Goal: Task Accomplishment & Management: Manage account settings

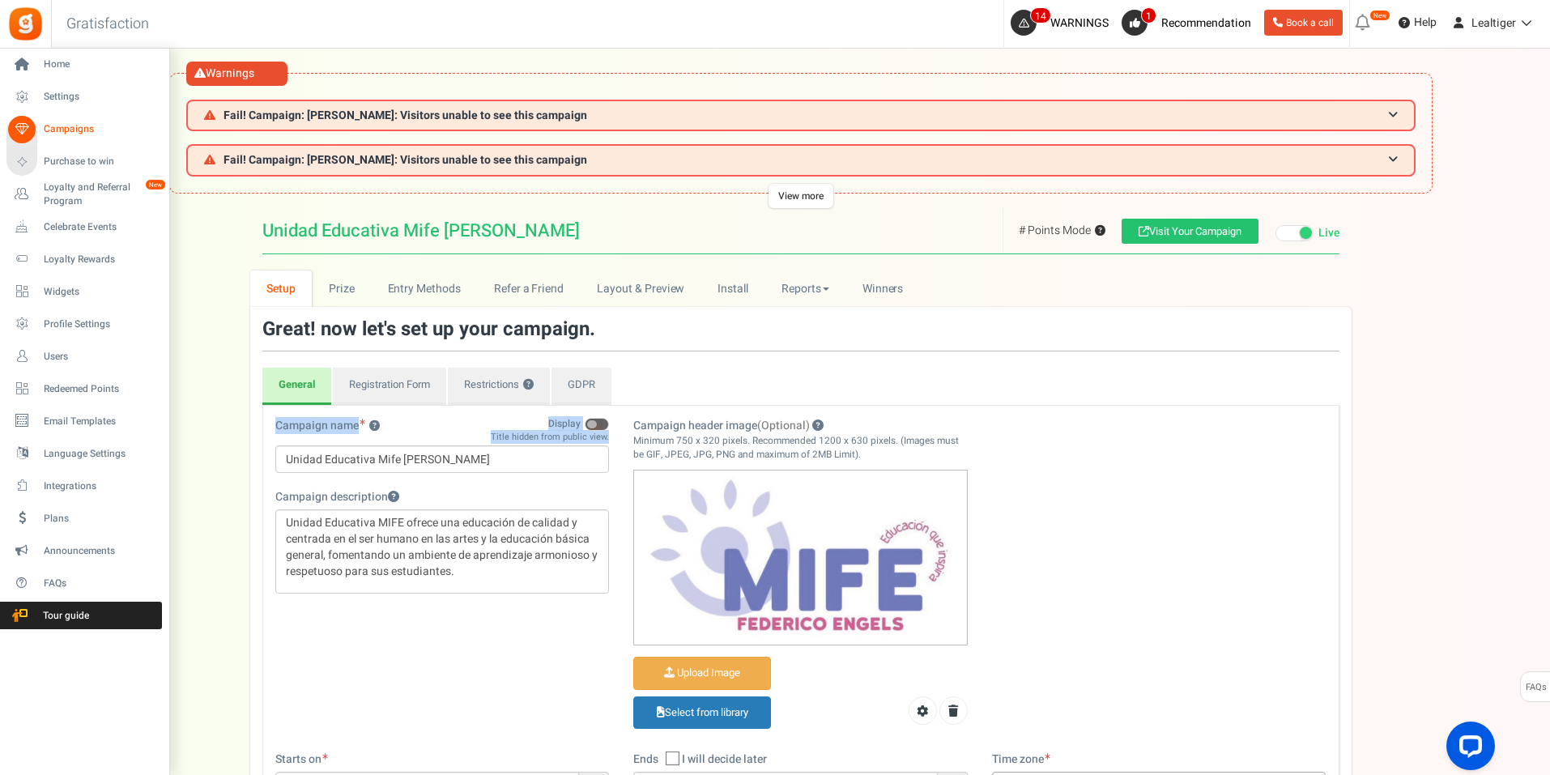
click at [61, 126] on span "Campaigns" at bounding box center [100, 129] width 113 height 14
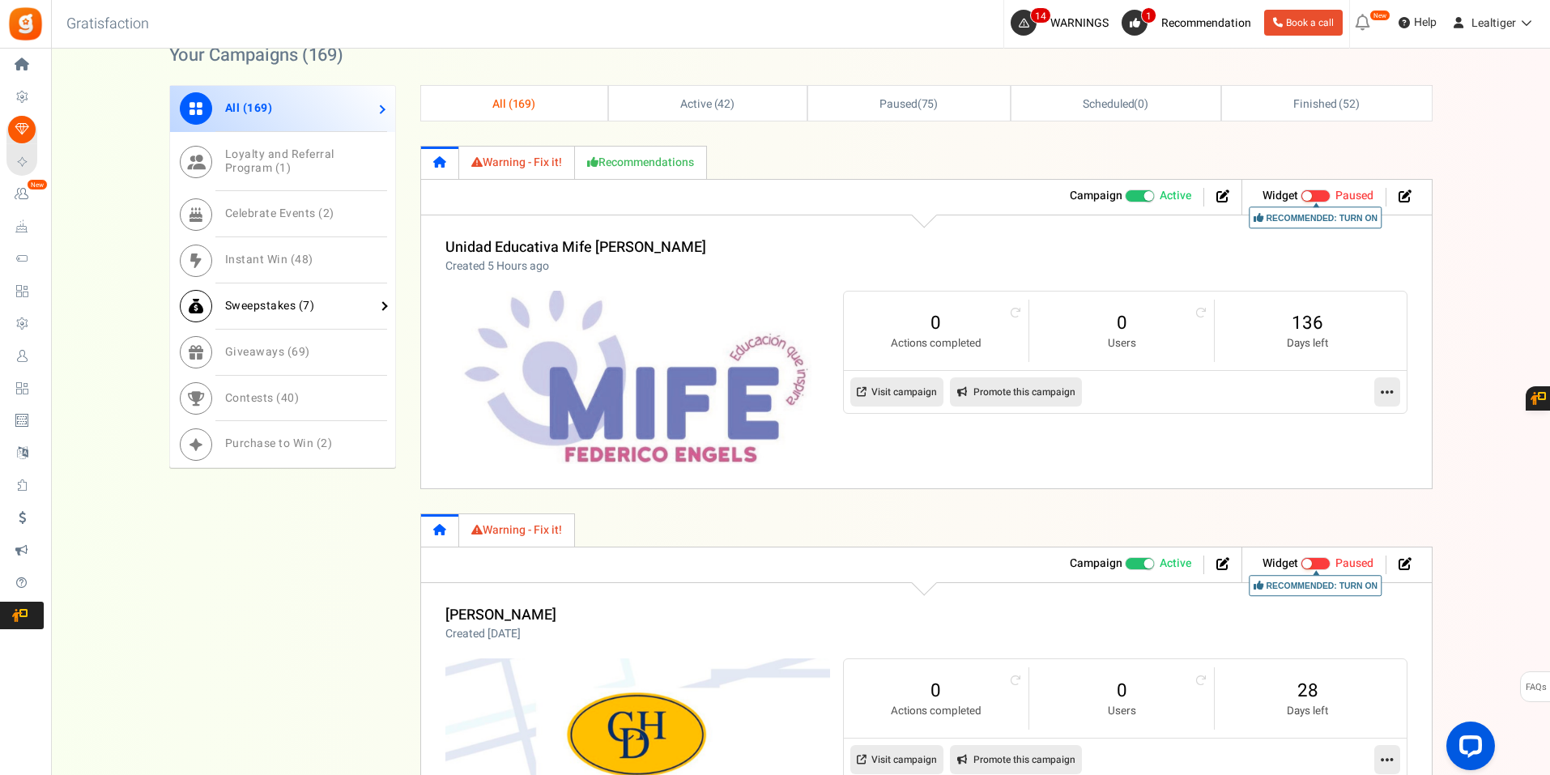
scroll to position [891, 0]
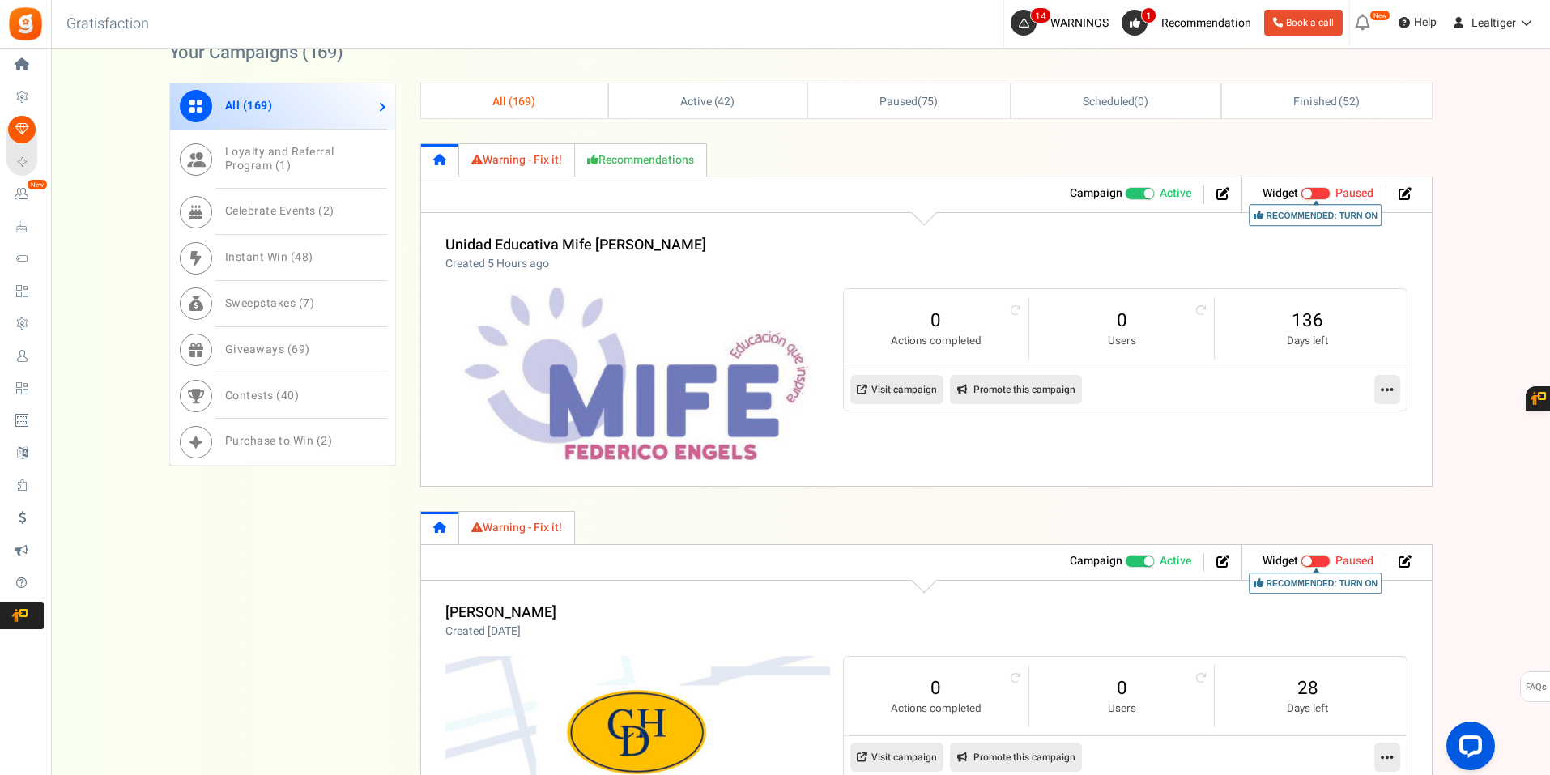
click at [1382, 389] on icon at bounding box center [1387, 389] width 13 height 15
click at [1321, 454] on link "Clone" at bounding box center [1335, 459] width 120 height 30
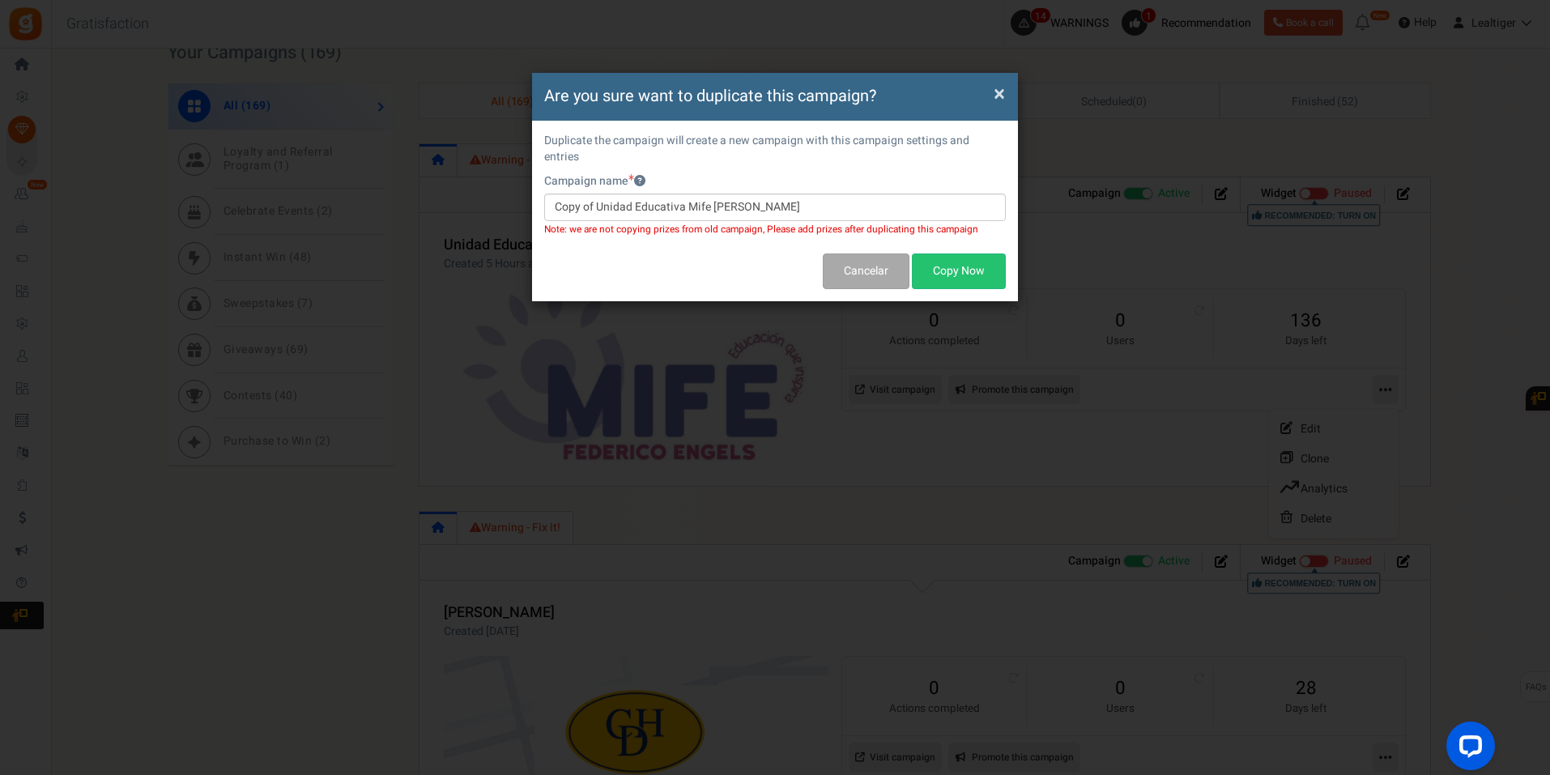
scroll to position [0, 0]
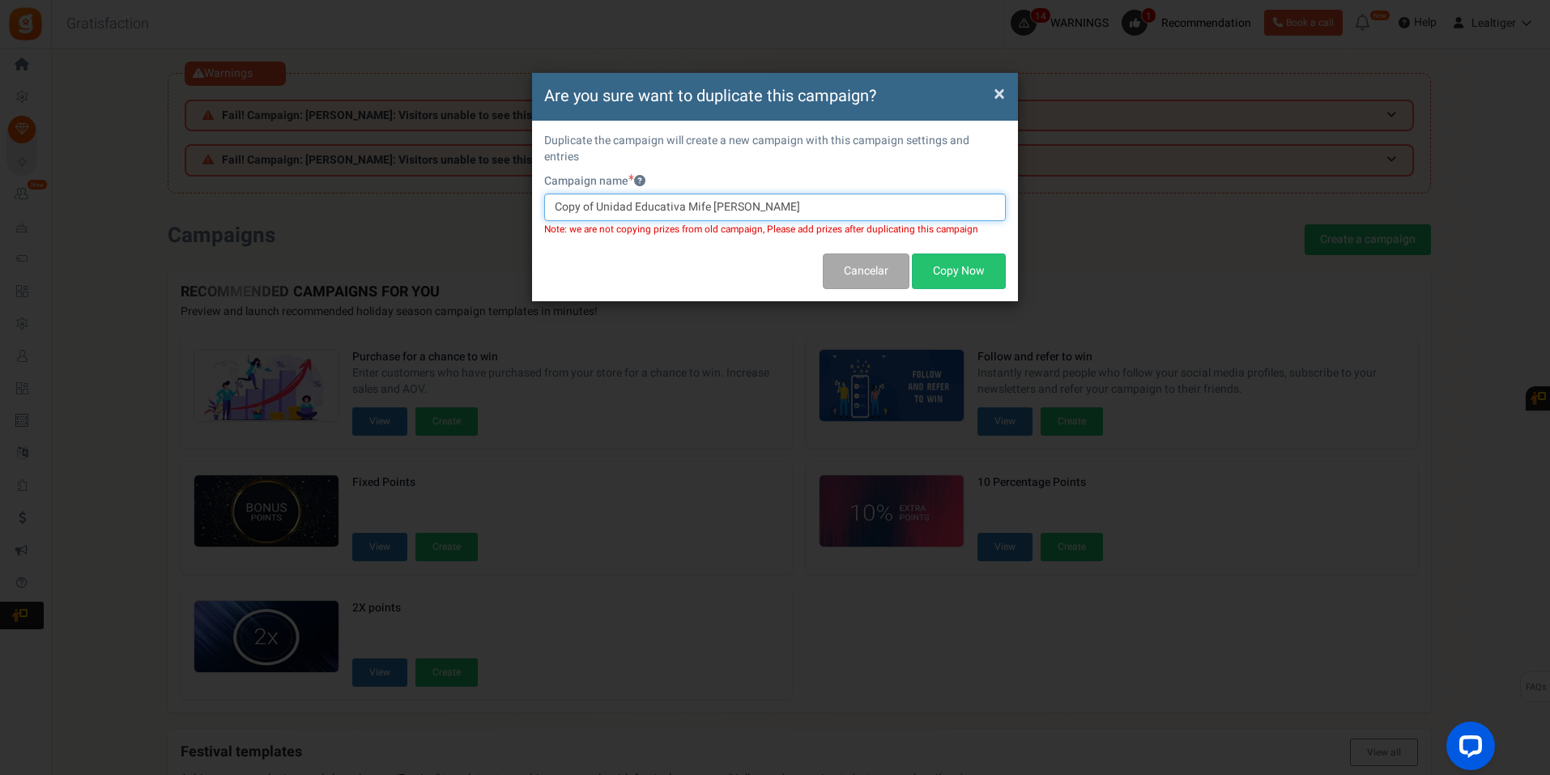
click at [804, 196] on input "Copy of Unidad Educativa Mife [PERSON_NAME]" at bounding box center [775, 208] width 462 height 28
paste input "Unidad Educativa Antares"
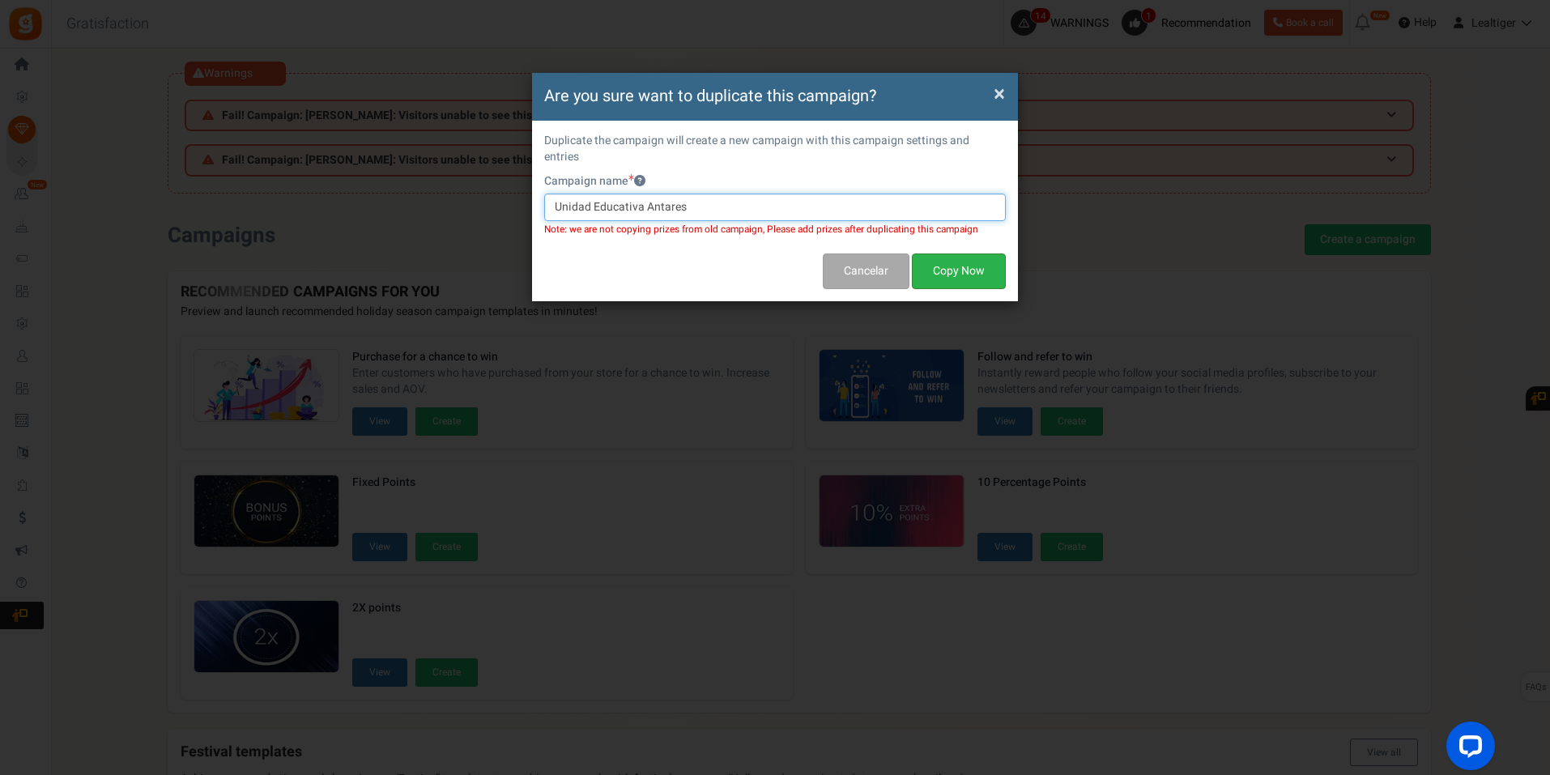
type input "Unidad Educativa Antares"
click at [983, 253] on button "Copy Now" at bounding box center [959, 271] width 94 height 36
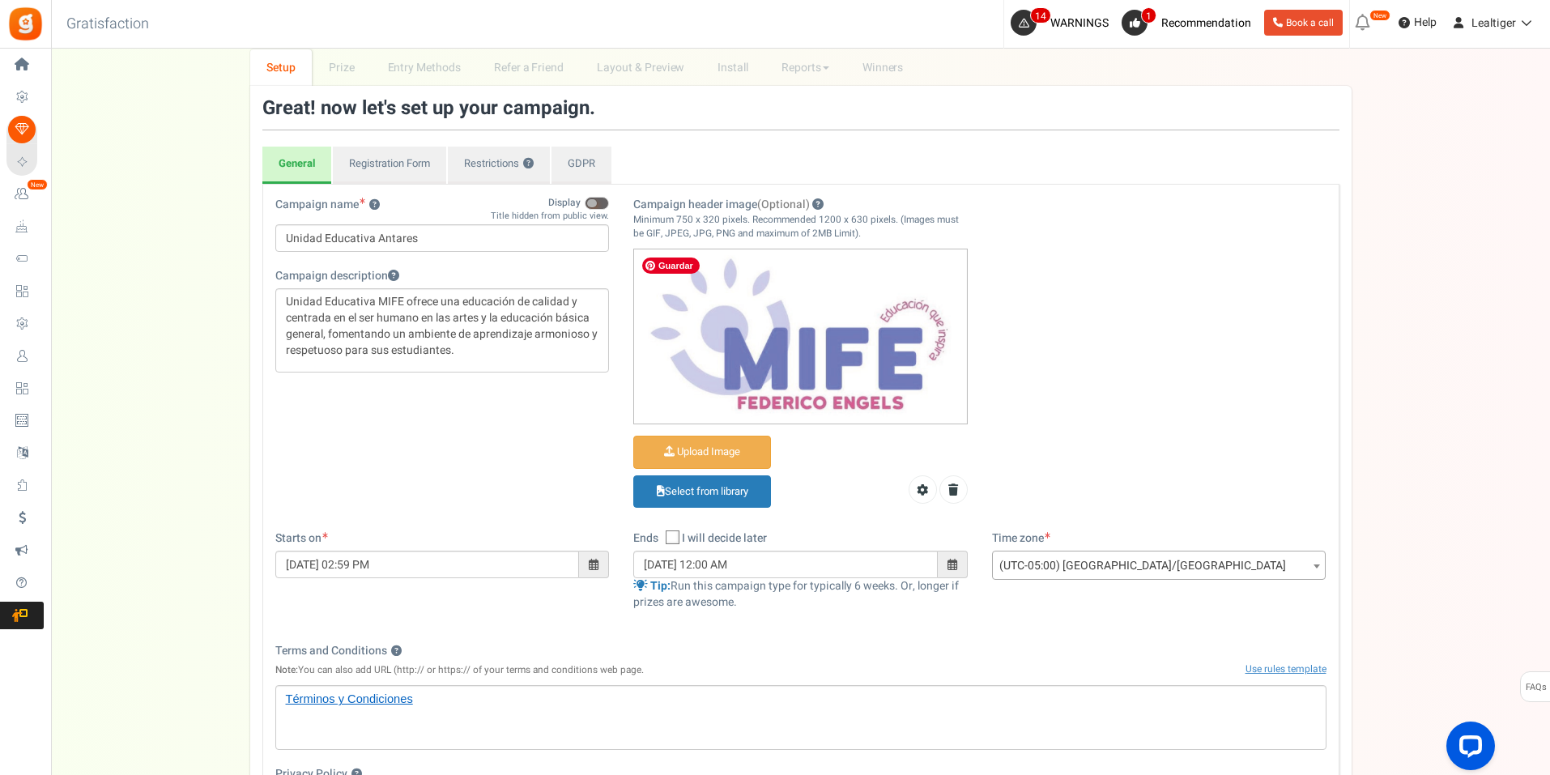
scroll to position [243, 0]
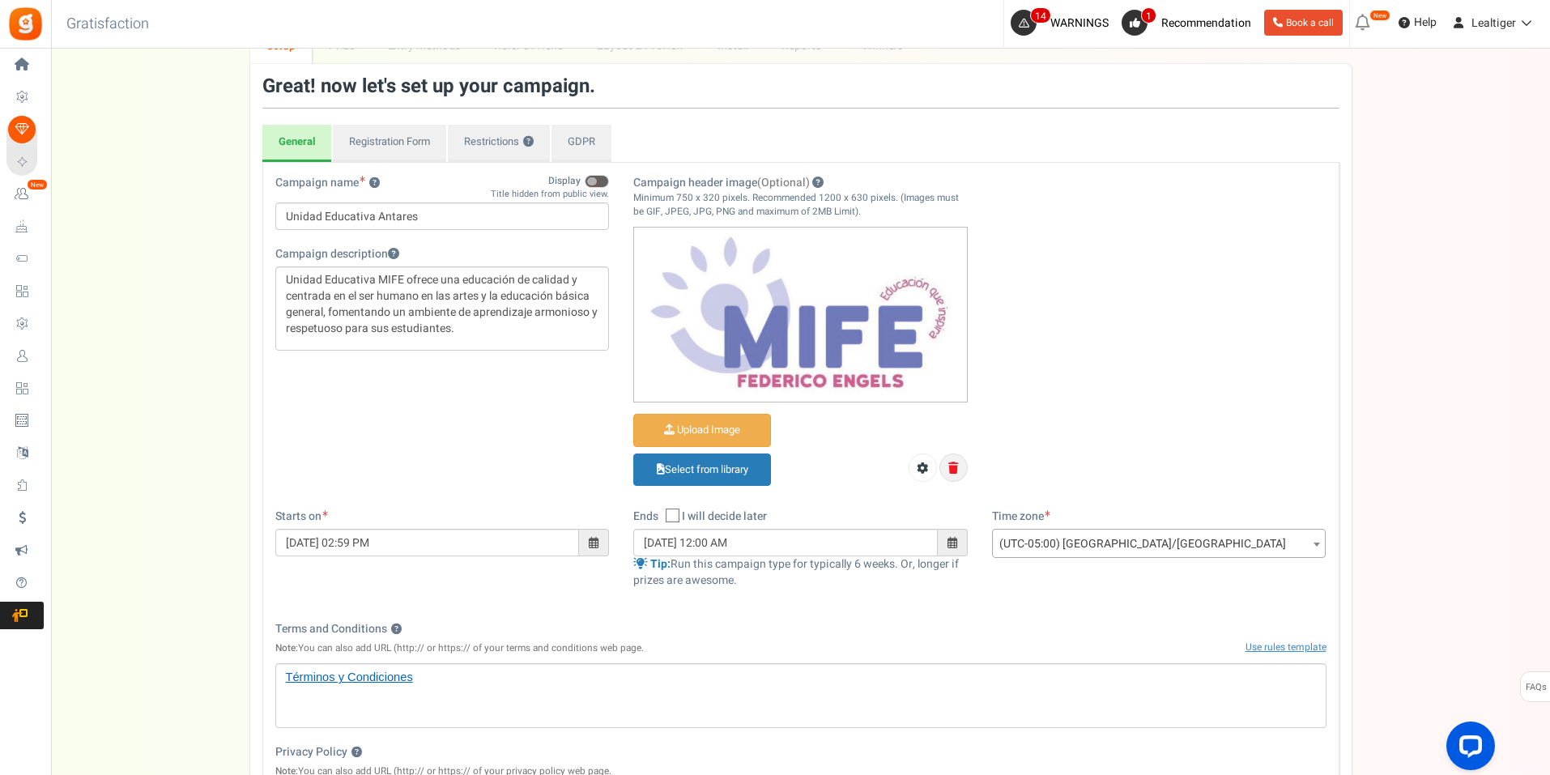
click at [950, 465] on icon at bounding box center [953, 467] width 10 height 11
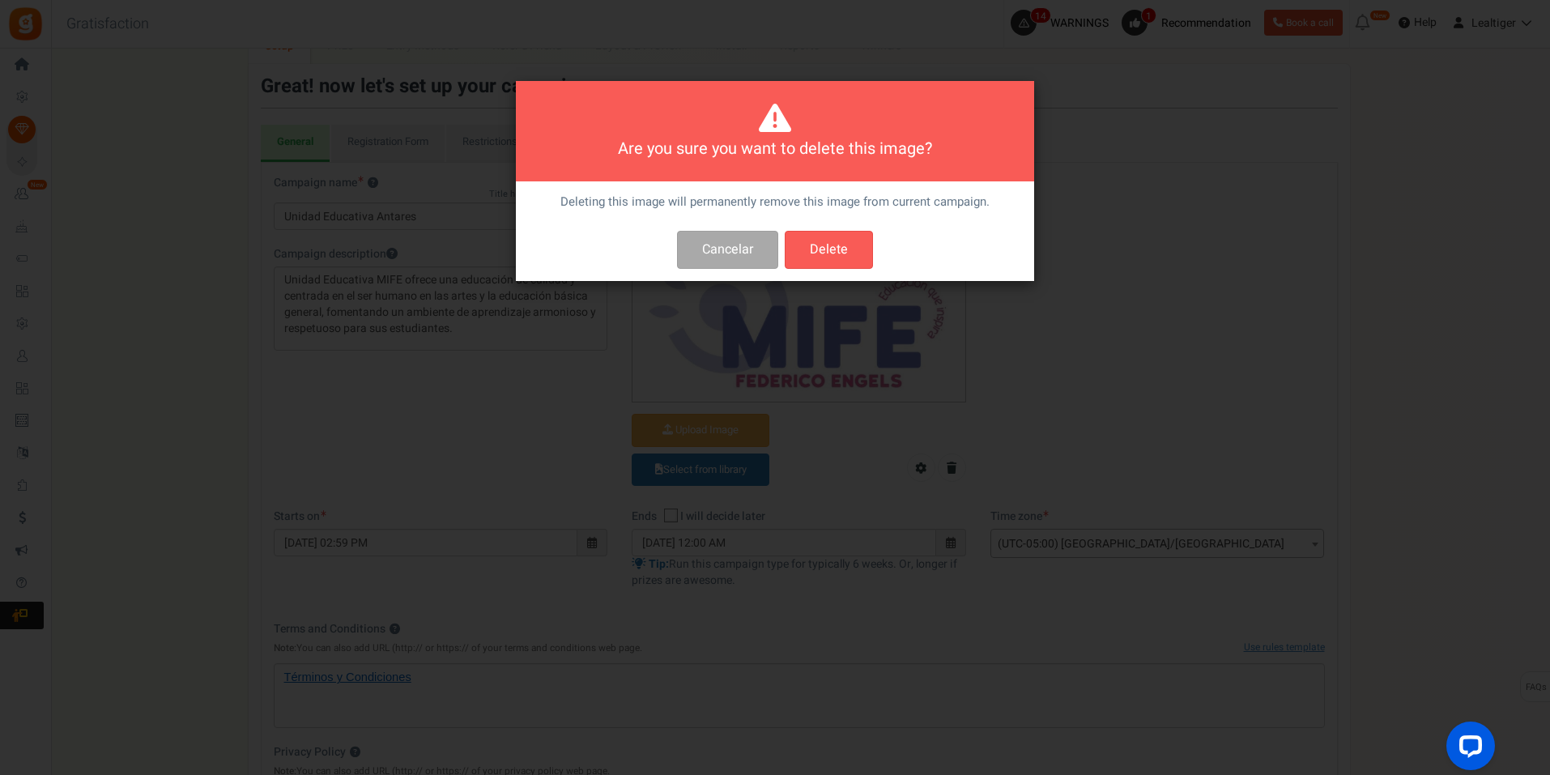
scroll to position [0, 0]
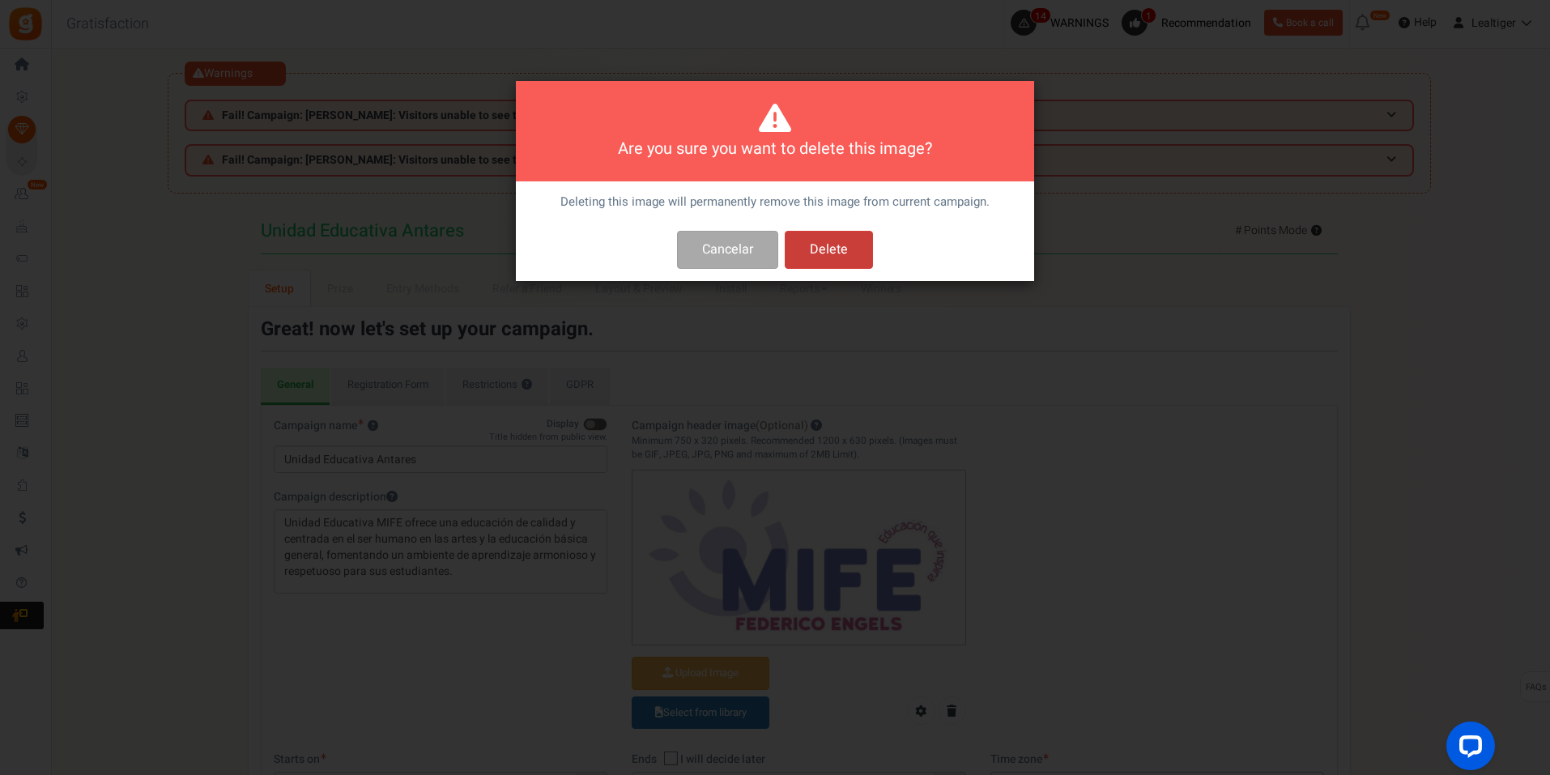
click at [845, 255] on button "Delete" at bounding box center [829, 250] width 88 height 38
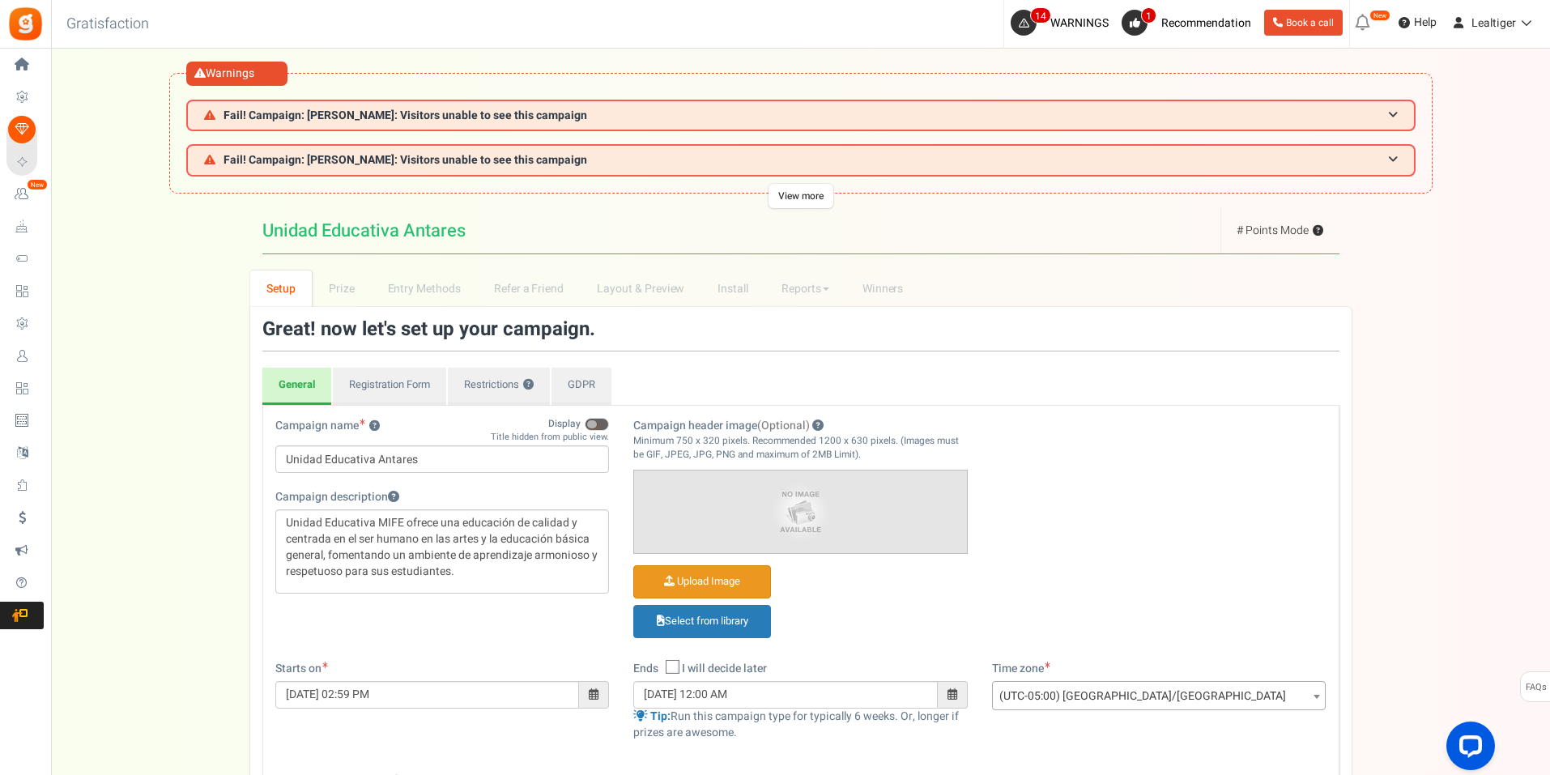
click at [736, 575] on input "Campaign header image (Optional)" at bounding box center [702, 582] width 136 height 32
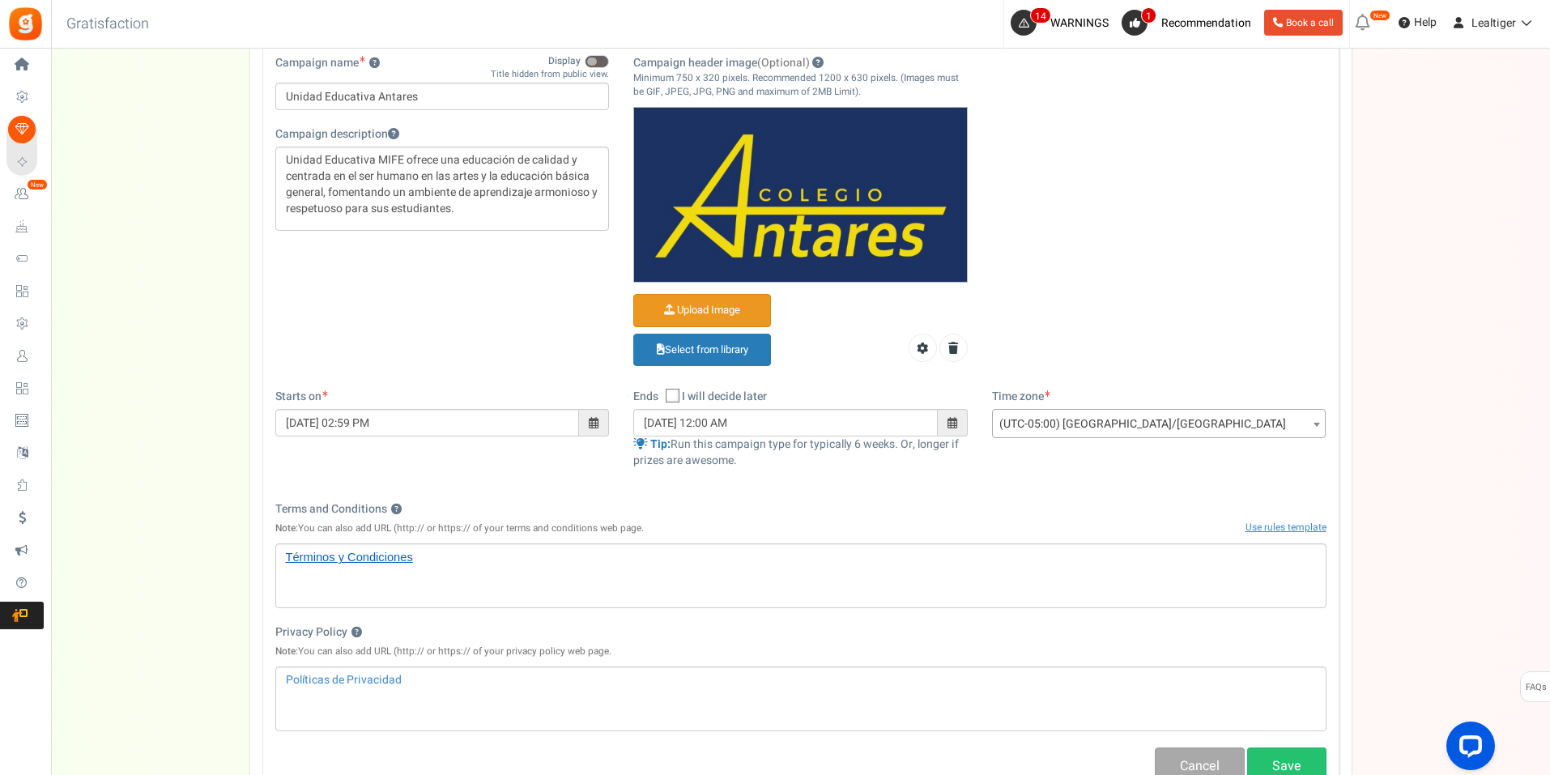
scroll to position [567, 0]
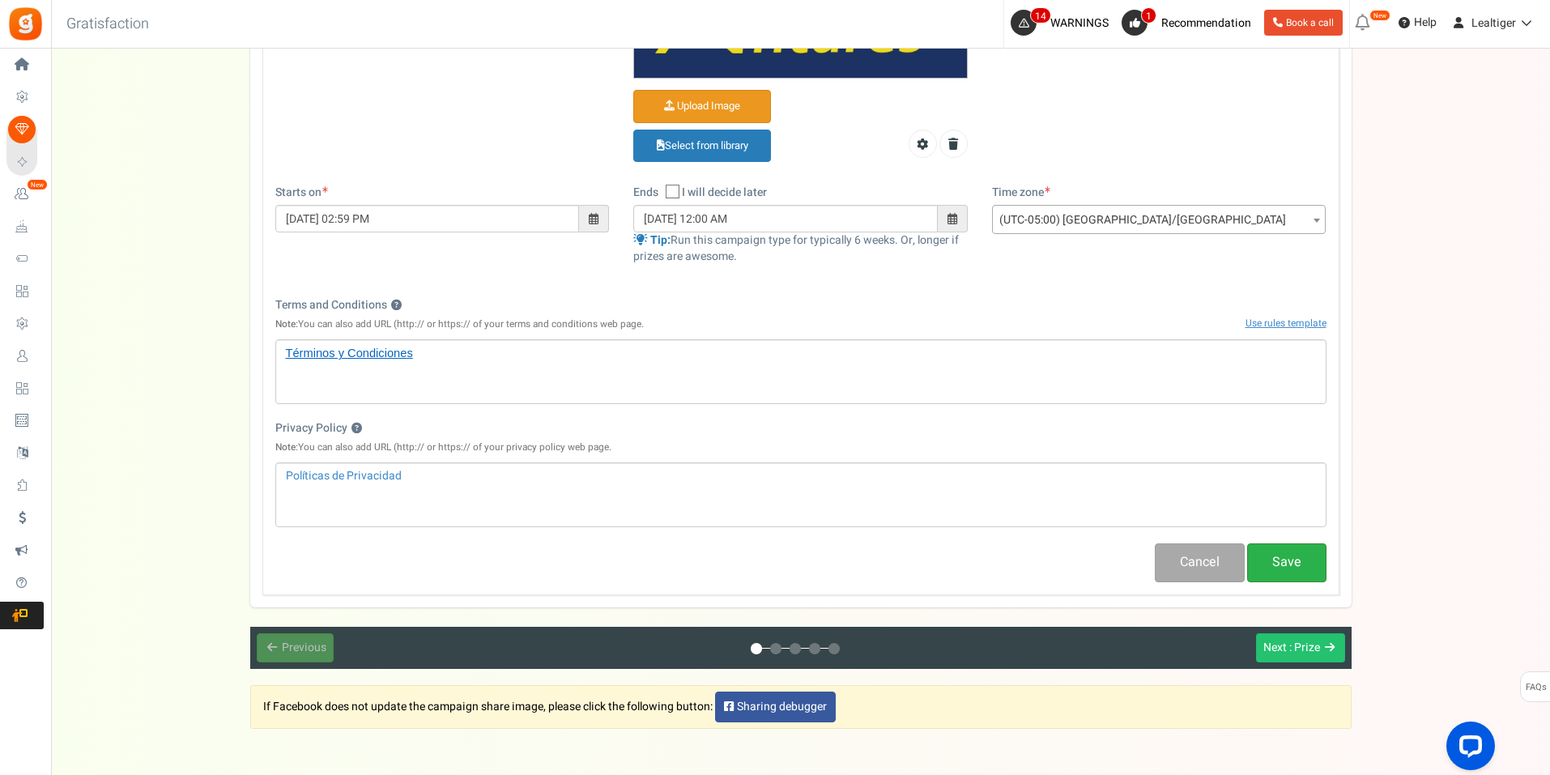
click at [1271, 565] on button "Save" at bounding box center [1286, 562] width 79 height 38
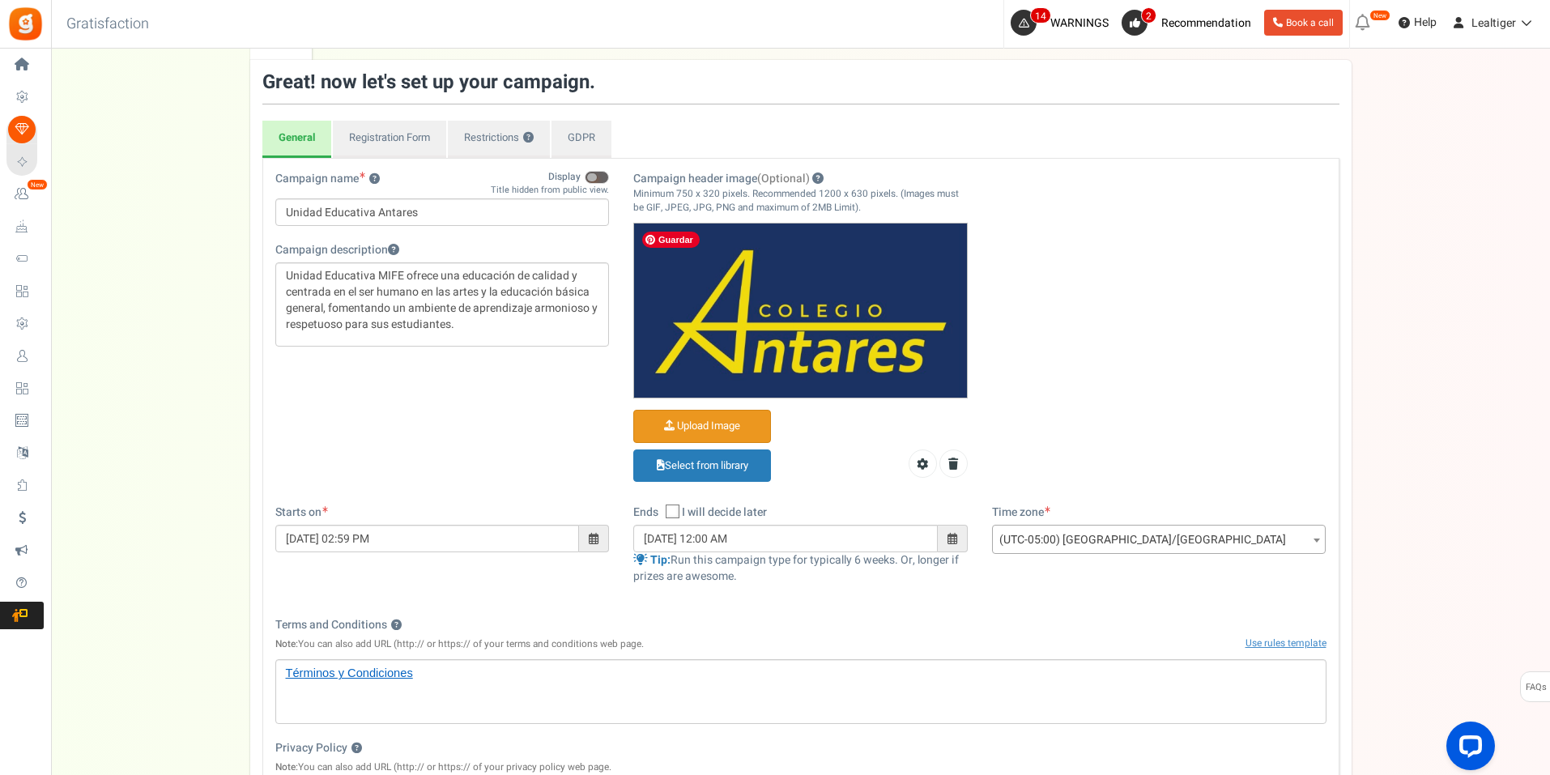
scroll to position [230, 0]
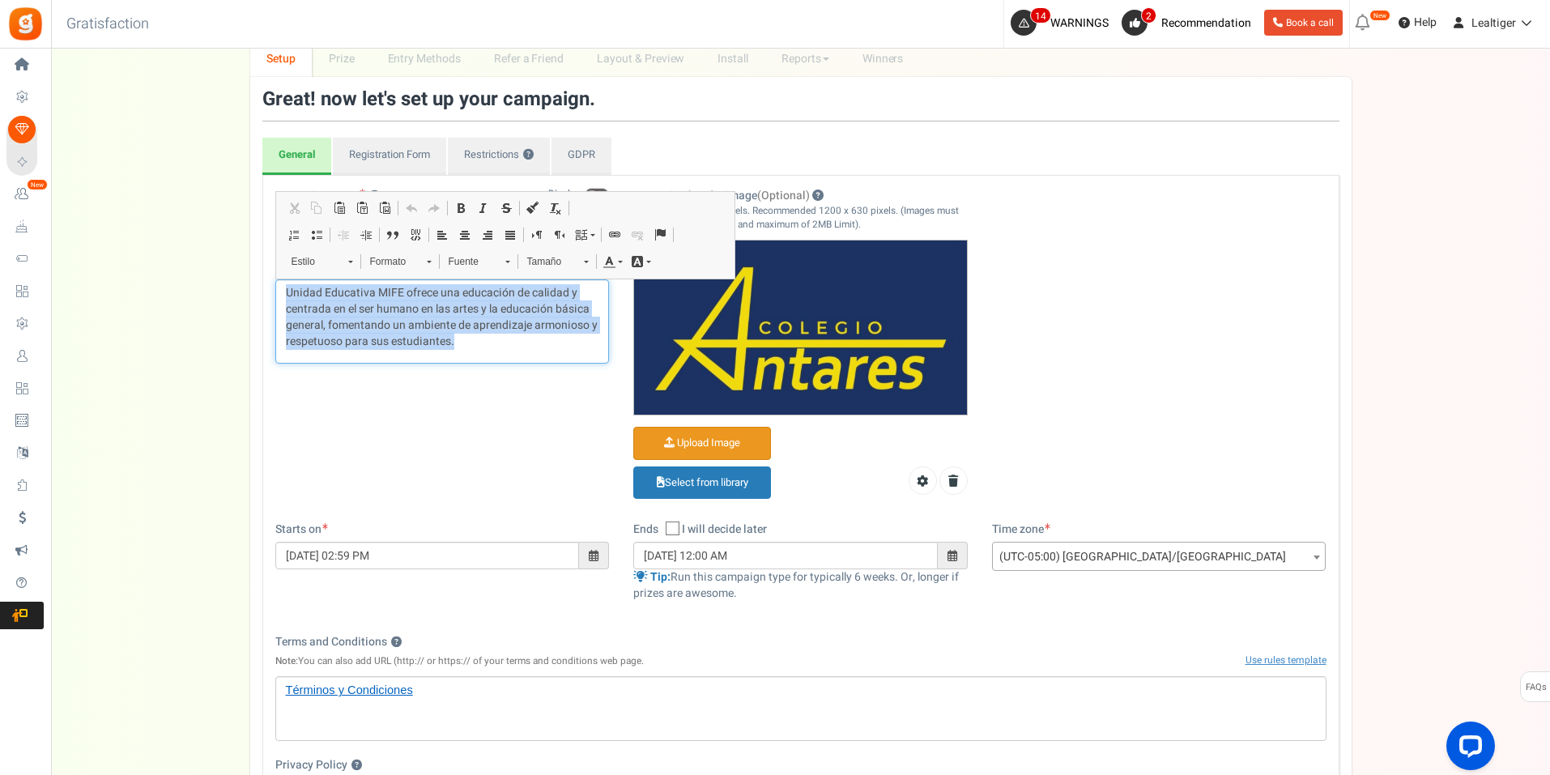
drag, startPoint x: 352, startPoint y: 317, endPoint x: 226, endPoint y: 283, distance: 131.0
click at [226, 283] on div "Setup Prize Entry Methods Reward Setup Refer a Friend Layout & Preview Layout &…" at bounding box center [800, 523] width 1499 height 966
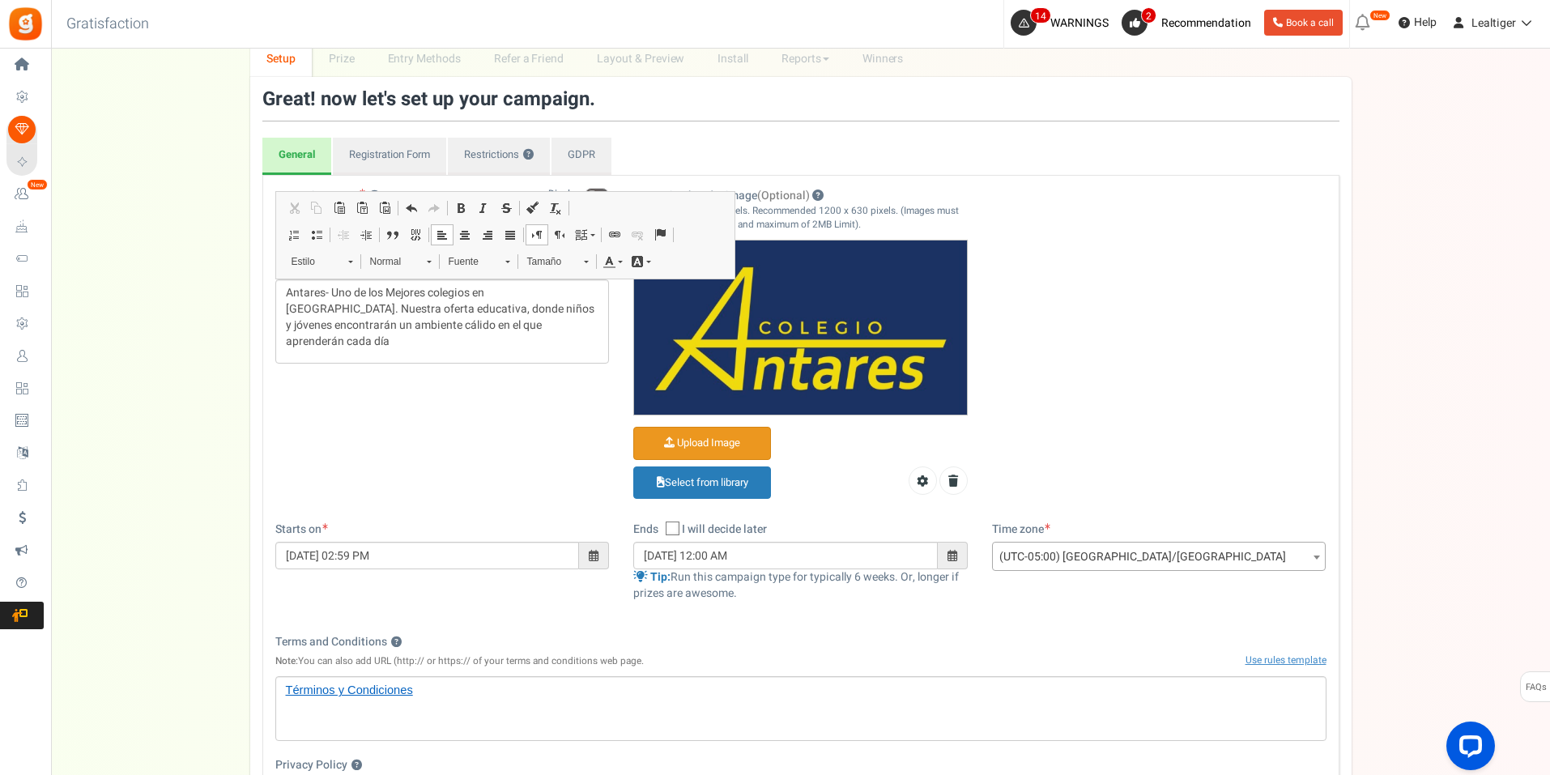
click at [1039, 350] on div "Campaign name ? Display Title hidden from public view. Unidad Educativa Antares…" at bounding box center [800, 355] width 1075 height 334
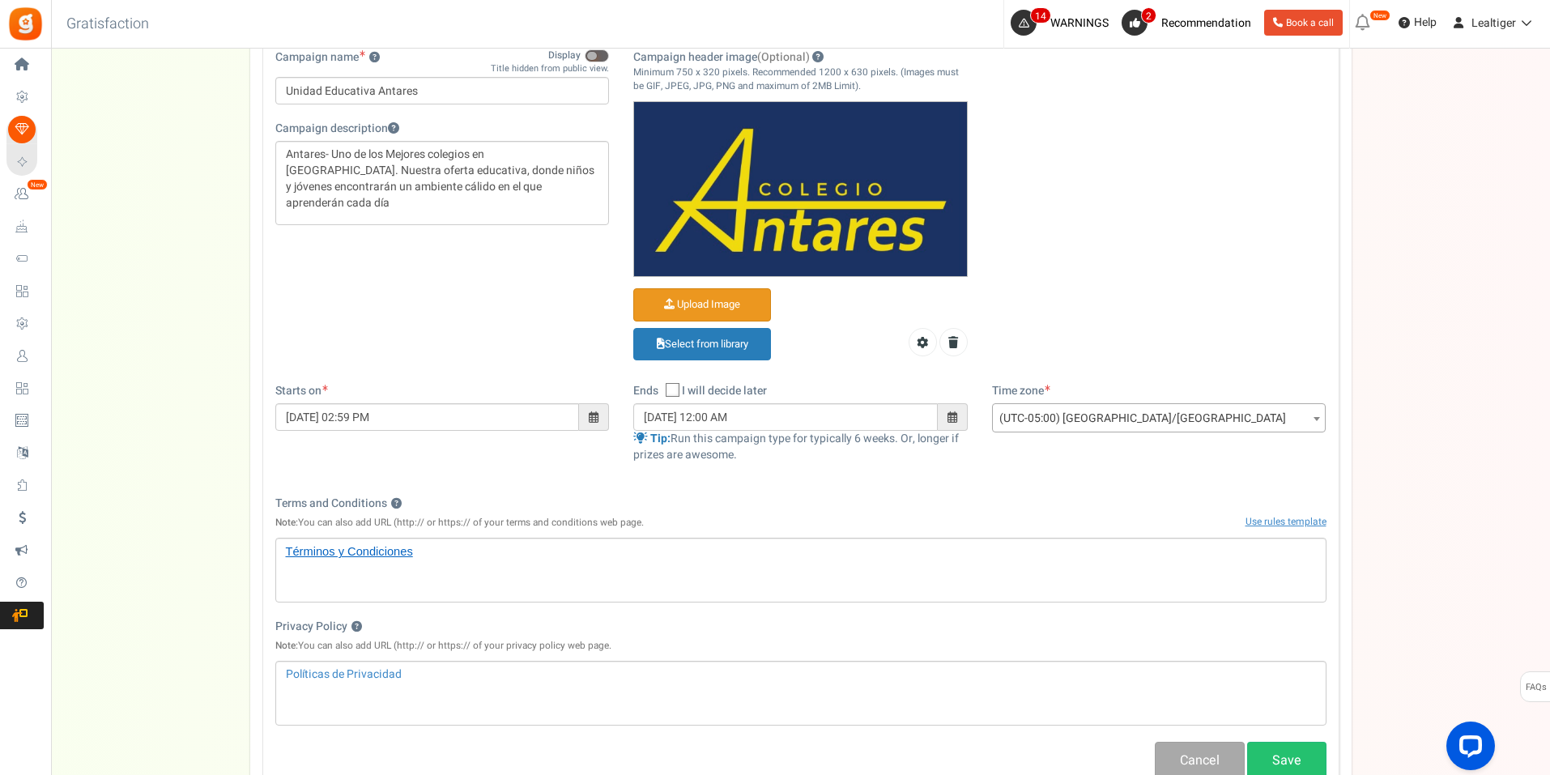
scroll to position [635, 0]
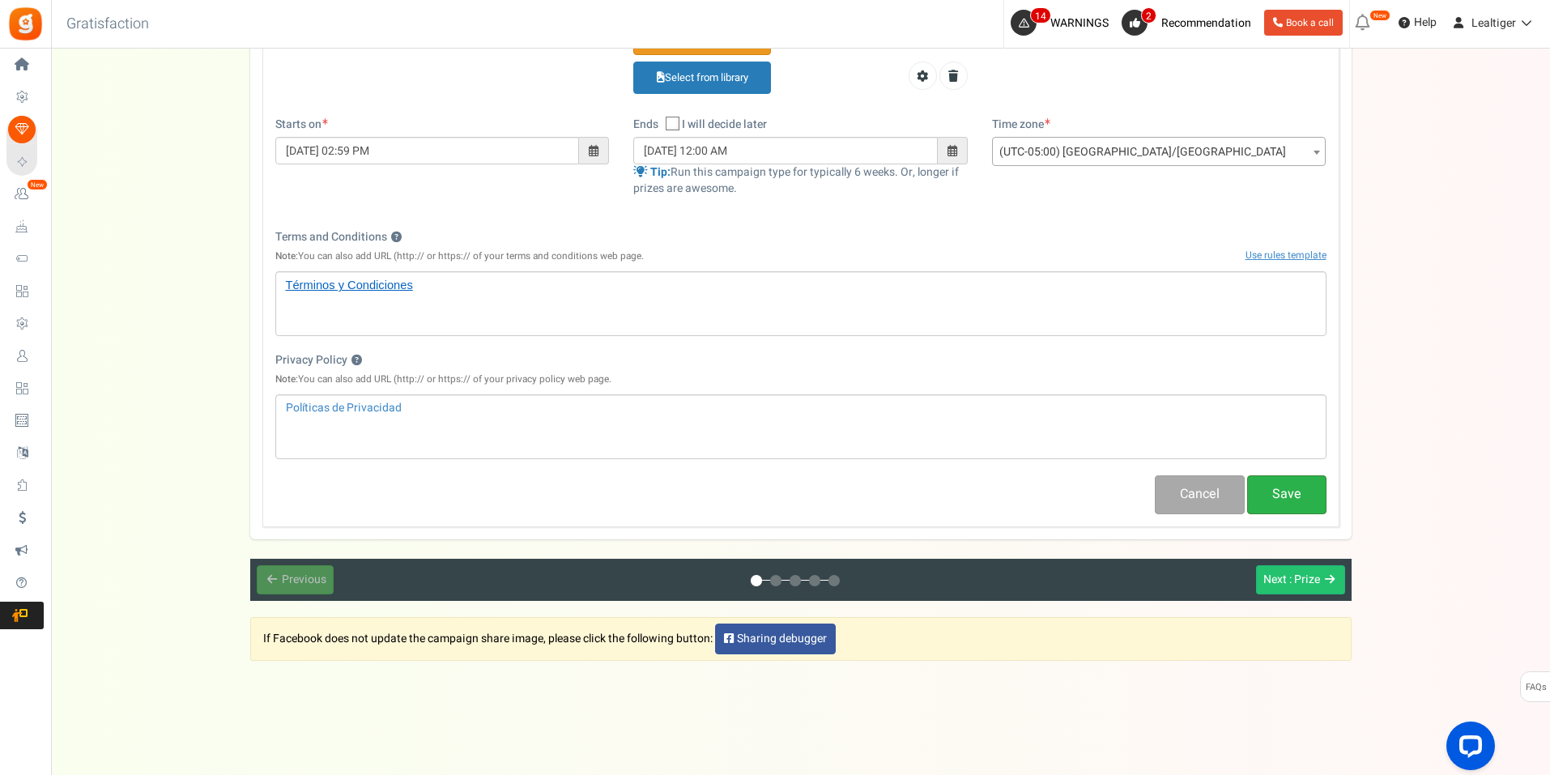
click at [1285, 500] on button "Save" at bounding box center [1286, 494] width 79 height 38
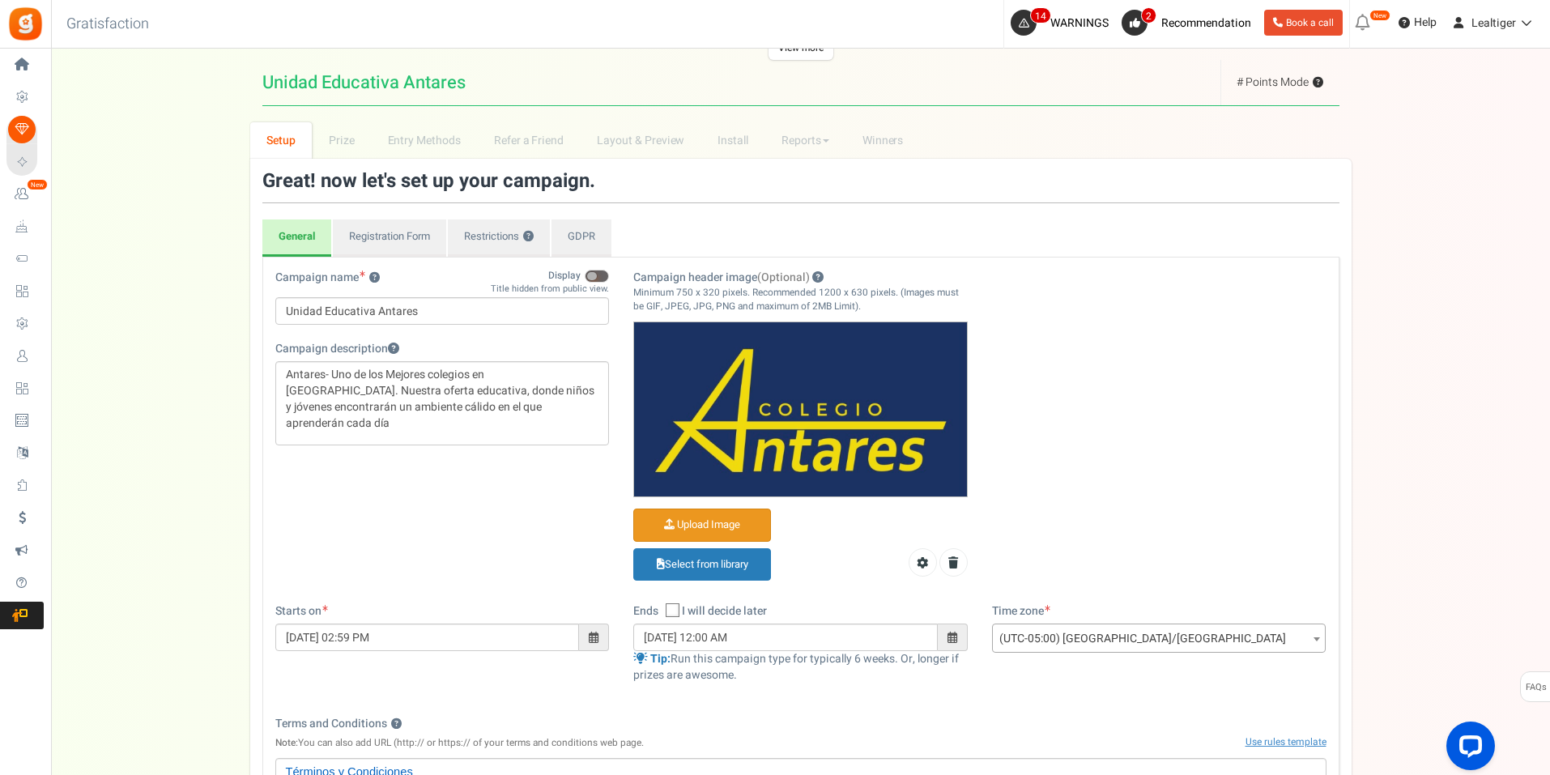
scroll to position [0, 0]
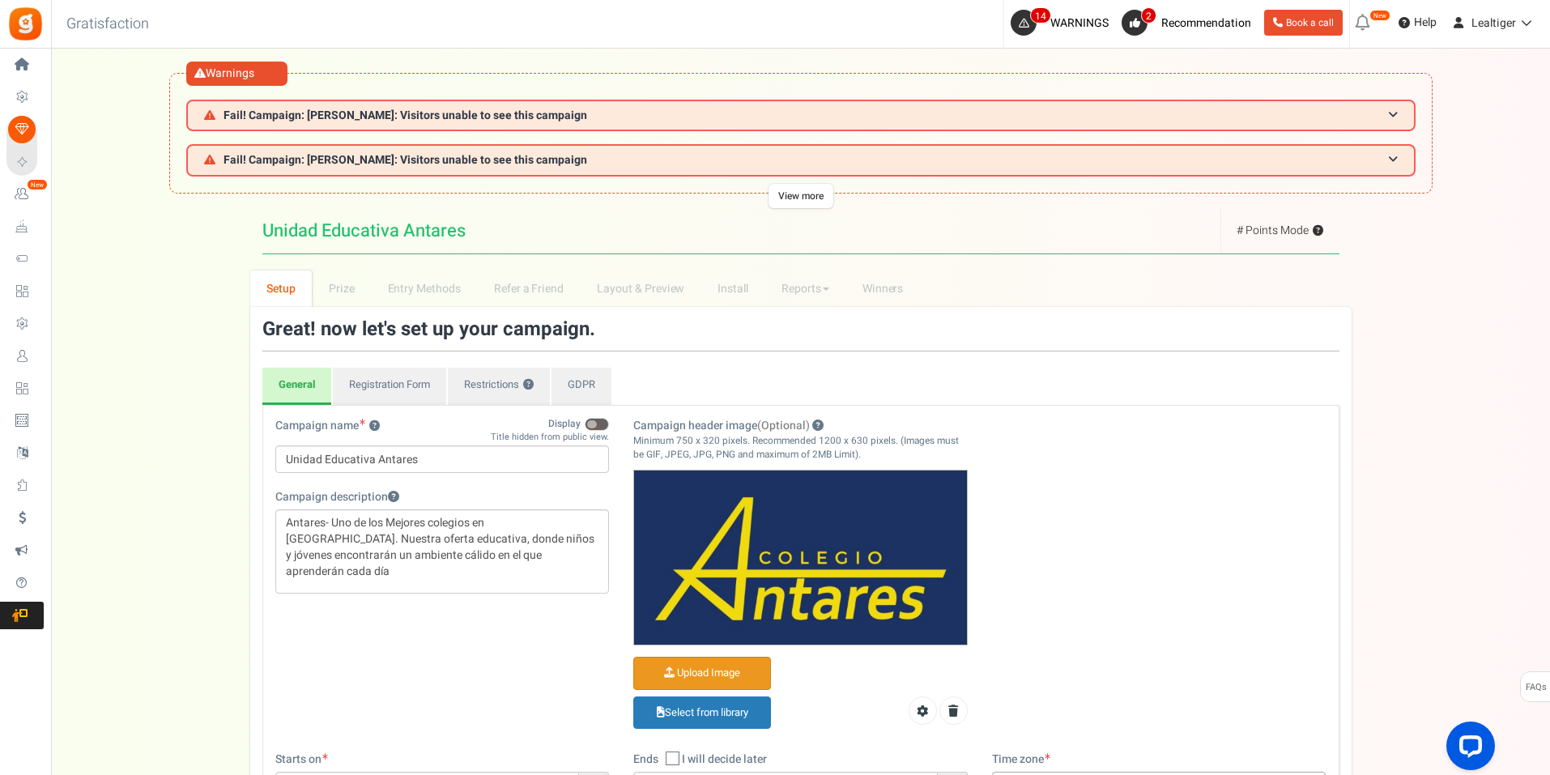
click at [236, 239] on div "Are you want to disconnect Etsy? Your etsy actions will be stop working on disc…" at bounding box center [800, 760] width 1499 height 1105
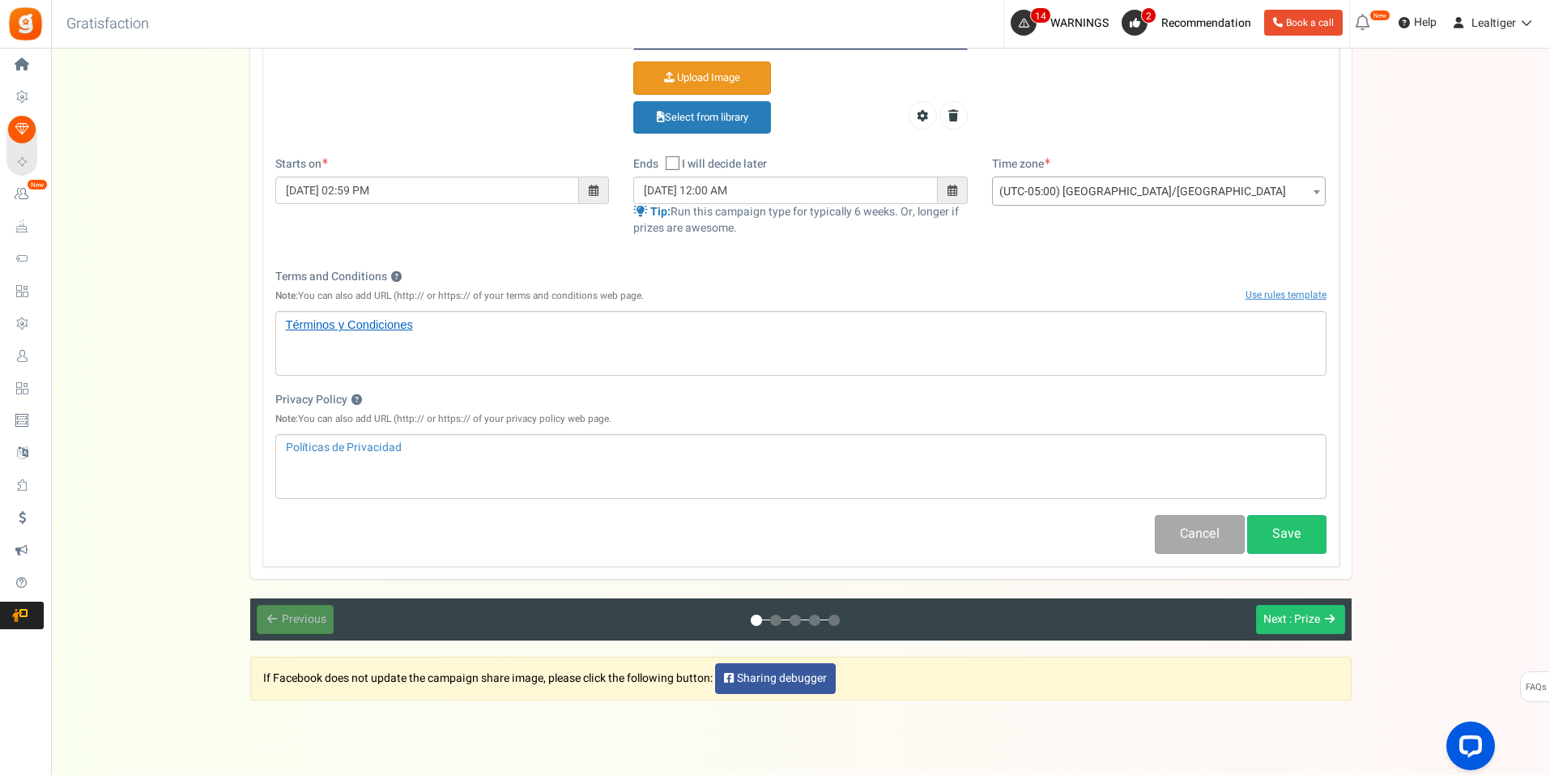
scroll to position [635, 0]
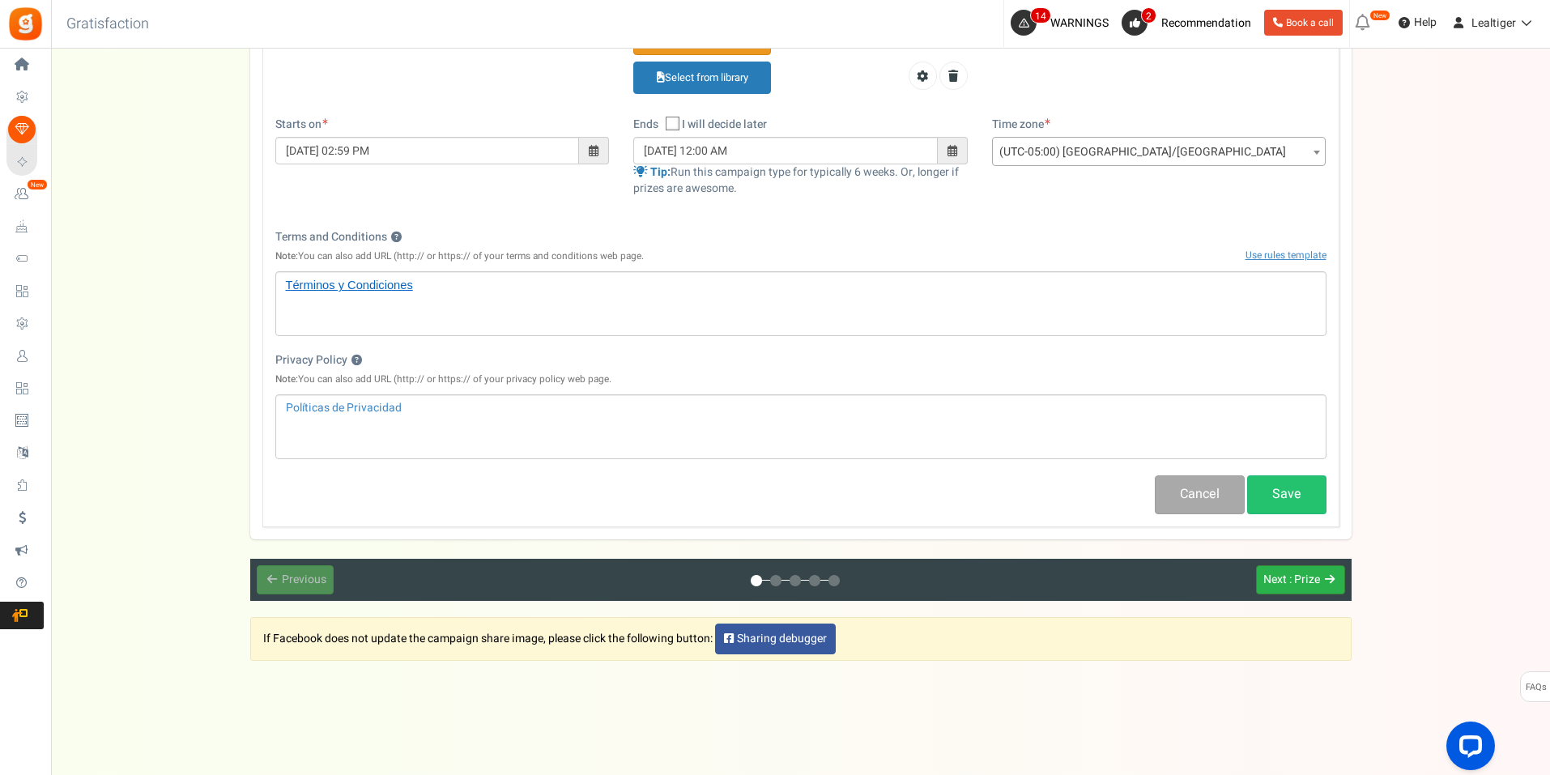
click at [1302, 577] on span ": Prize" at bounding box center [1304, 579] width 31 height 17
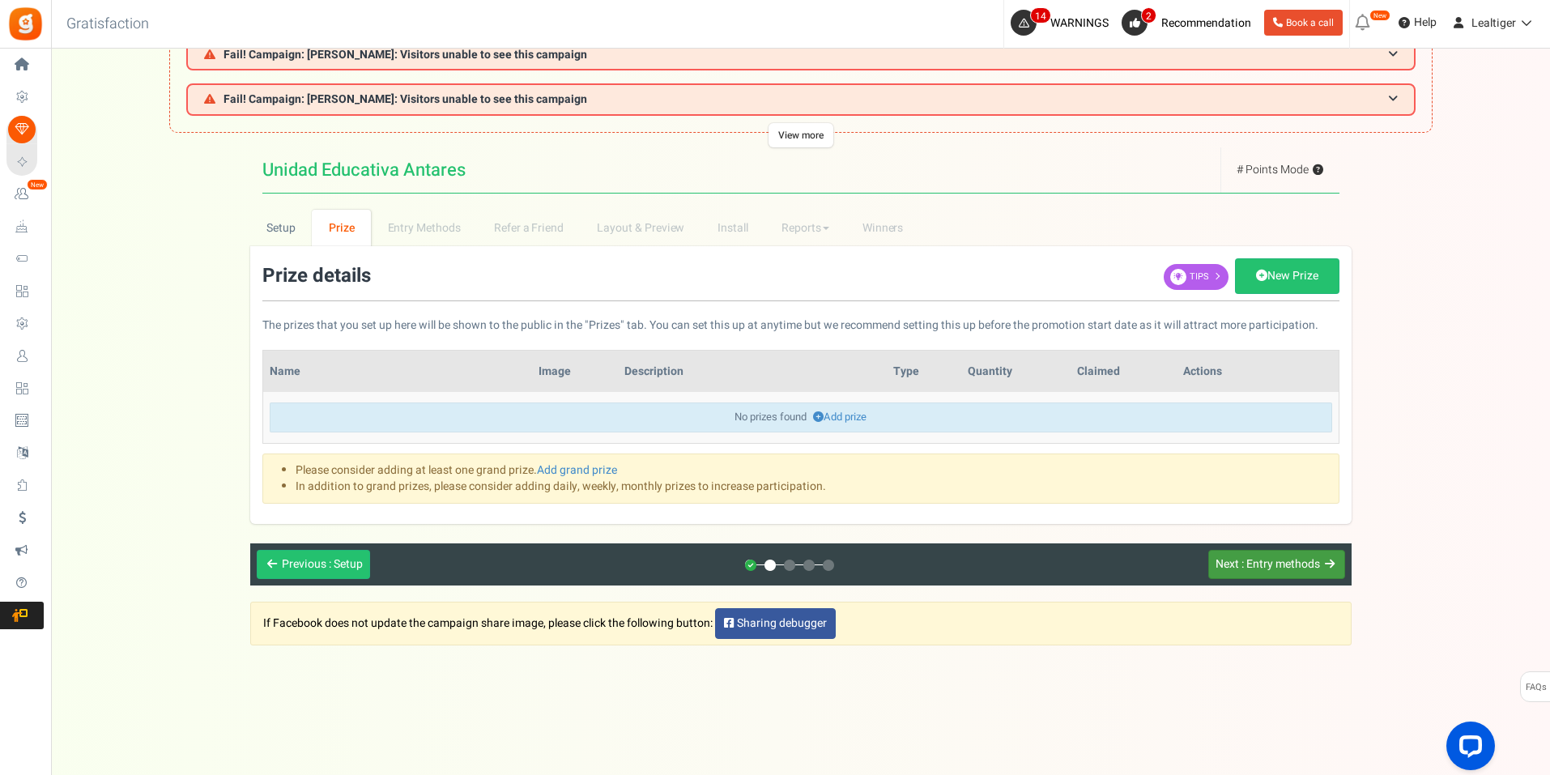
scroll to position [0, 0]
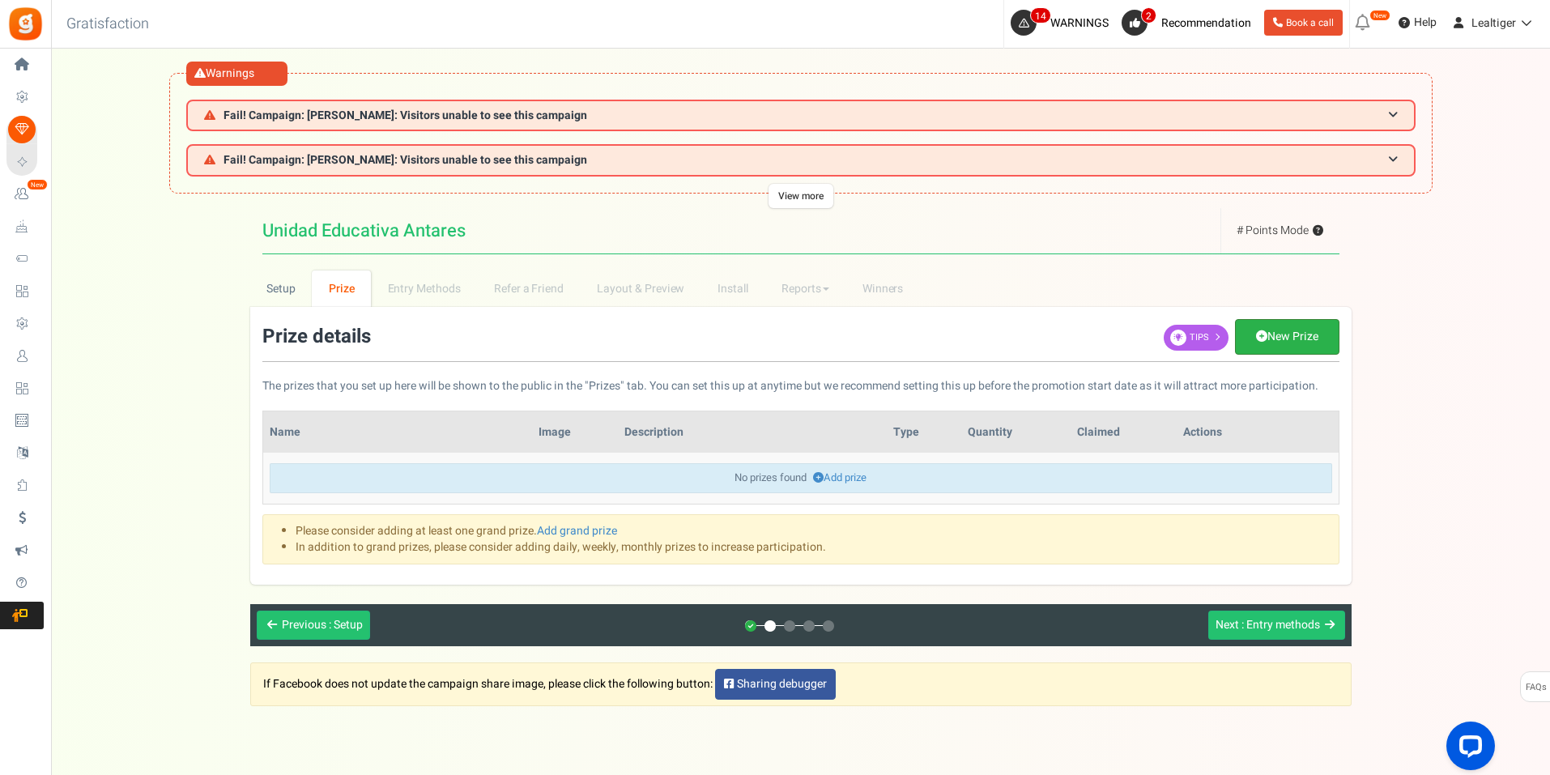
click at [1314, 336] on link "New Prize" at bounding box center [1287, 337] width 104 height 36
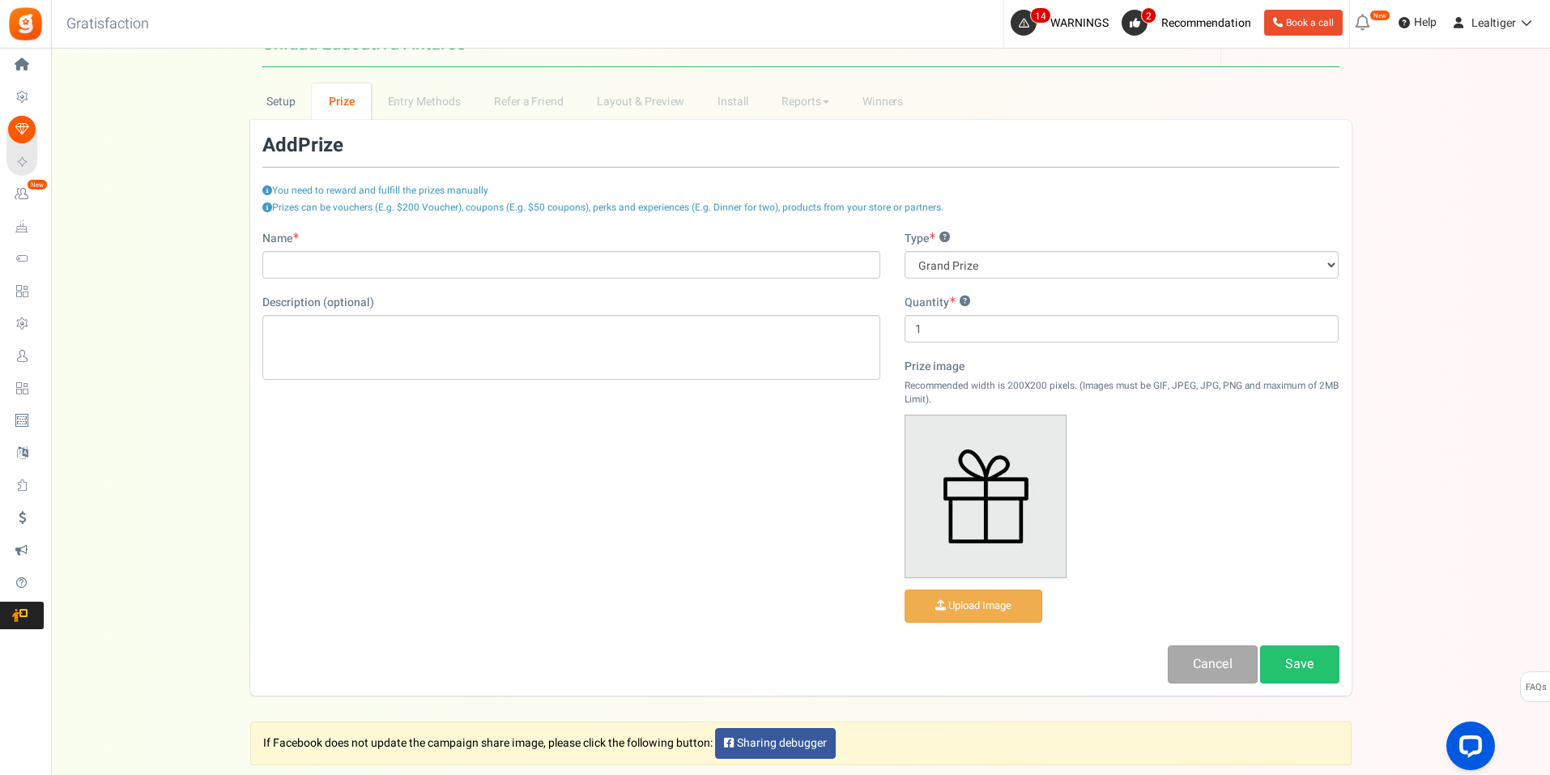
scroll to position [243, 0]
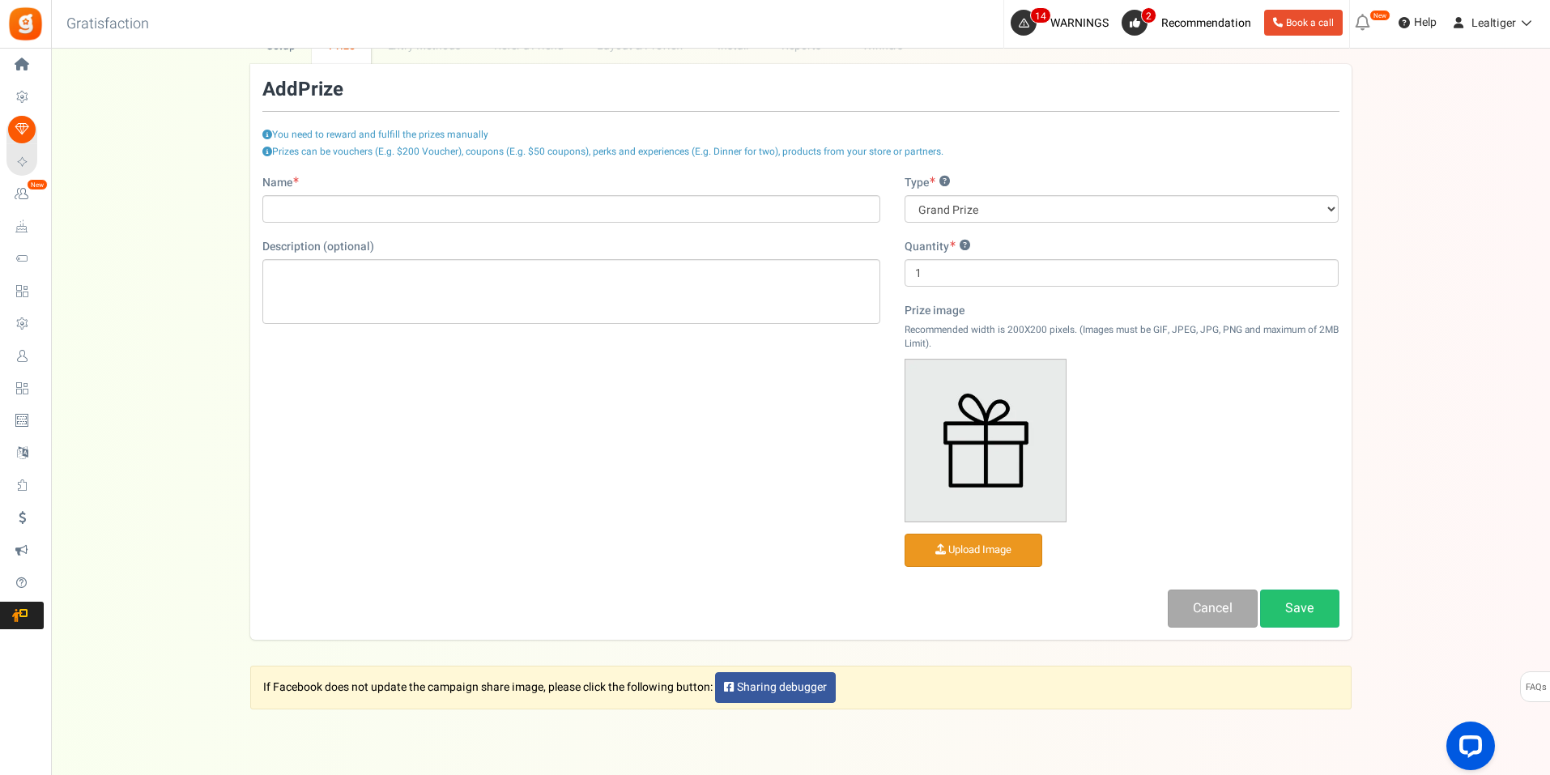
click at [993, 552] on input "file" at bounding box center [973, 550] width 136 height 32
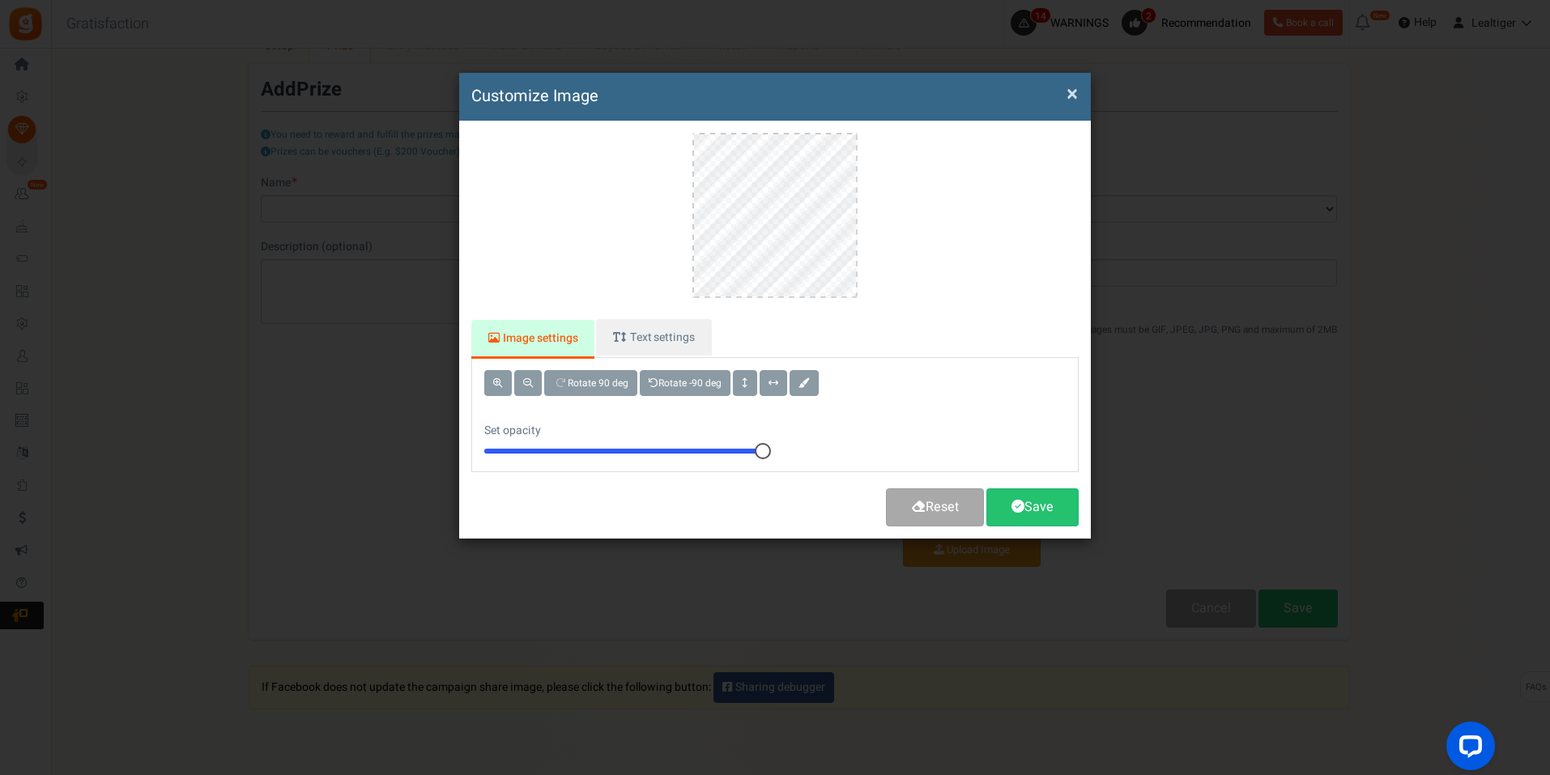
scroll to position [0, 0]
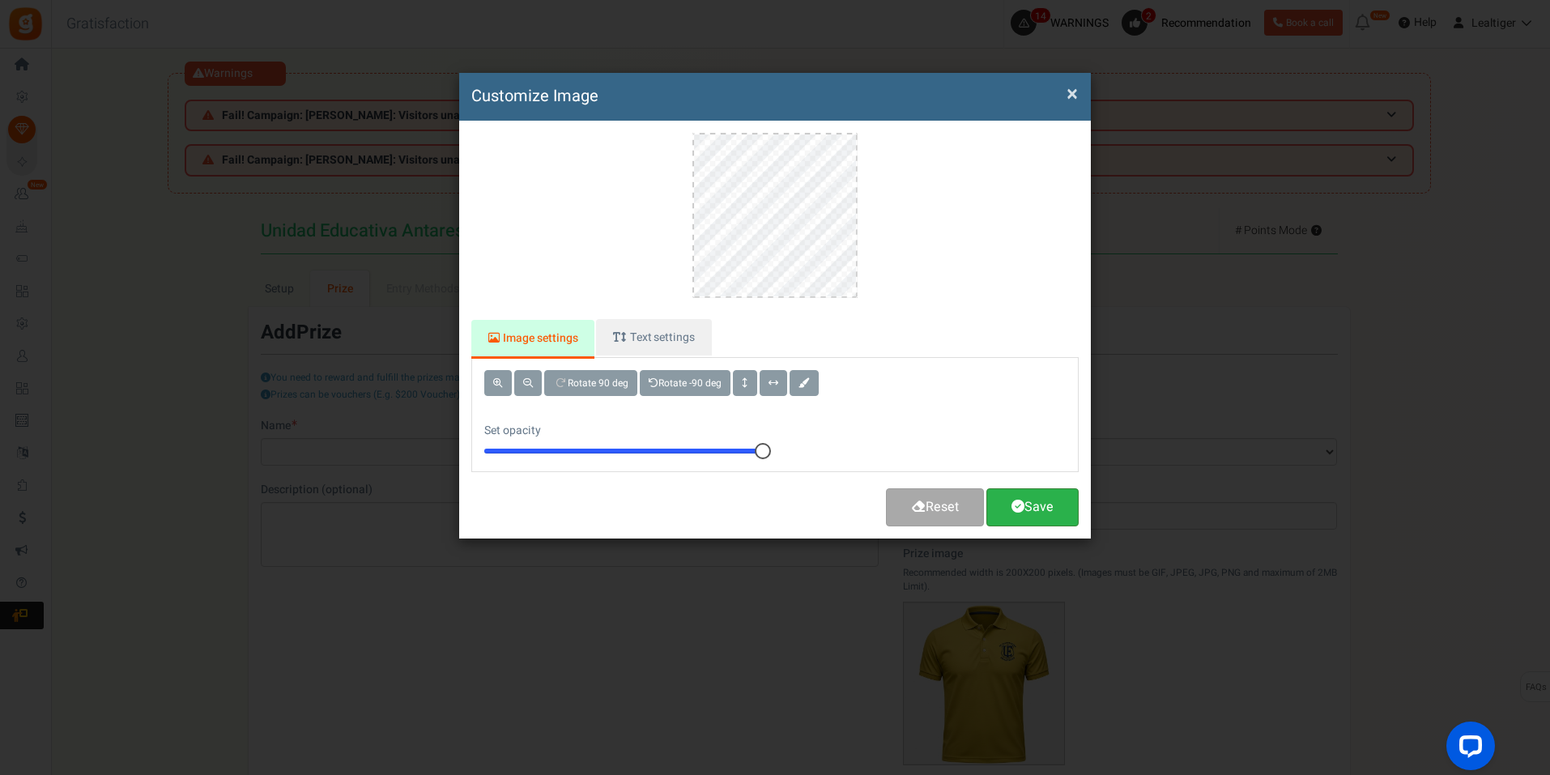
click at [1054, 501] on link "Save" at bounding box center [1032, 507] width 92 height 38
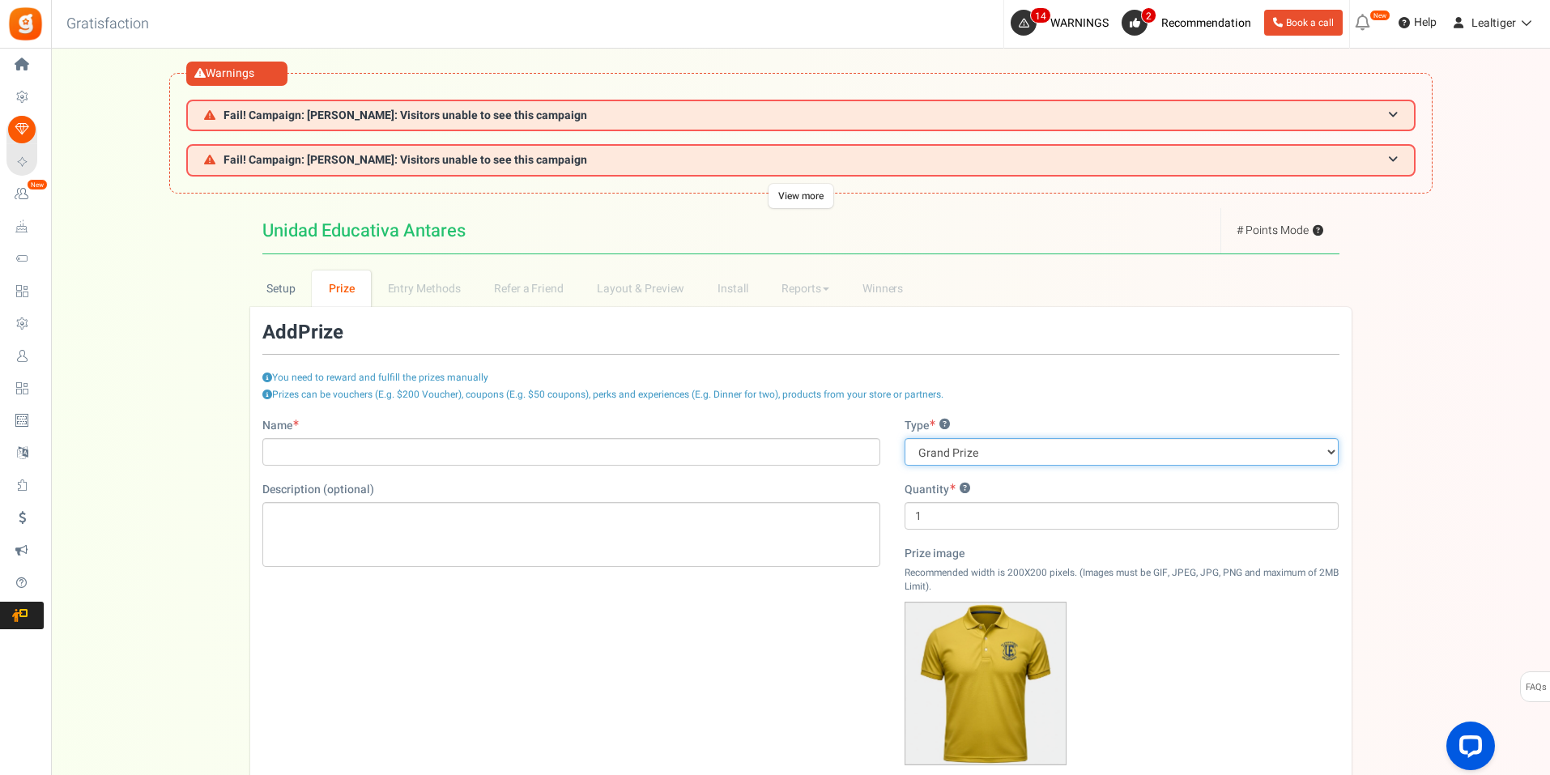
click at [1028, 451] on select "Grand Prize Daily Prize Weekly Prize Monthly Prize" at bounding box center [1122, 452] width 435 height 28
select select "monthly"
click at [905, 438] on select "Grand Prize Daily Prize Weekly Prize Monthly Prize" at bounding box center [1122, 452] width 435 height 28
click at [1001, 516] on input "1" at bounding box center [1122, 516] width 435 height 28
type input "10"
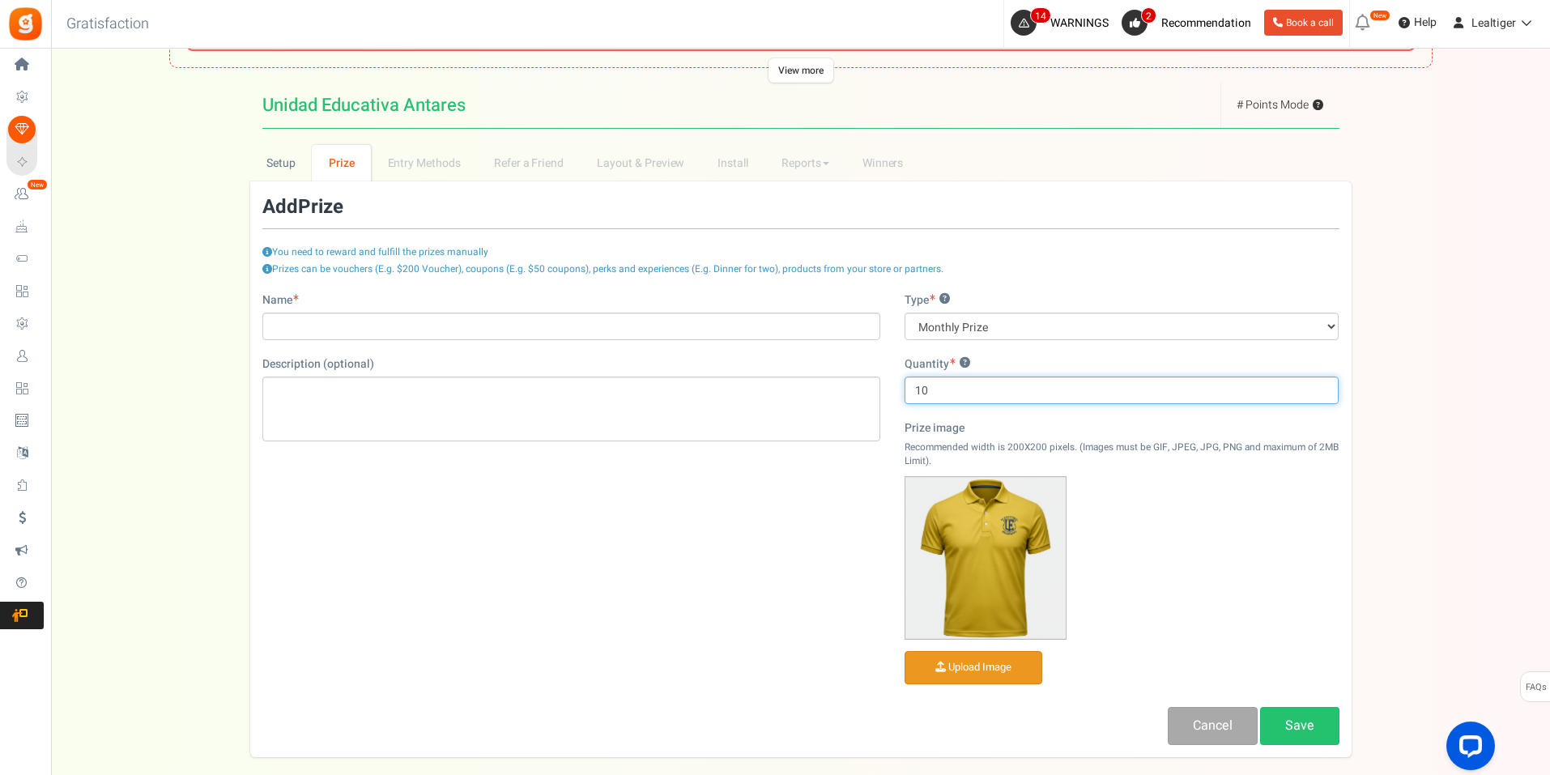
scroll to position [162, 0]
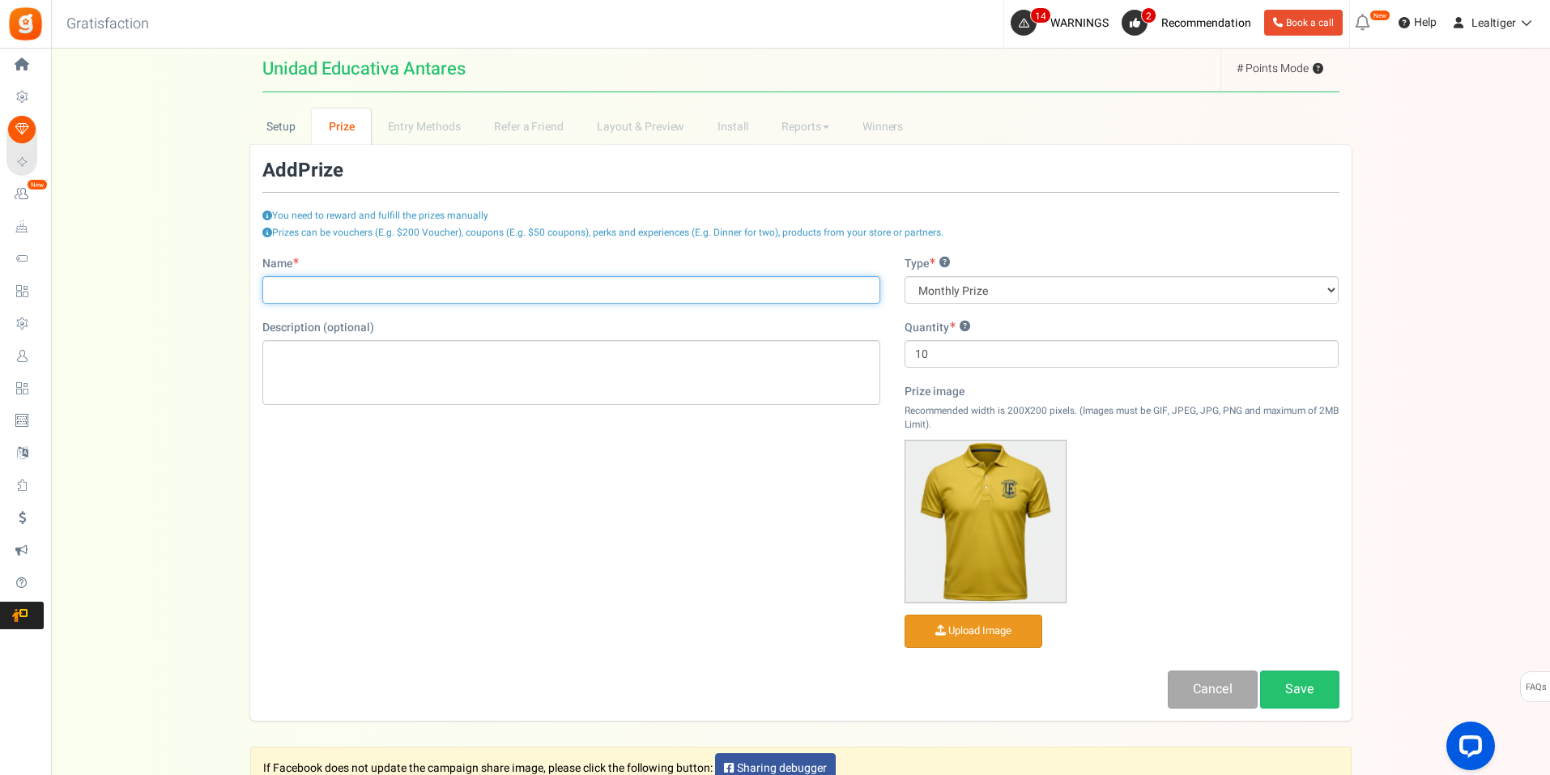
click at [438, 292] on input "Name" at bounding box center [571, 290] width 618 height 28
drag, startPoint x: 326, startPoint y: 291, endPoint x: 510, endPoint y: 294, distance: 184.7
click at [510, 294] on input "Camiseta [PERSON_NAME] X" at bounding box center [571, 290] width 618 height 28
type input "Camiseta Antares"
click at [384, 375] on div "Editor de Texto Enriquecido, prize_description" at bounding box center [571, 372] width 618 height 65
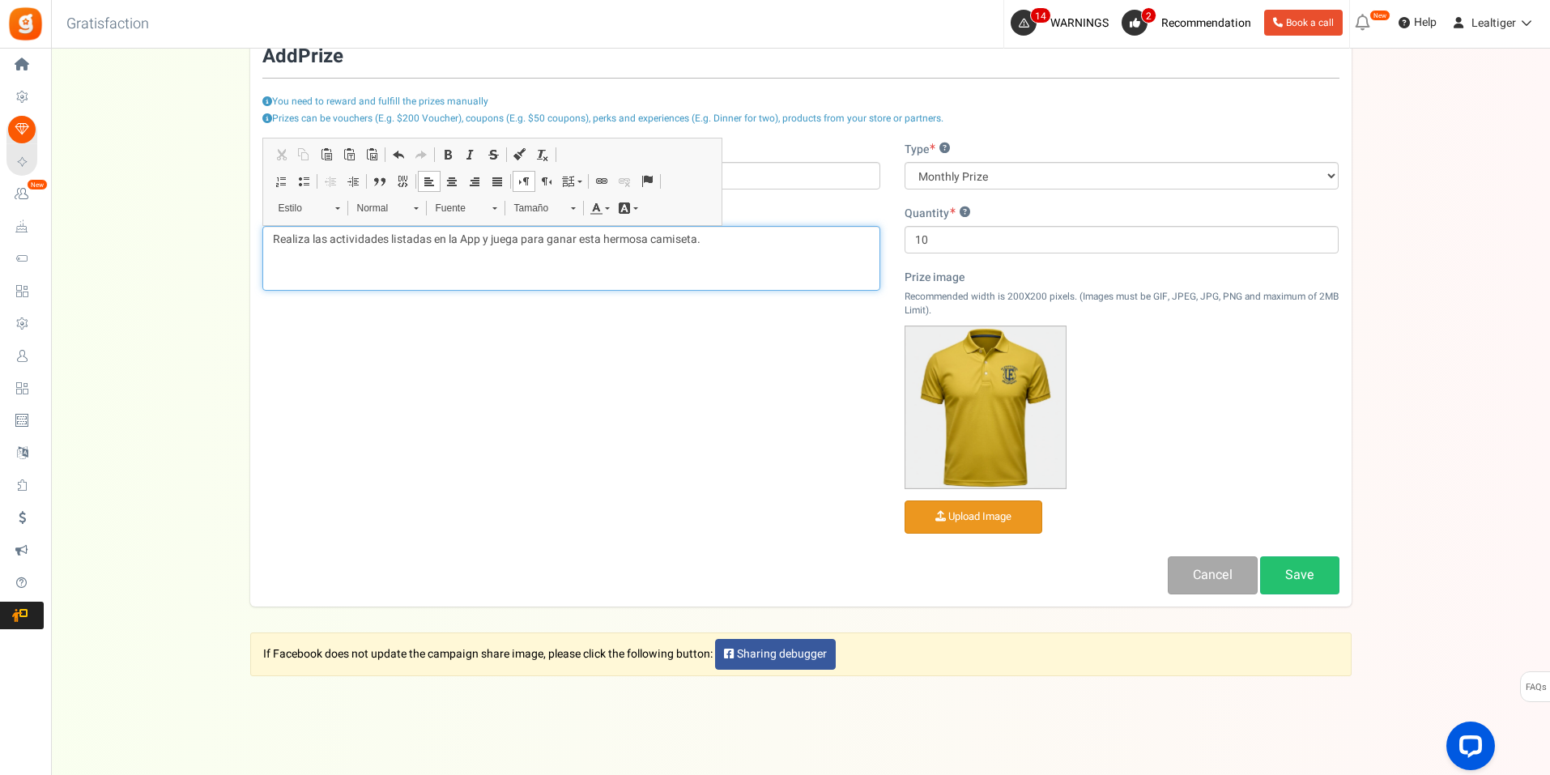
scroll to position [292, 0]
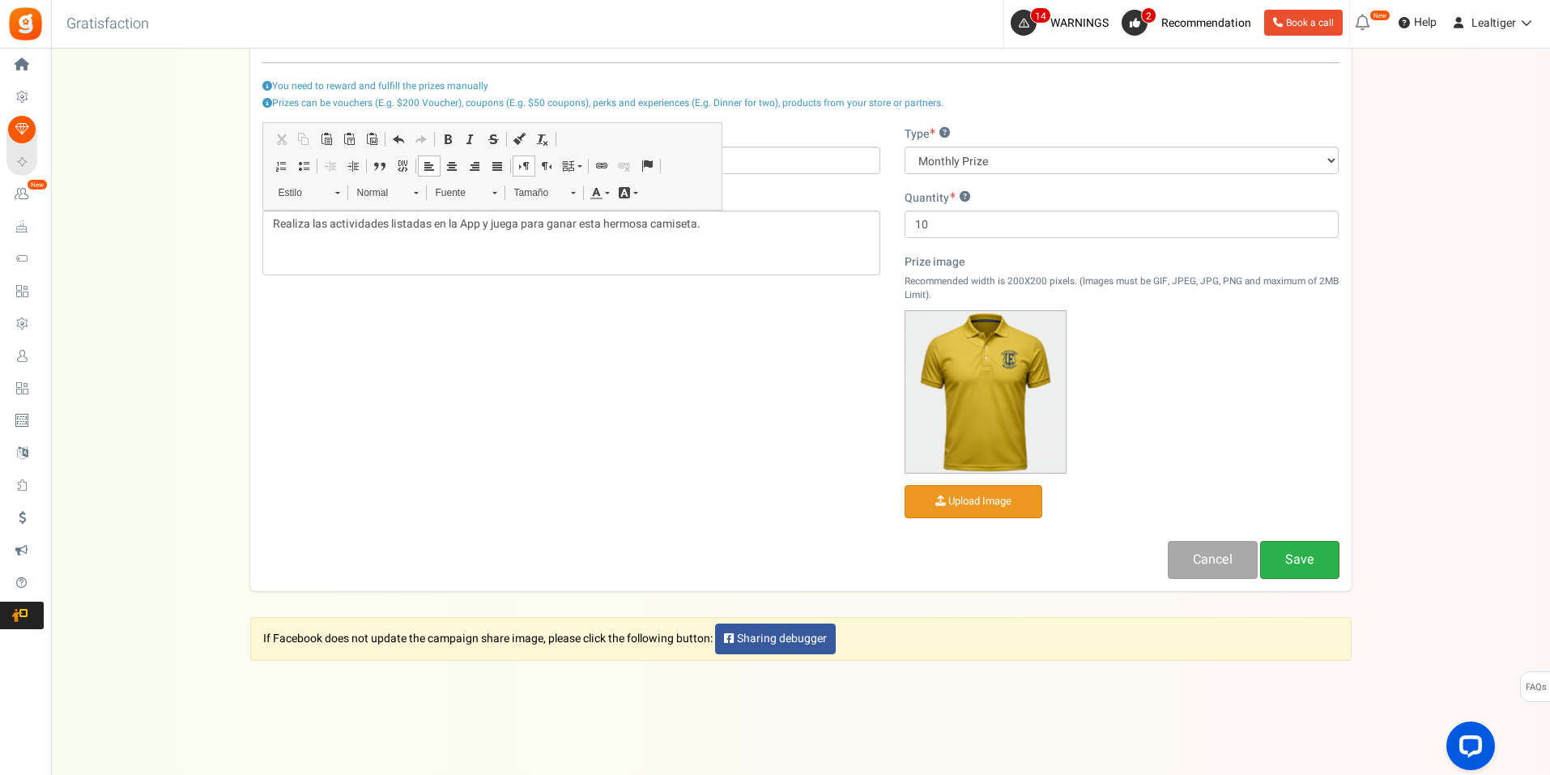
click at [1291, 552] on link "Save" at bounding box center [1299, 560] width 79 height 38
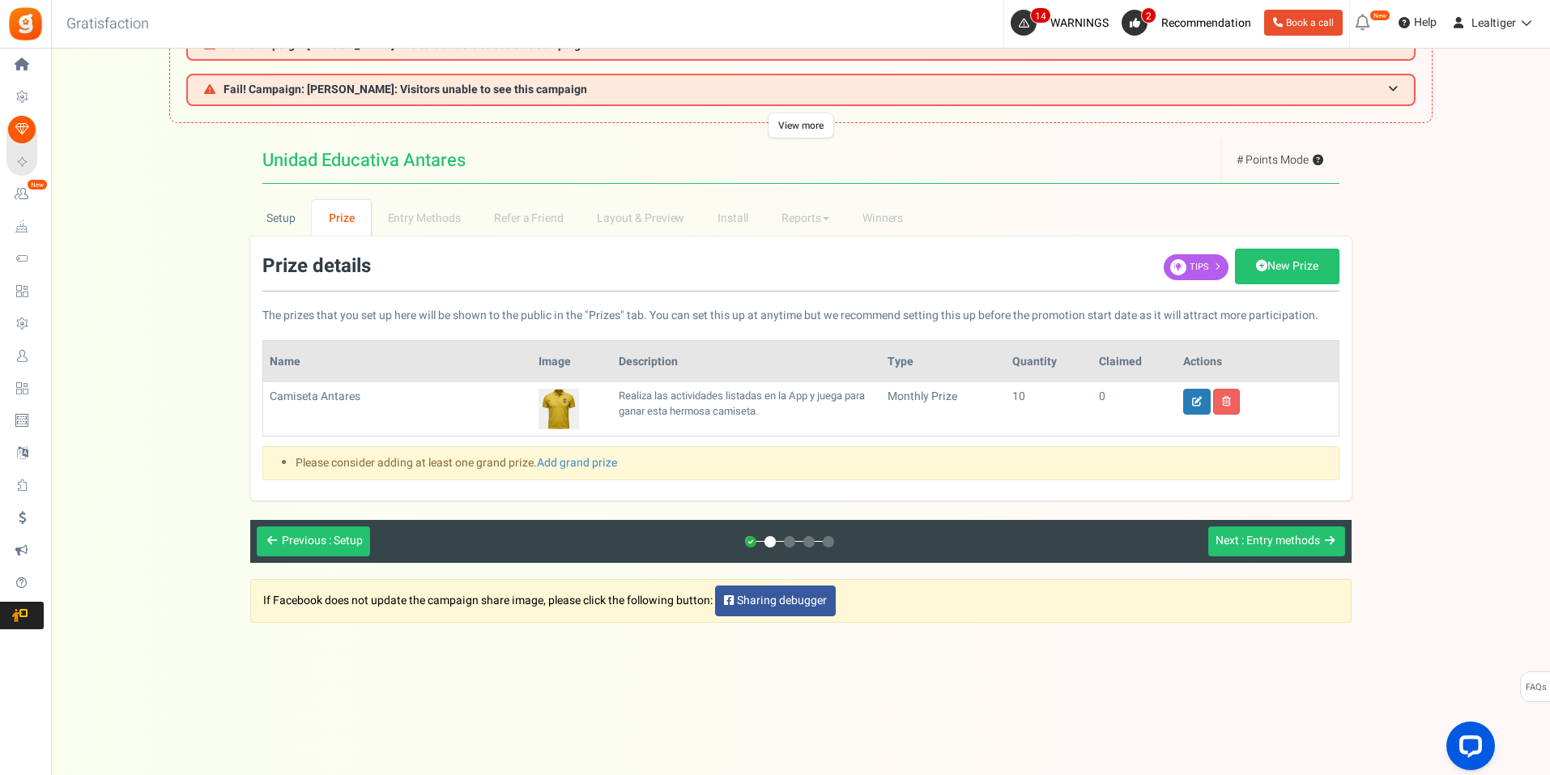
scroll to position [128, 0]
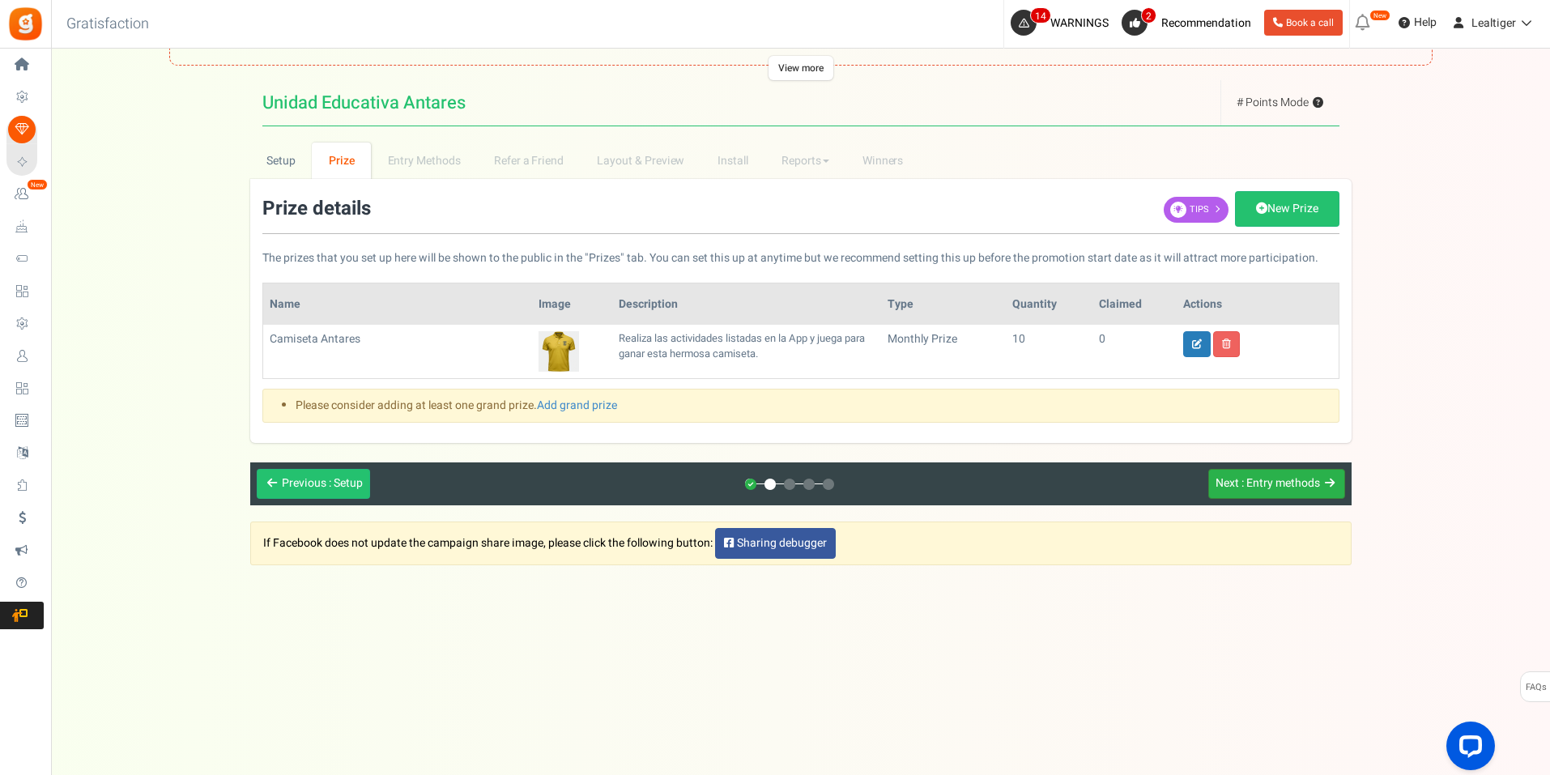
click at [1238, 488] on div "Next : Entry methods" at bounding box center [1268, 483] width 104 height 15
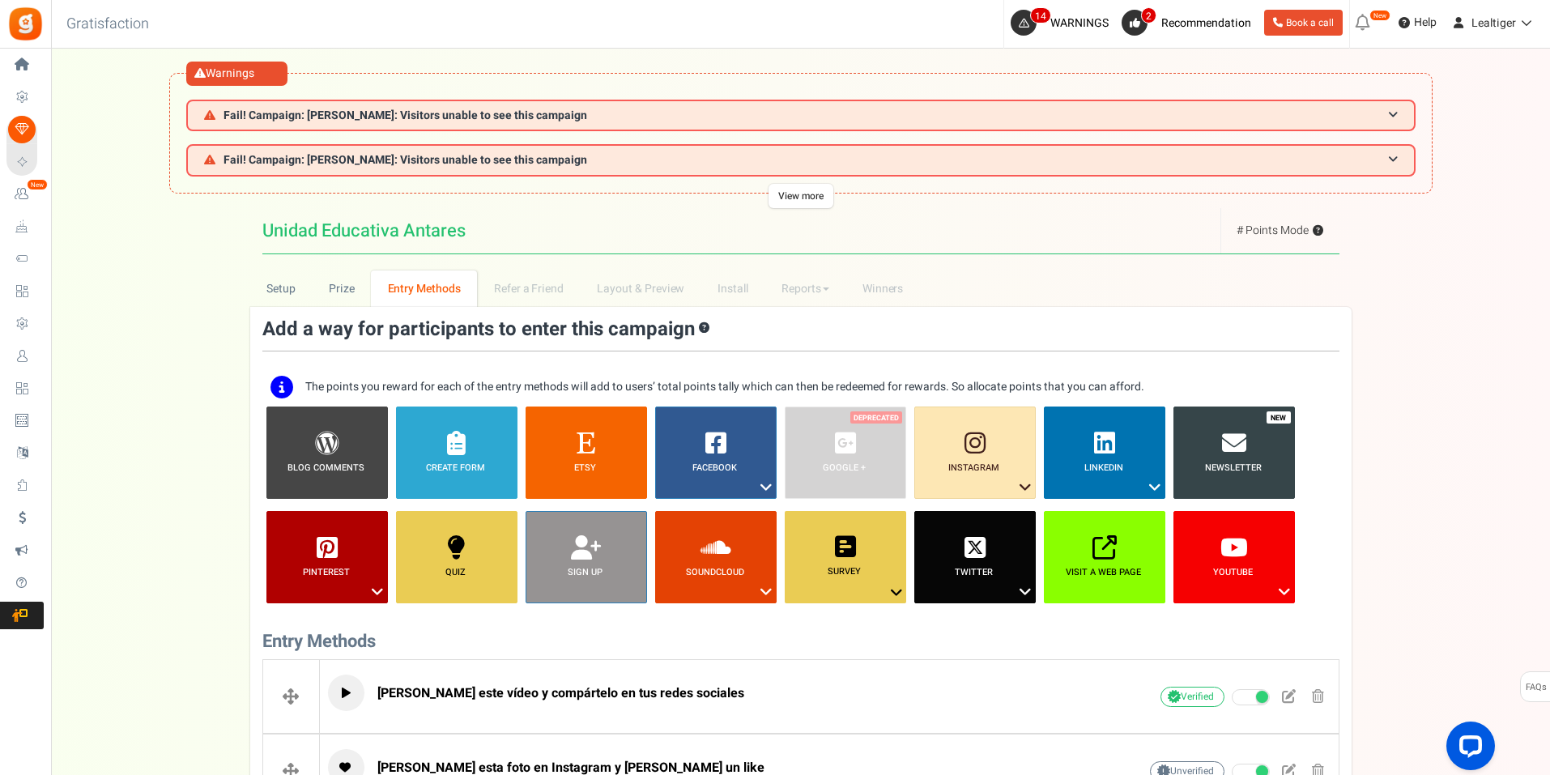
scroll to position [405, 0]
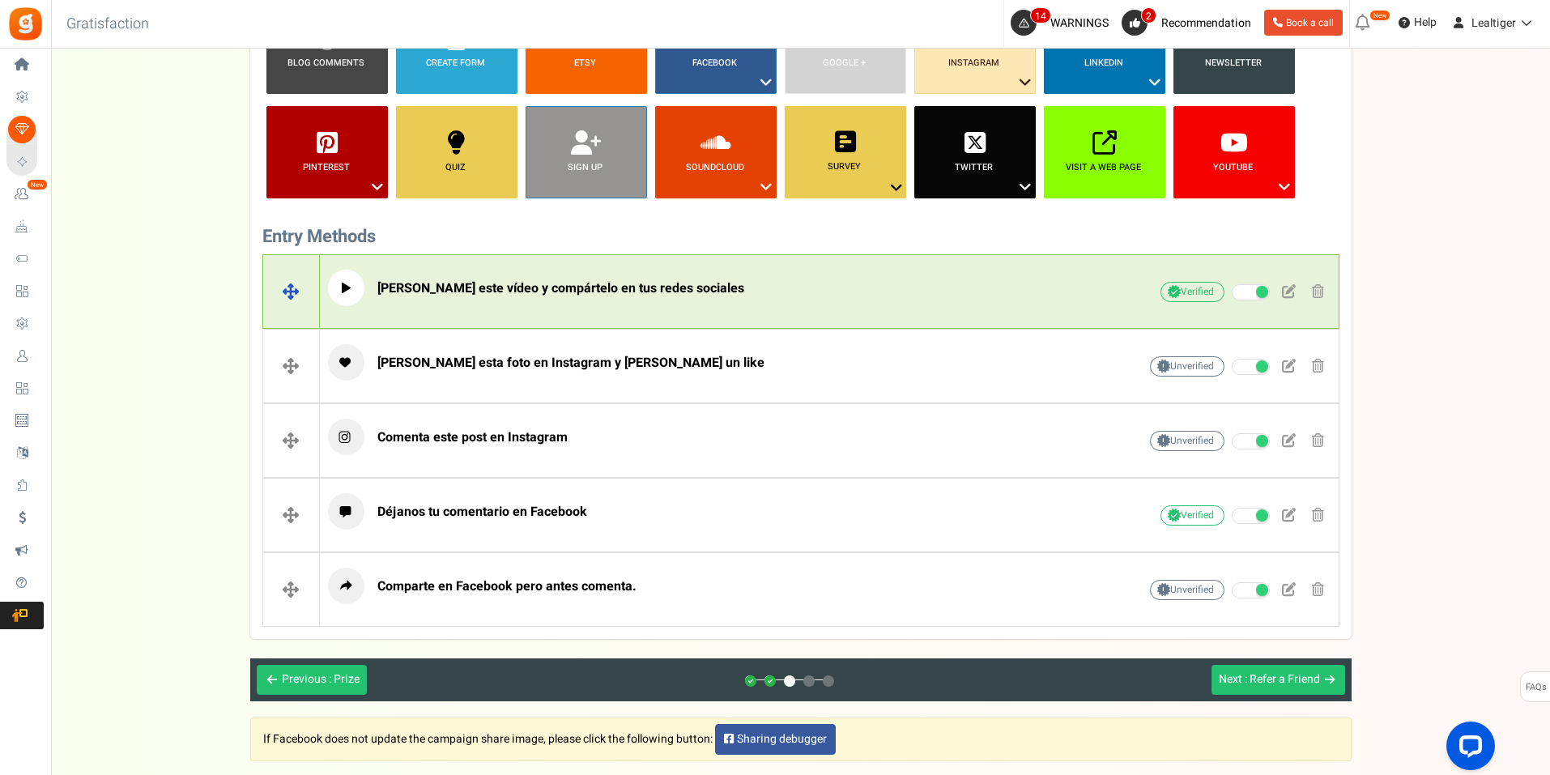
click at [688, 285] on p "[PERSON_NAME] este vídeo y compártelo en tus redes sociales" at bounding box center [708, 288] width 760 height 36
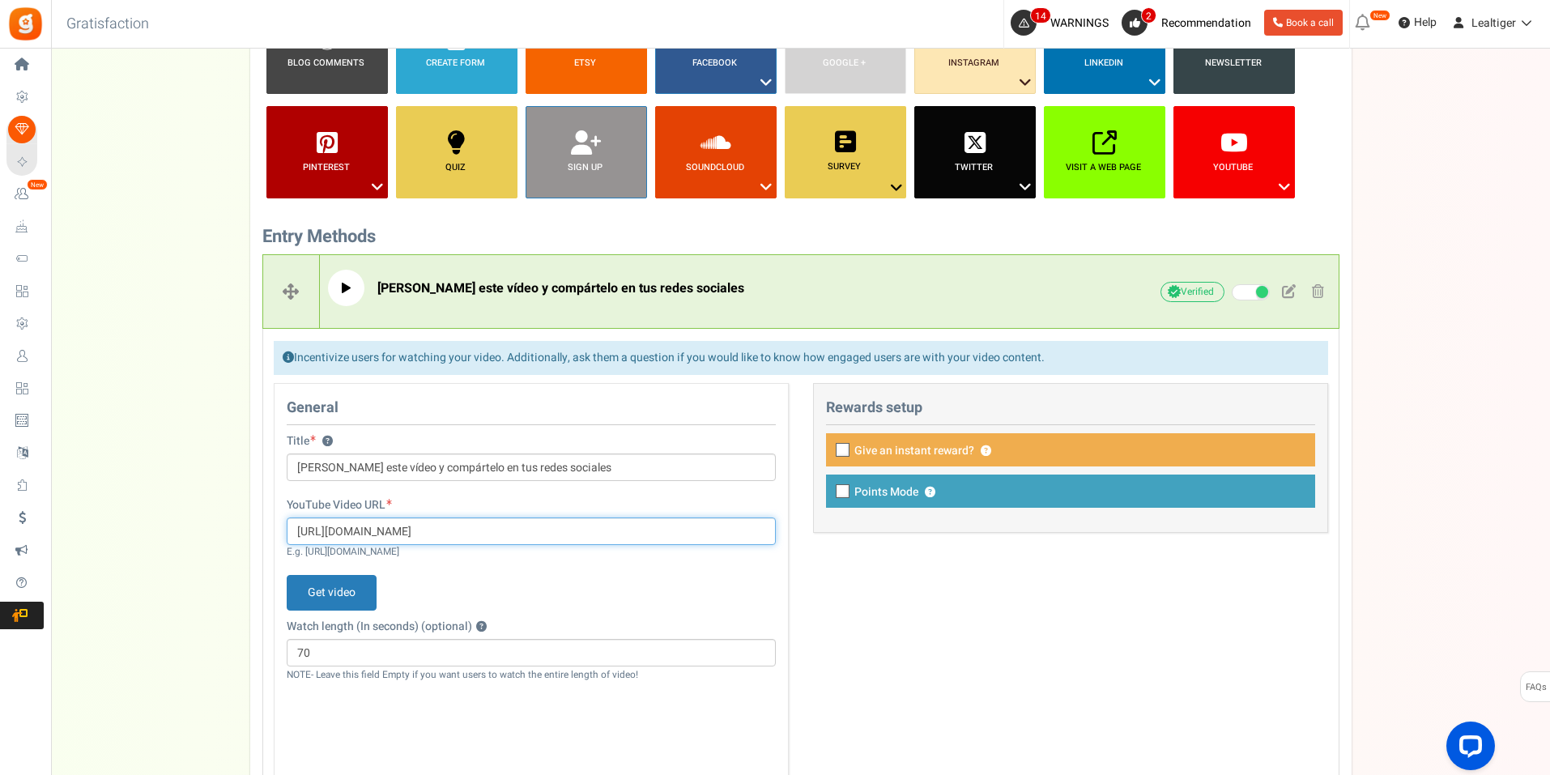
click at [569, 531] on input "[URL][DOMAIN_NAME]" at bounding box center [531, 531] width 489 height 28
paste input "[DOMAIN_NAME][URL]"
type input "[URL][DOMAIN_NAME]"
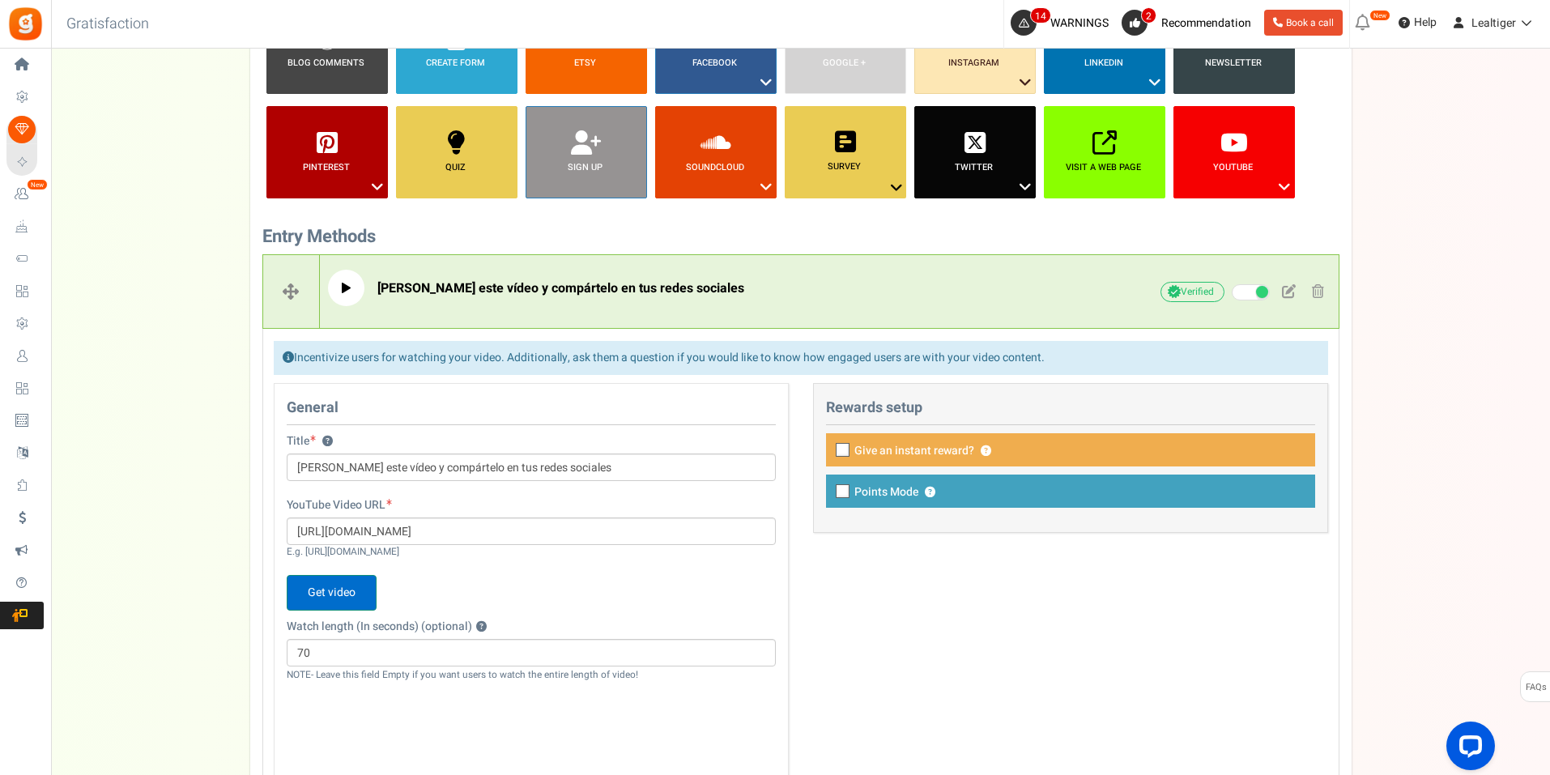
click at [353, 590] on span "Get video" at bounding box center [332, 593] width 90 height 36
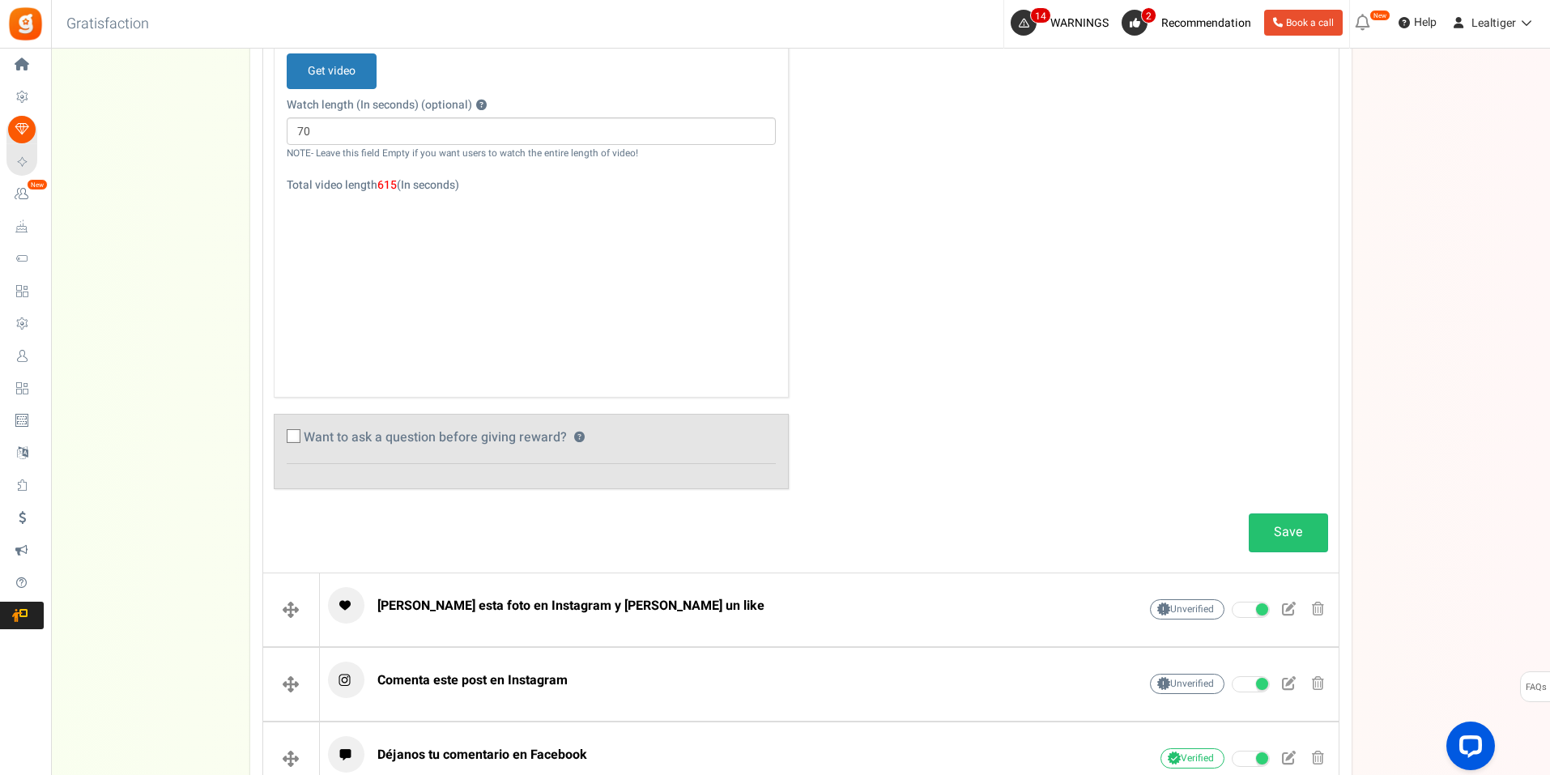
scroll to position [972, 0]
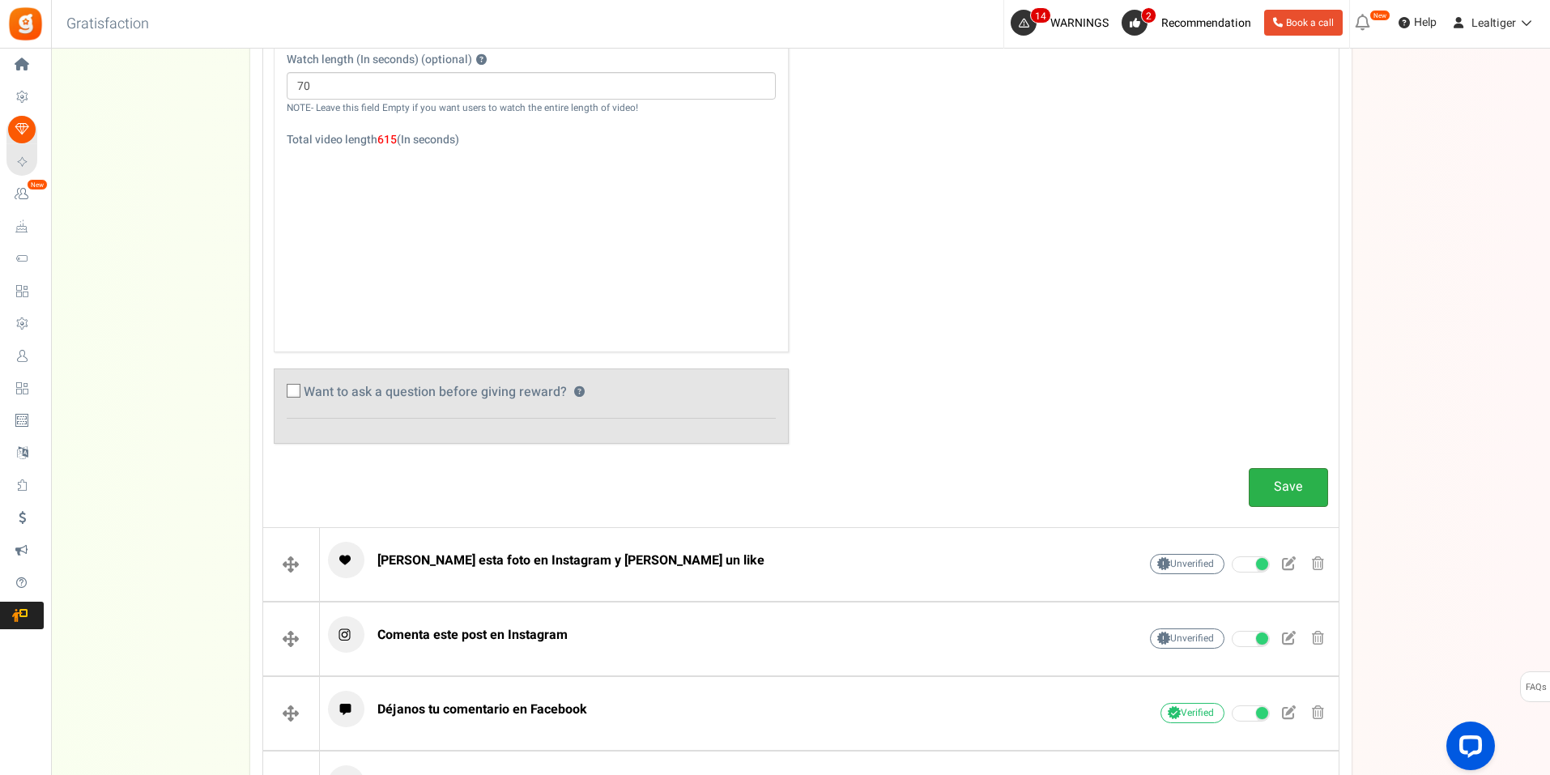
click at [1293, 494] on link "Save" at bounding box center [1288, 487] width 79 height 38
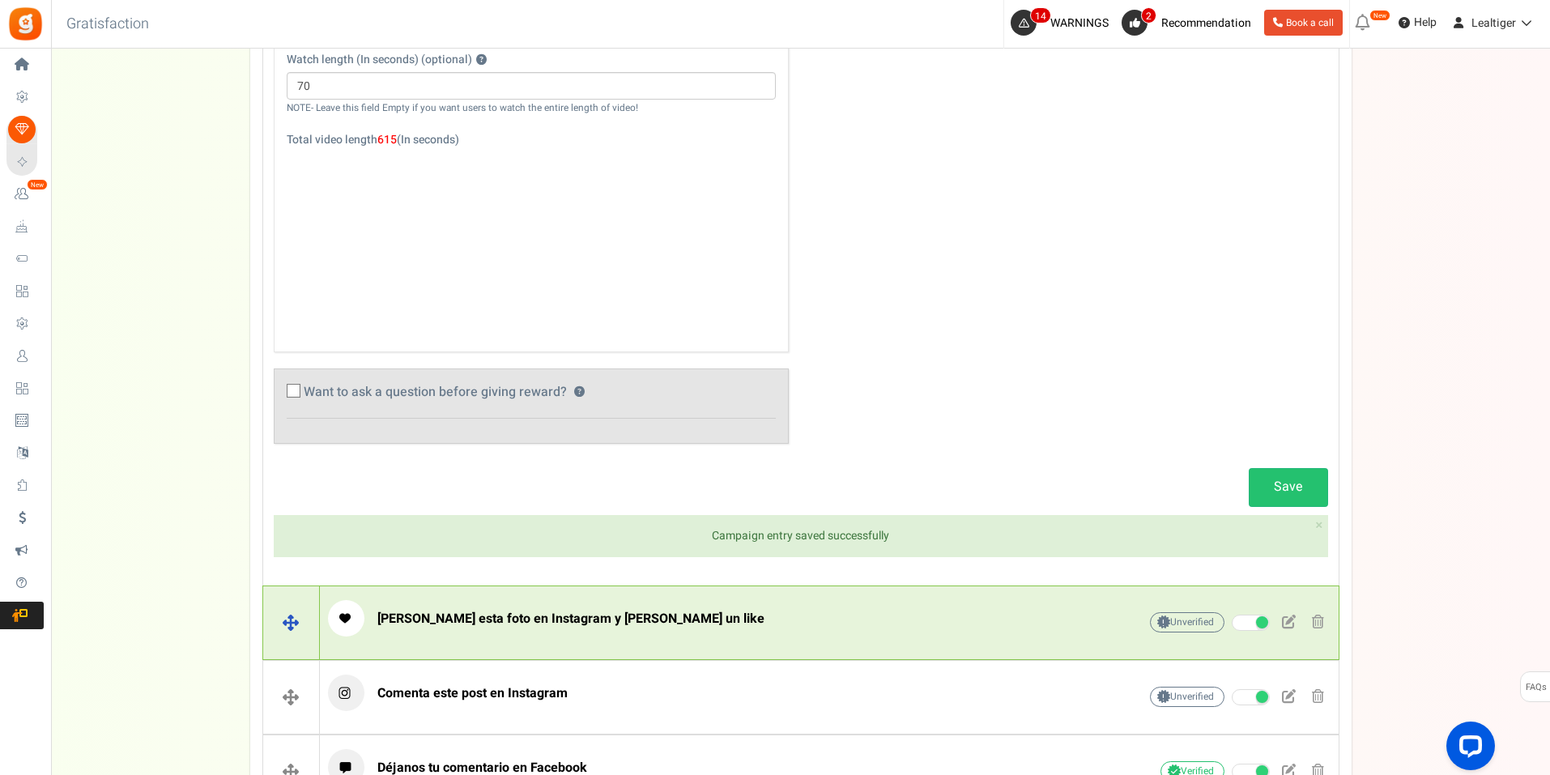
click at [572, 616] on span "[PERSON_NAME] esta foto en Instagram y [PERSON_NAME] un like" at bounding box center [570, 618] width 387 height 19
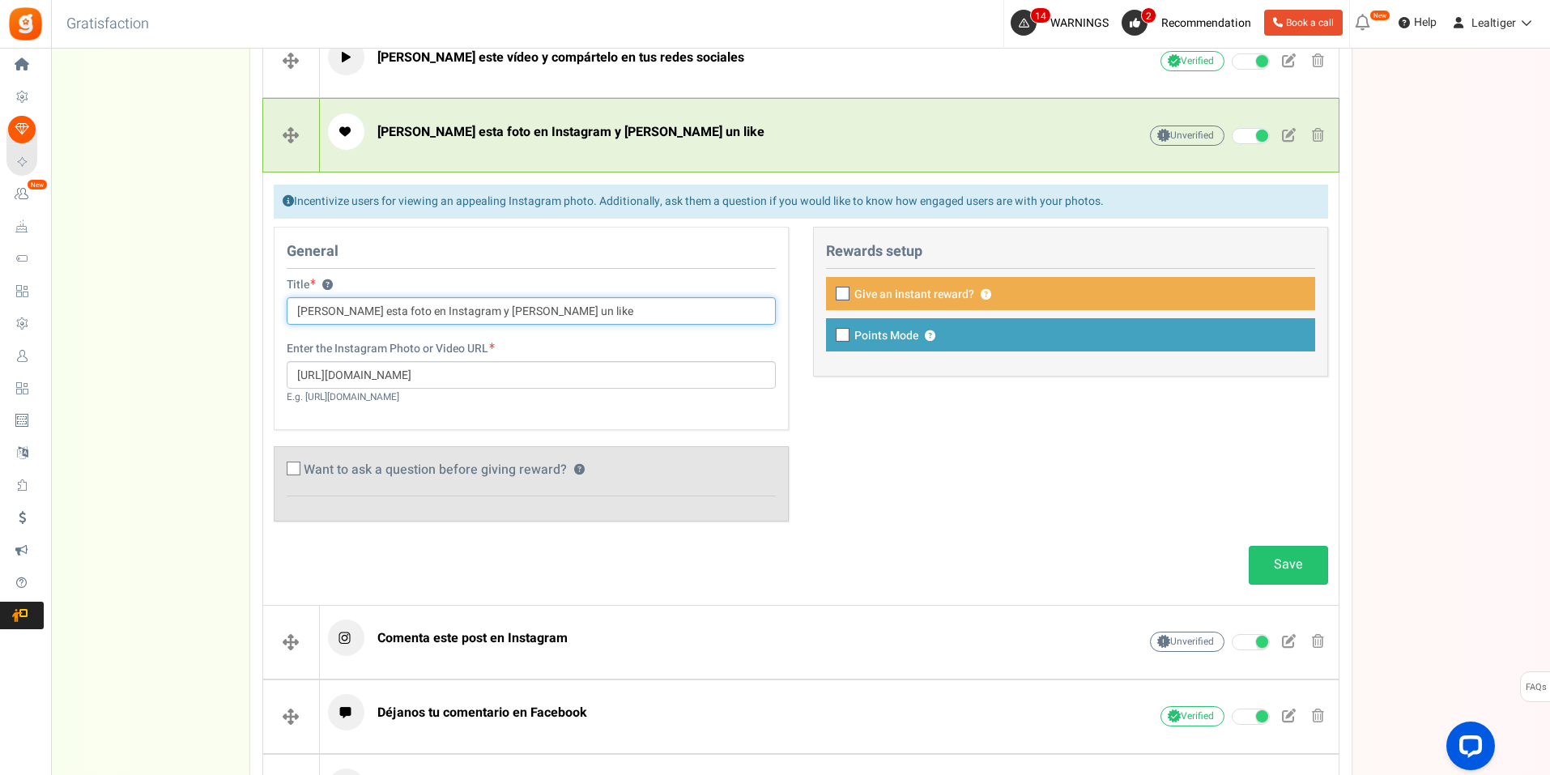
scroll to position [558, 0]
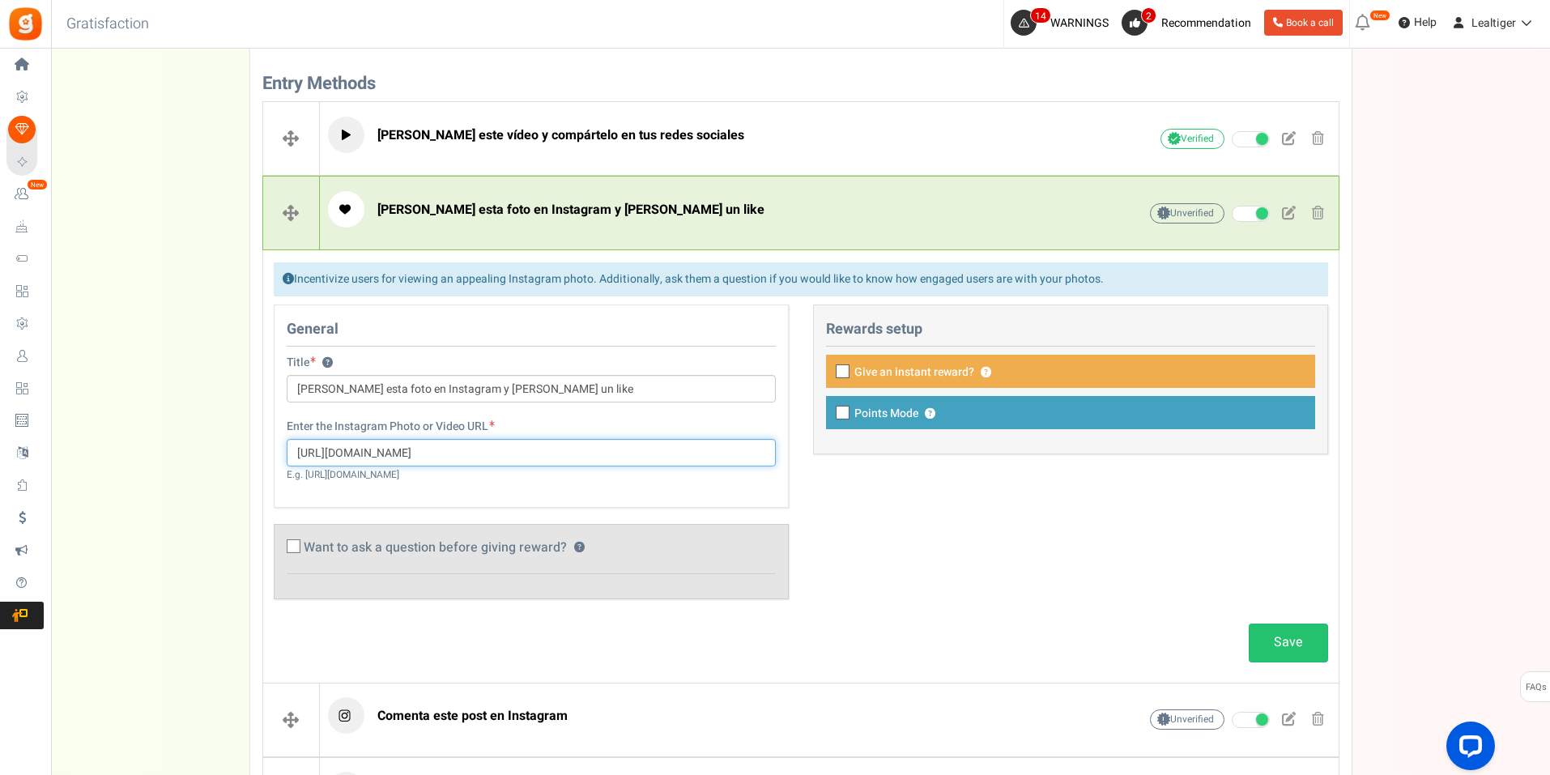
click at [533, 443] on input "[URL][DOMAIN_NAME]" at bounding box center [531, 453] width 489 height 28
paste input "[DOMAIN_NAME][URL]"
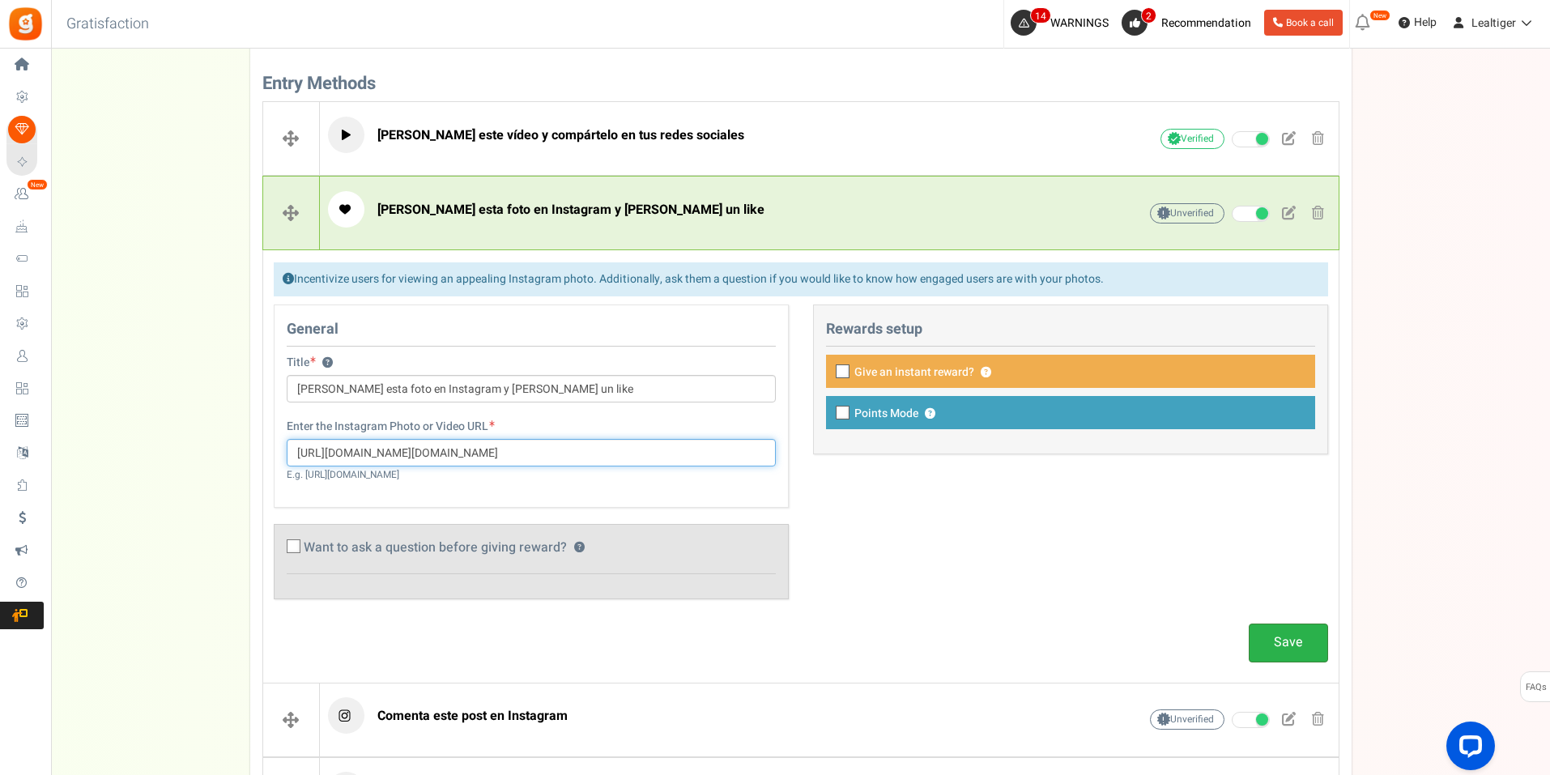
type input "[URL][DOMAIN_NAME][DOMAIN_NAME]"
click at [1265, 645] on link "Save" at bounding box center [1288, 643] width 79 height 38
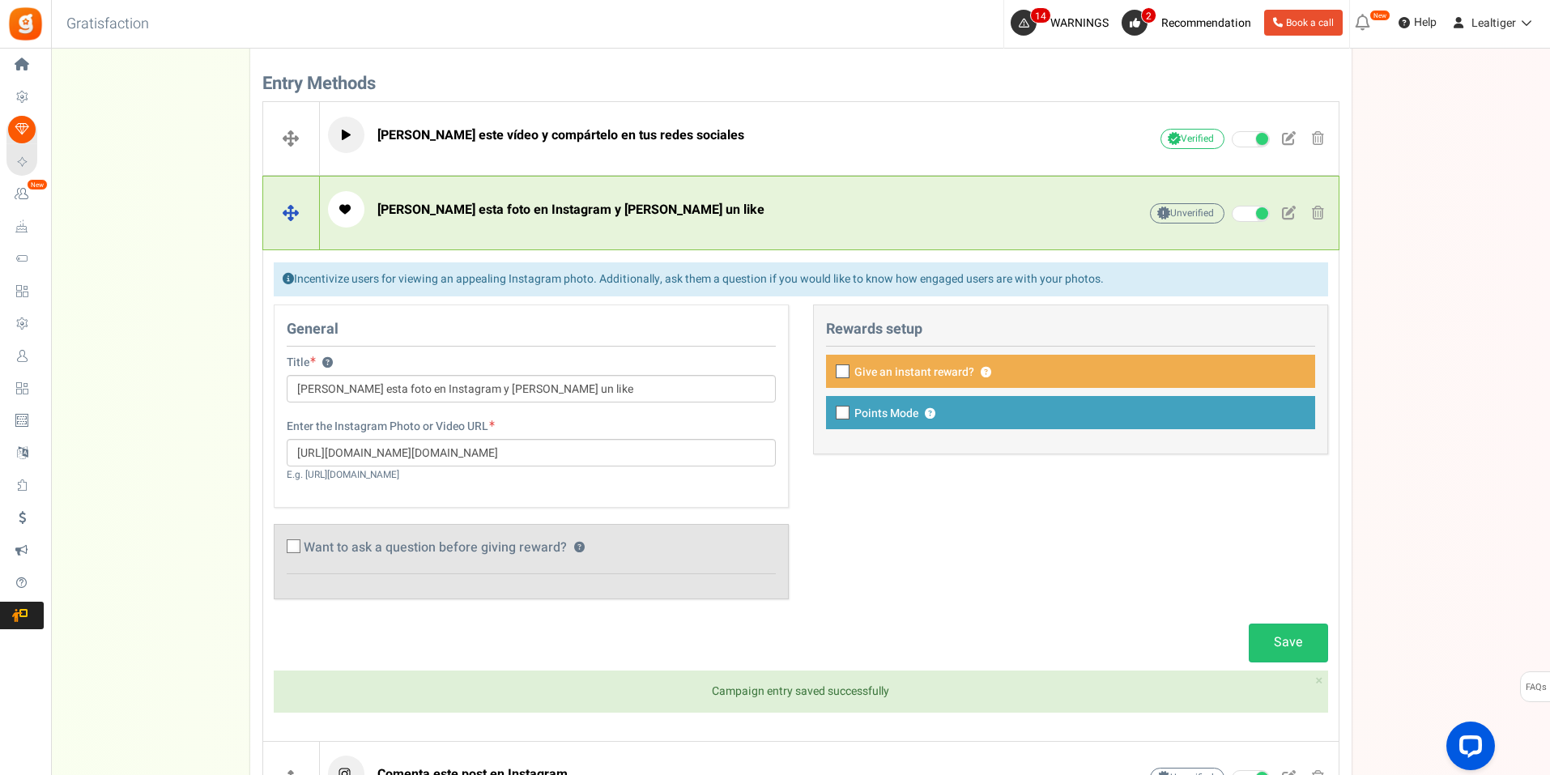
click at [634, 211] on p "[PERSON_NAME] esta foto en Instagram y [PERSON_NAME] un like" at bounding box center [708, 209] width 760 height 36
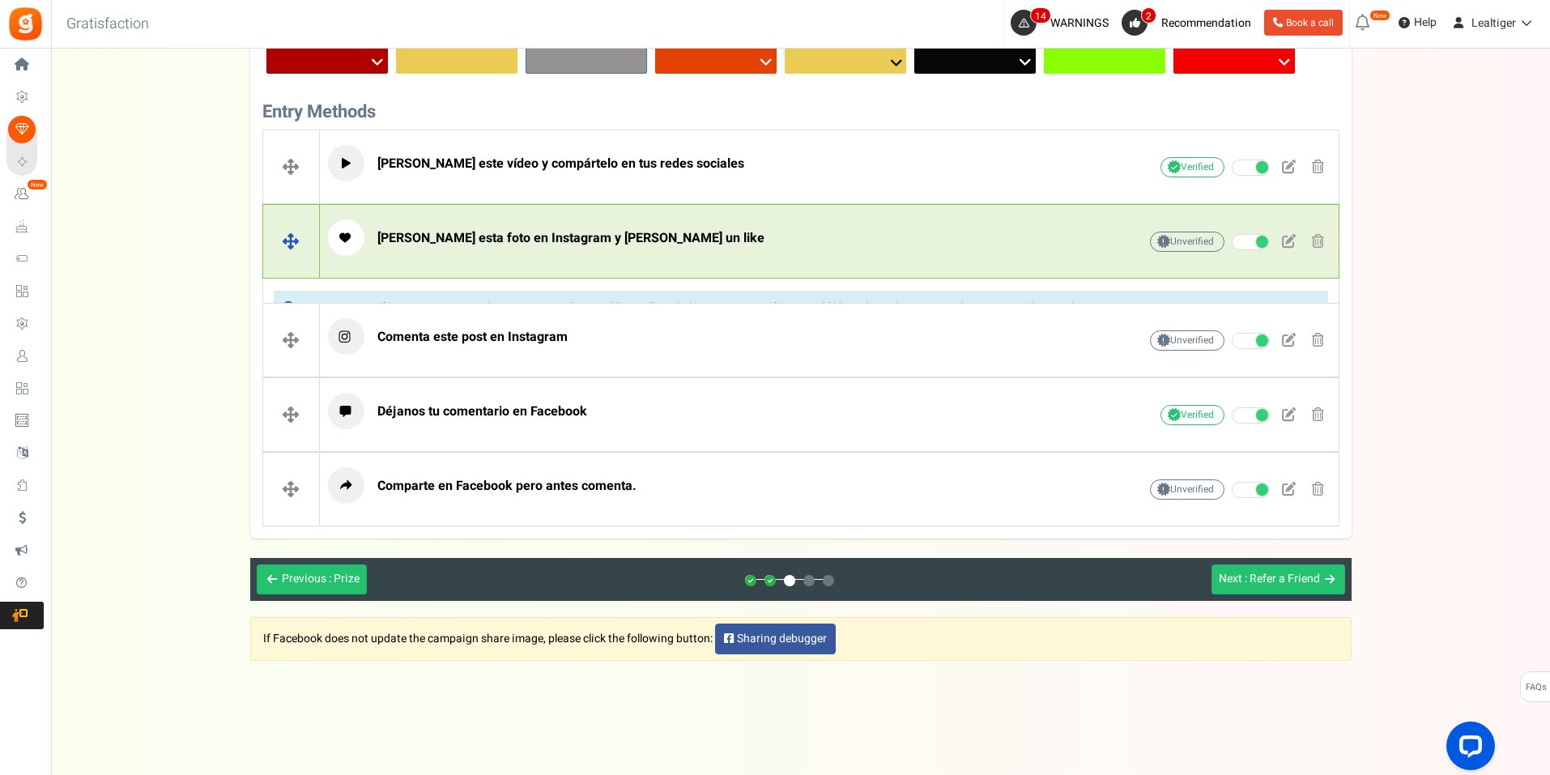
scroll to position [505, 0]
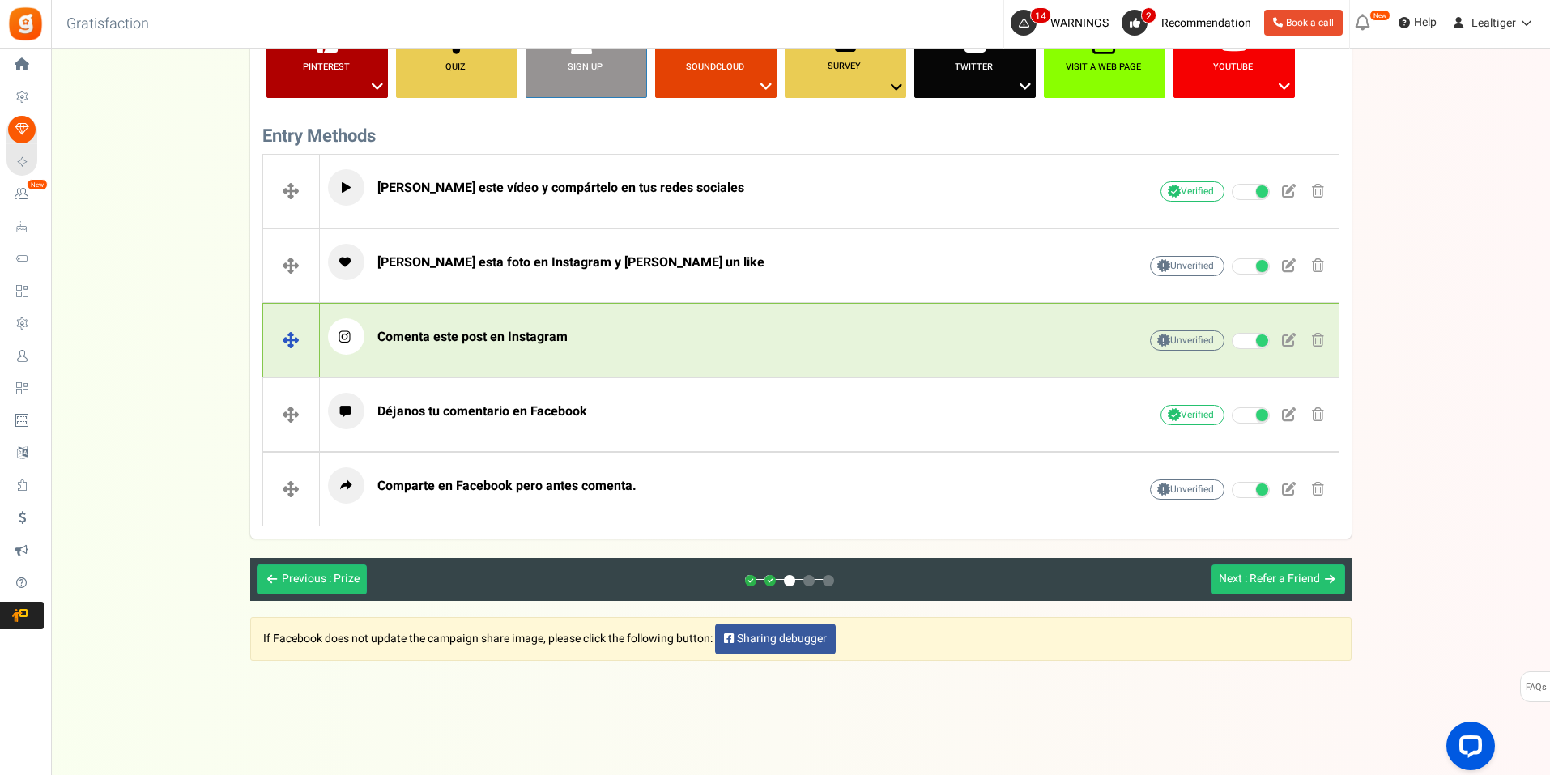
click at [573, 333] on p "Comenta este post en Instagram" at bounding box center [708, 336] width 760 height 36
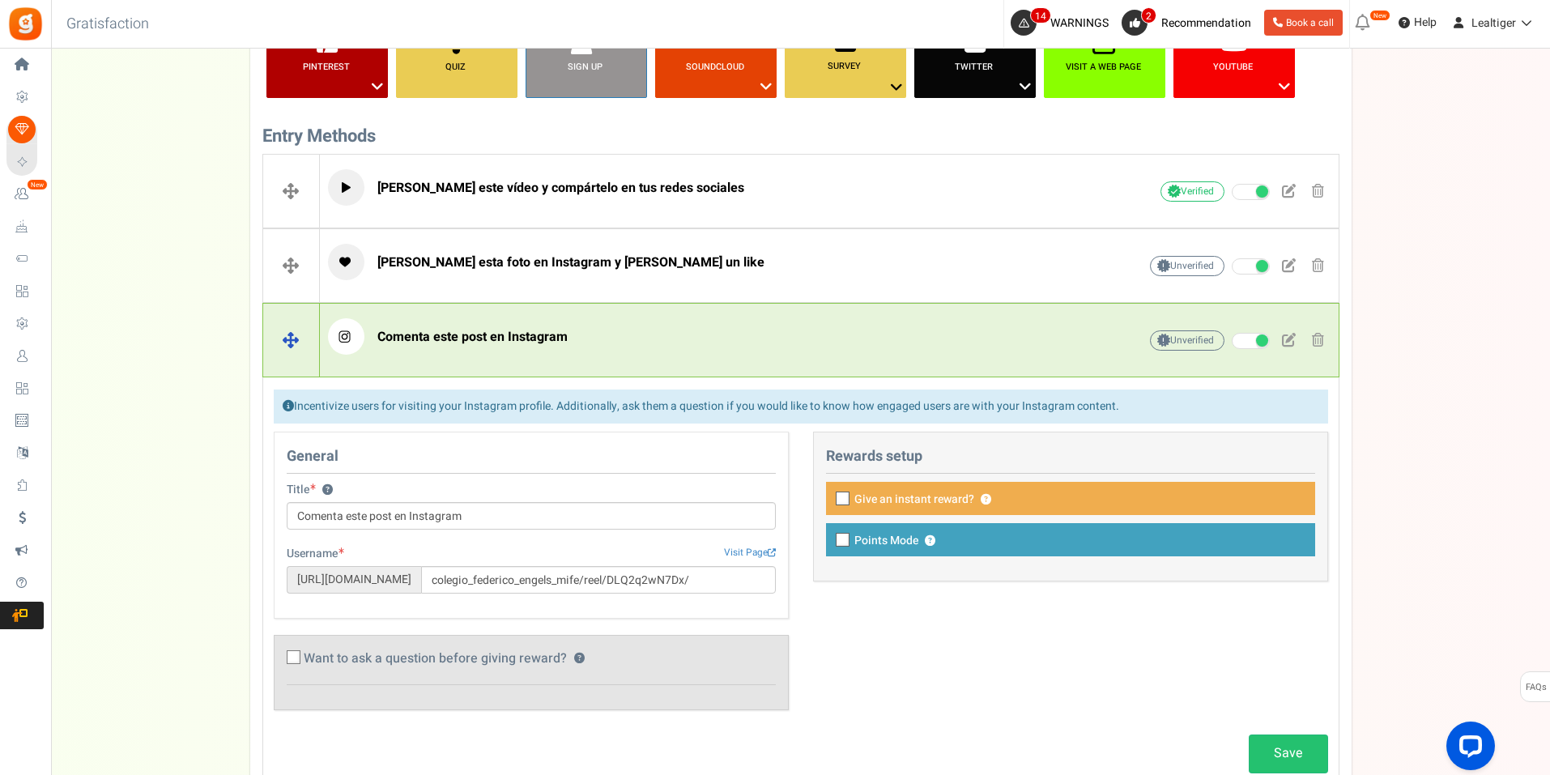
scroll to position [558, 0]
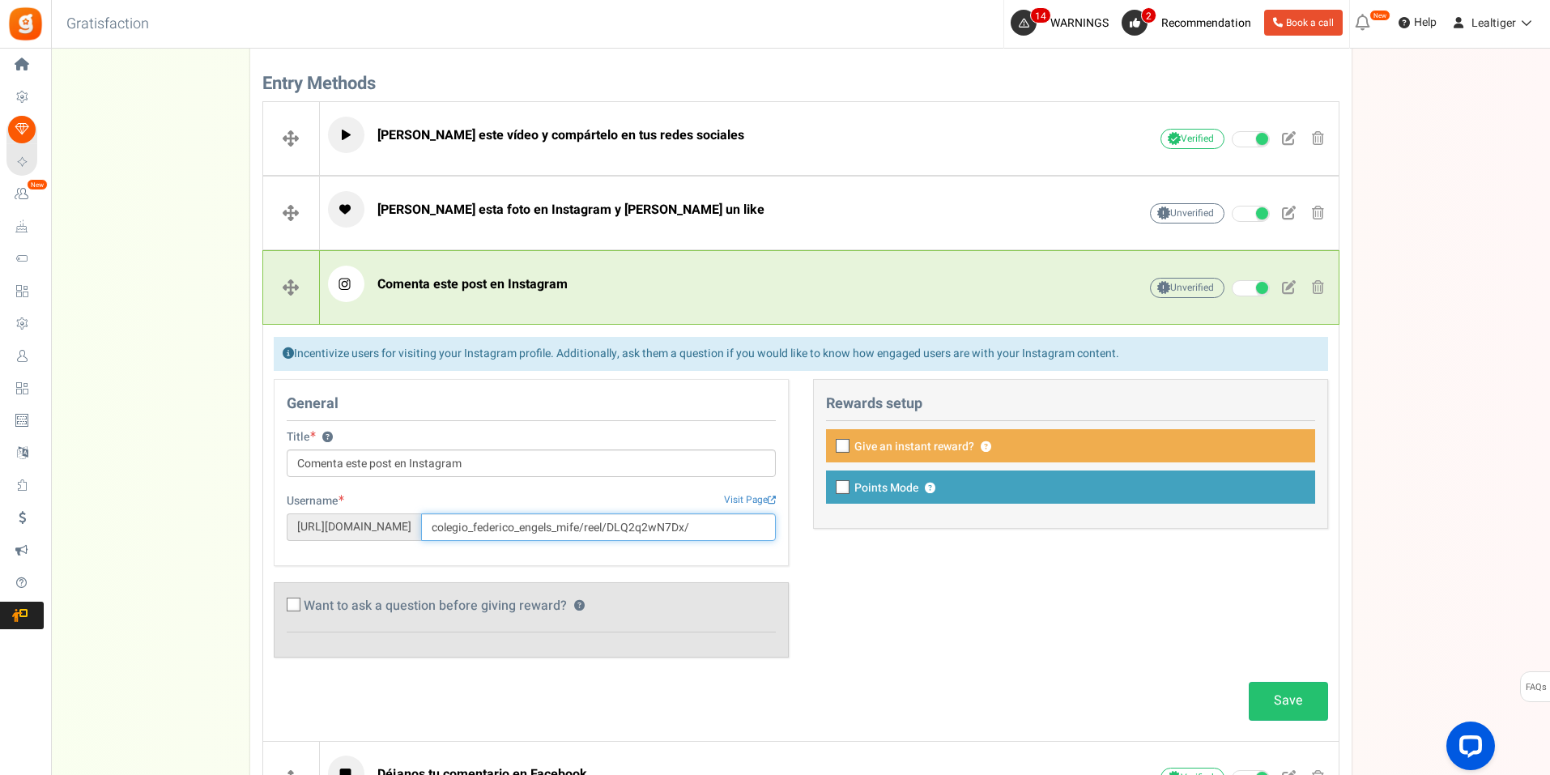
click at [606, 527] on input "colegio_federico_engels_mife/reel/DLQ2q2wN7Dx/" at bounding box center [598, 527] width 355 height 28
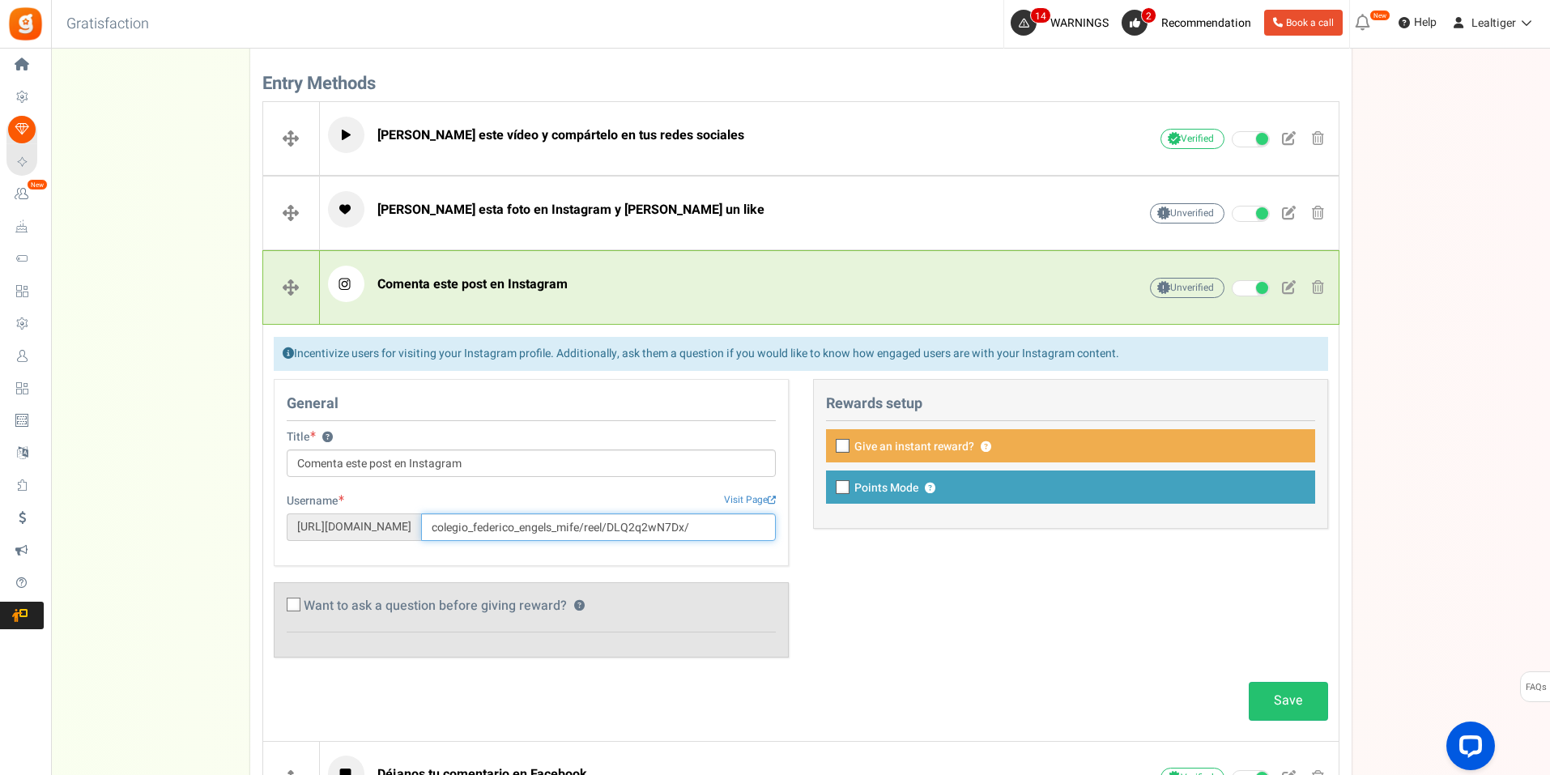
click at [606, 527] on input "colegio_federico_engels_mife/reel/DLQ2q2wN7Dx/" at bounding box center [598, 527] width 355 height 28
paste input "[URL][DOMAIN_NAME][DOMAIN_NAME]"
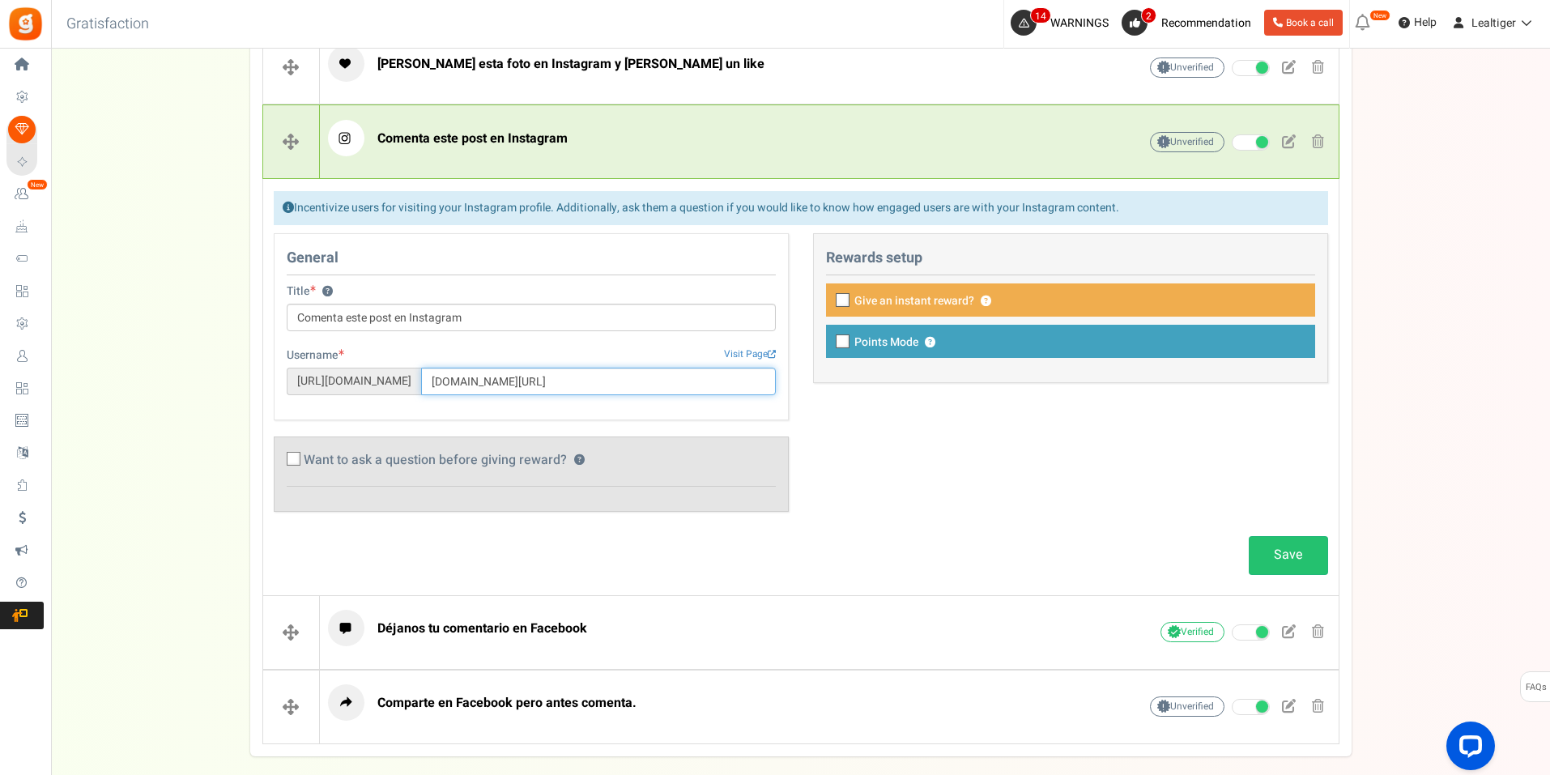
scroll to position [801, 0]
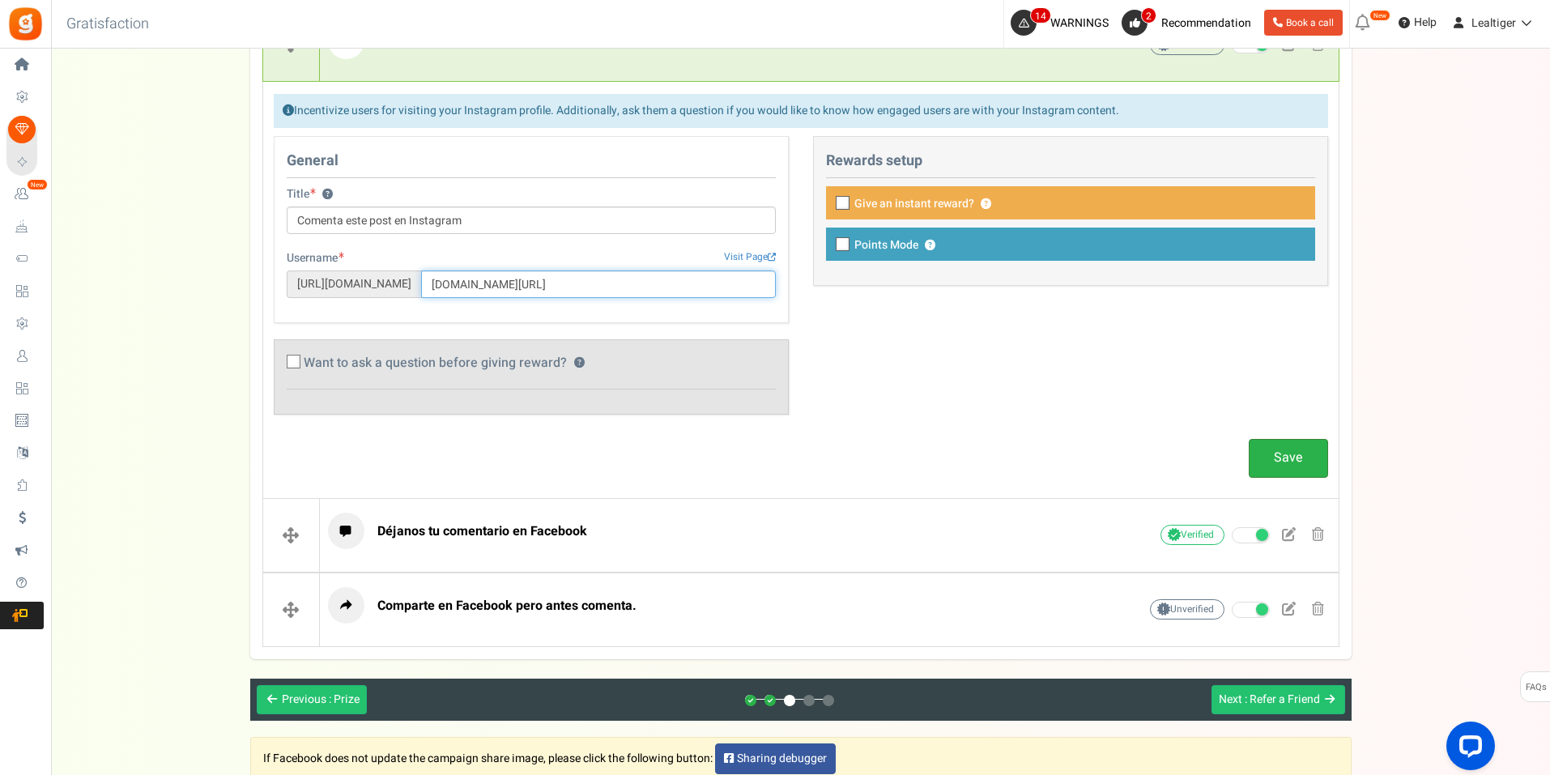
type input "[DOMAIN_NAME][URL]"
click at [1291, 451] on link "Save" at bounding box center [1288, 458] width 79 height 38
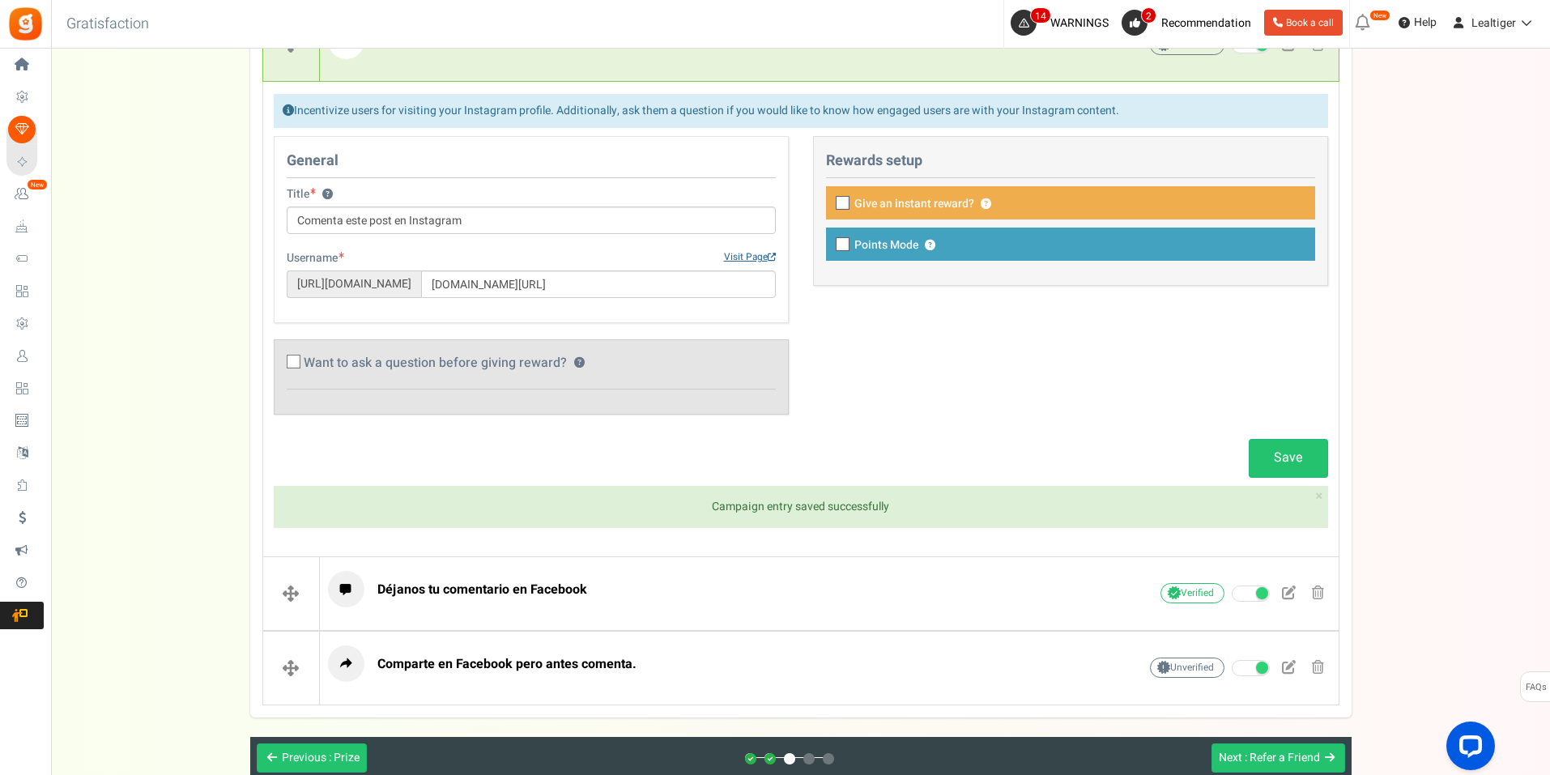
click at [734, 258] on link "Visit Page" at bounding box center [750, 257] width 52 height 14
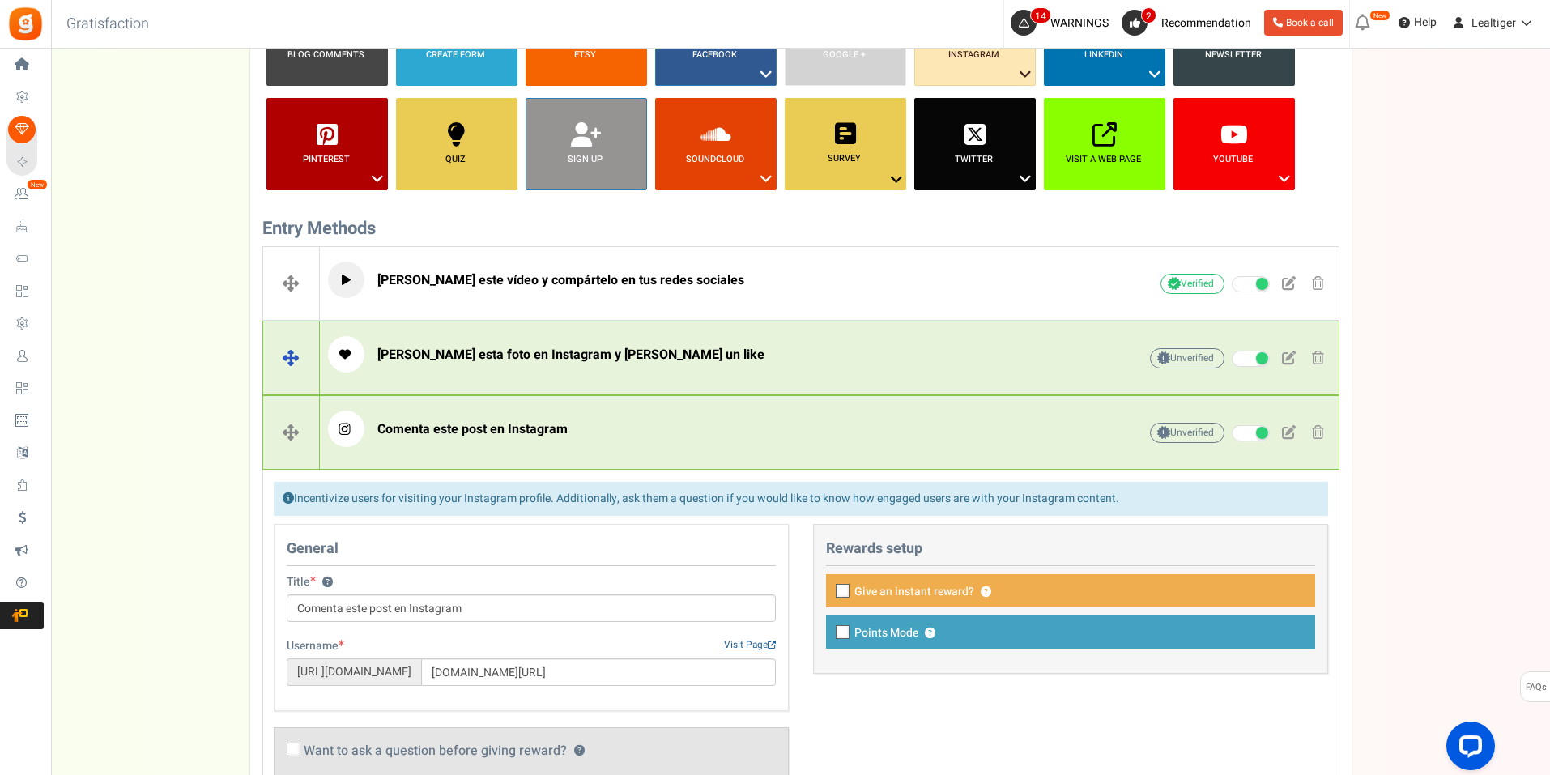
scroll to position [396, 0]
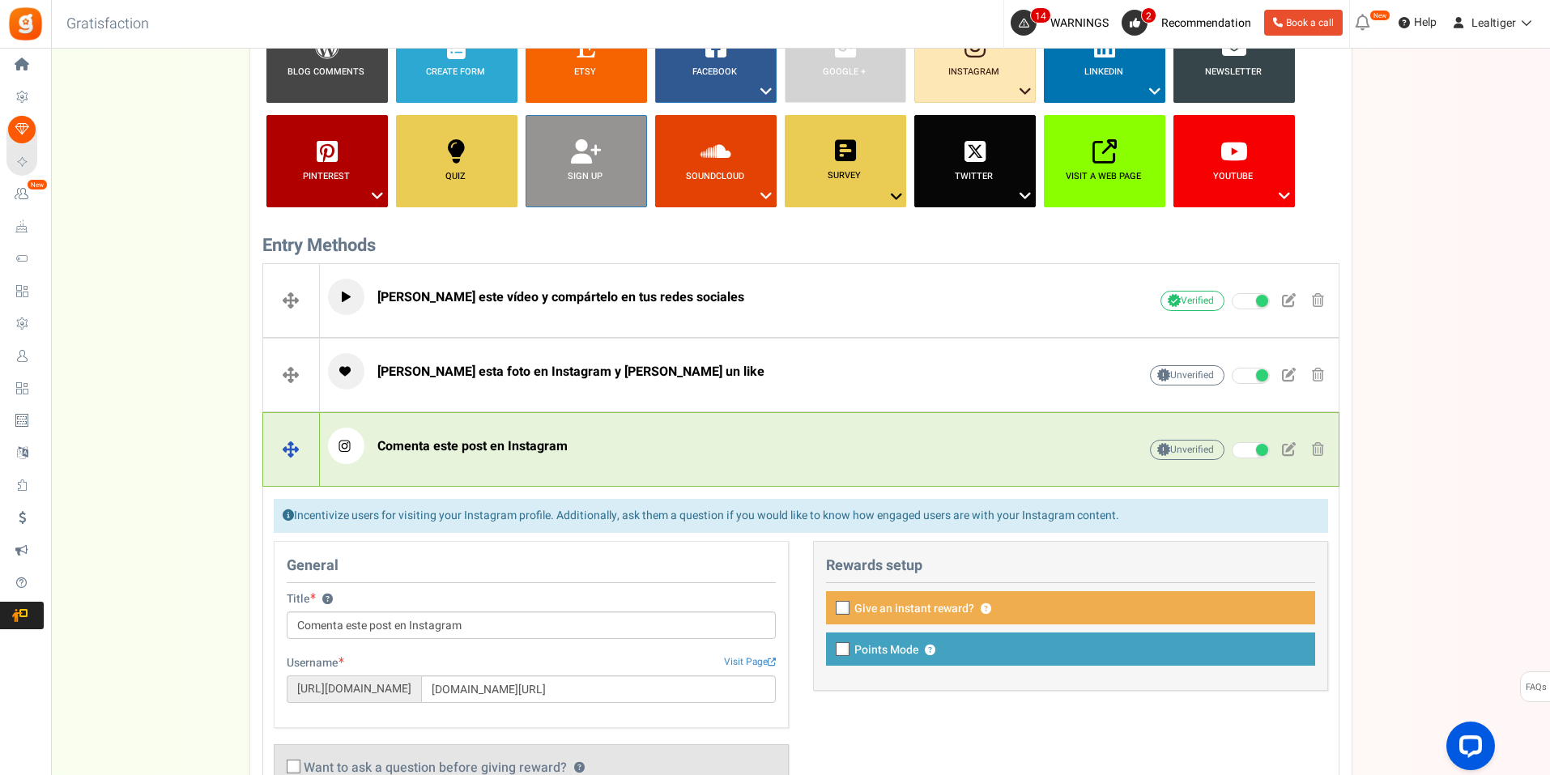
click at [640, 442] on p "Comenta este post en Instagram" at bounding box center [708, 446] width 760 height 36
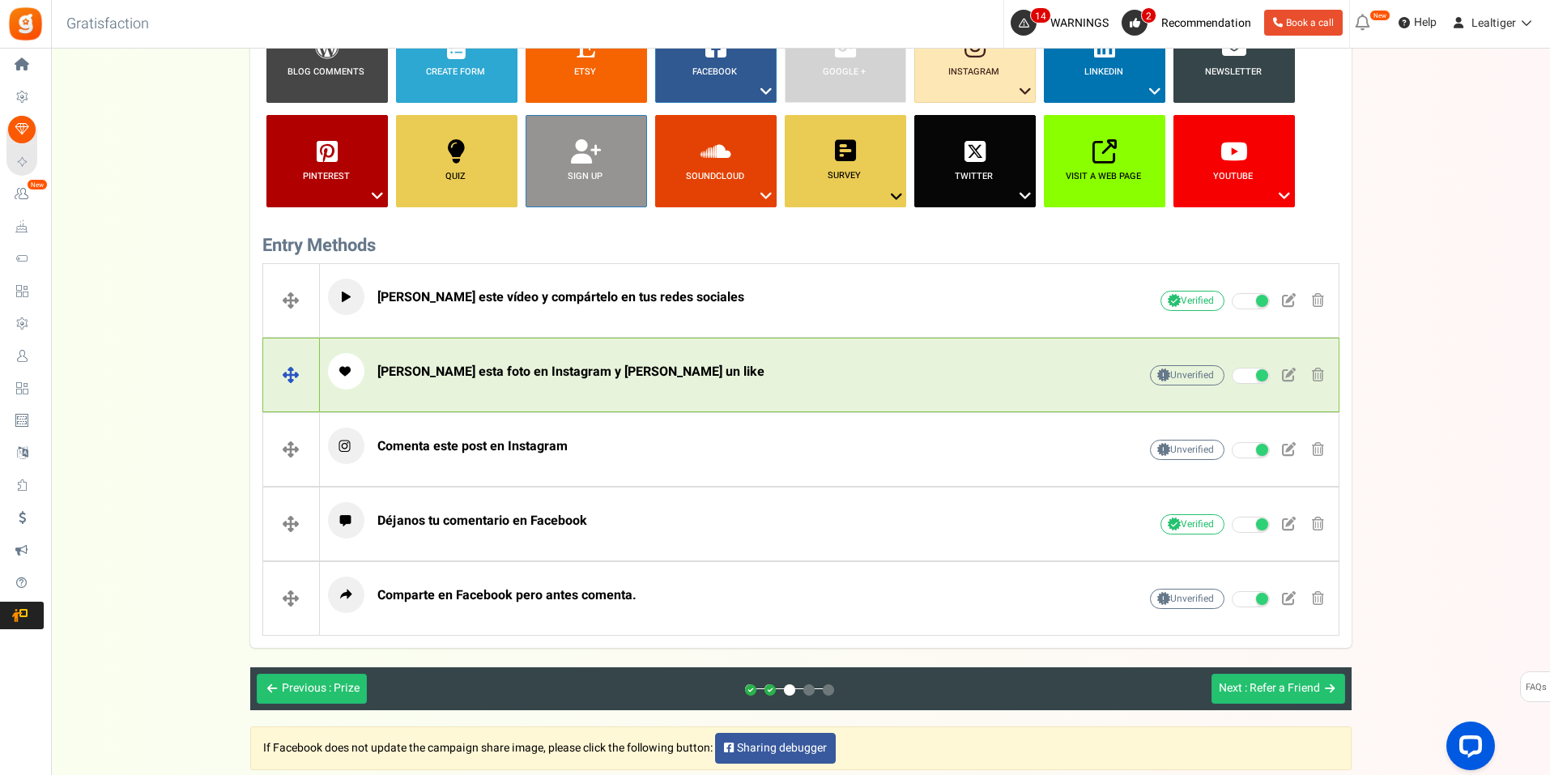
click at [654, 368] on p "[PERSON_NAME] esta foto en Instagram y [PERSON_NAME] un like" at bounding box center [708, 371] width 760 height 36
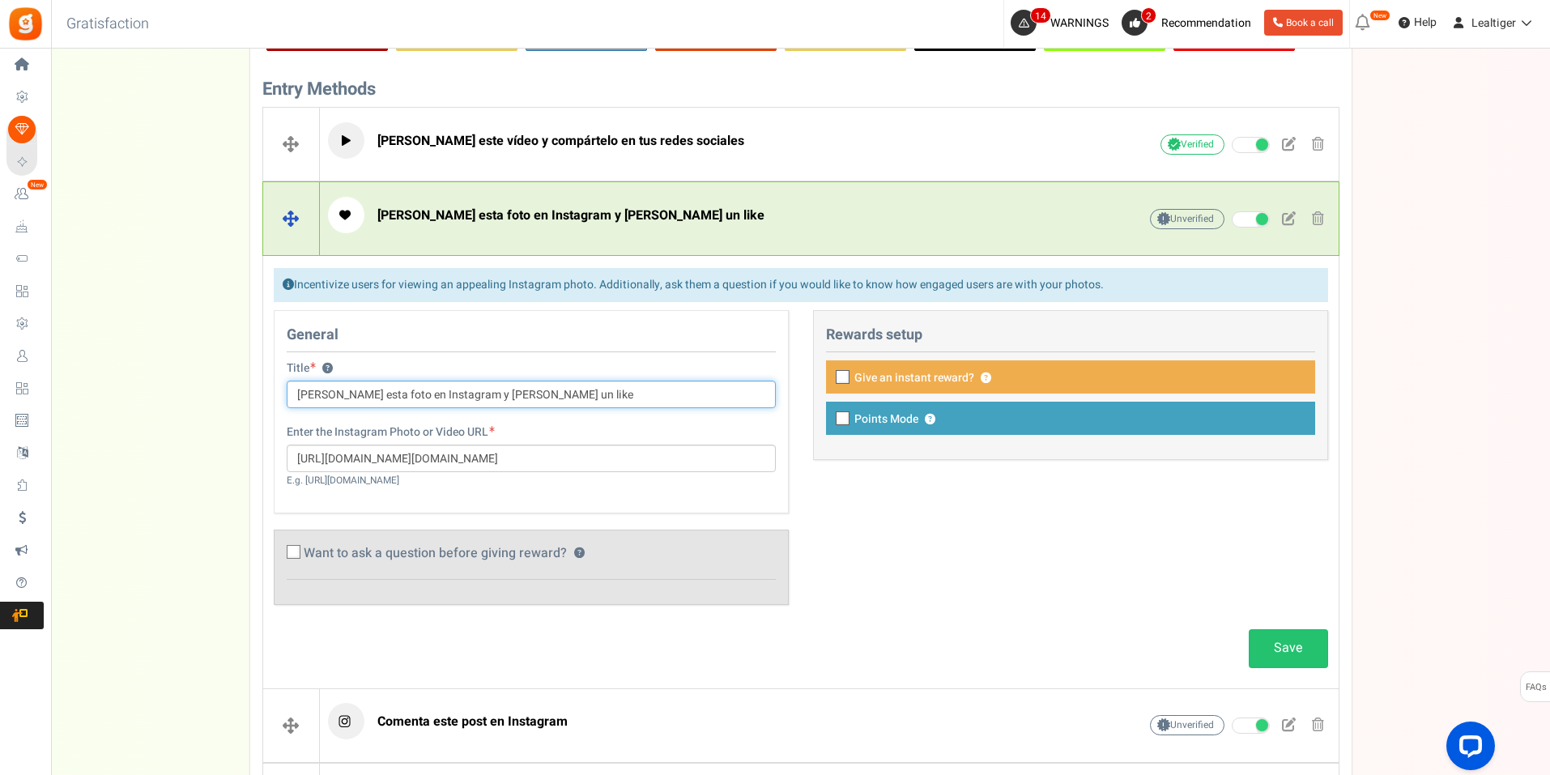
scroll to position [558, 0]
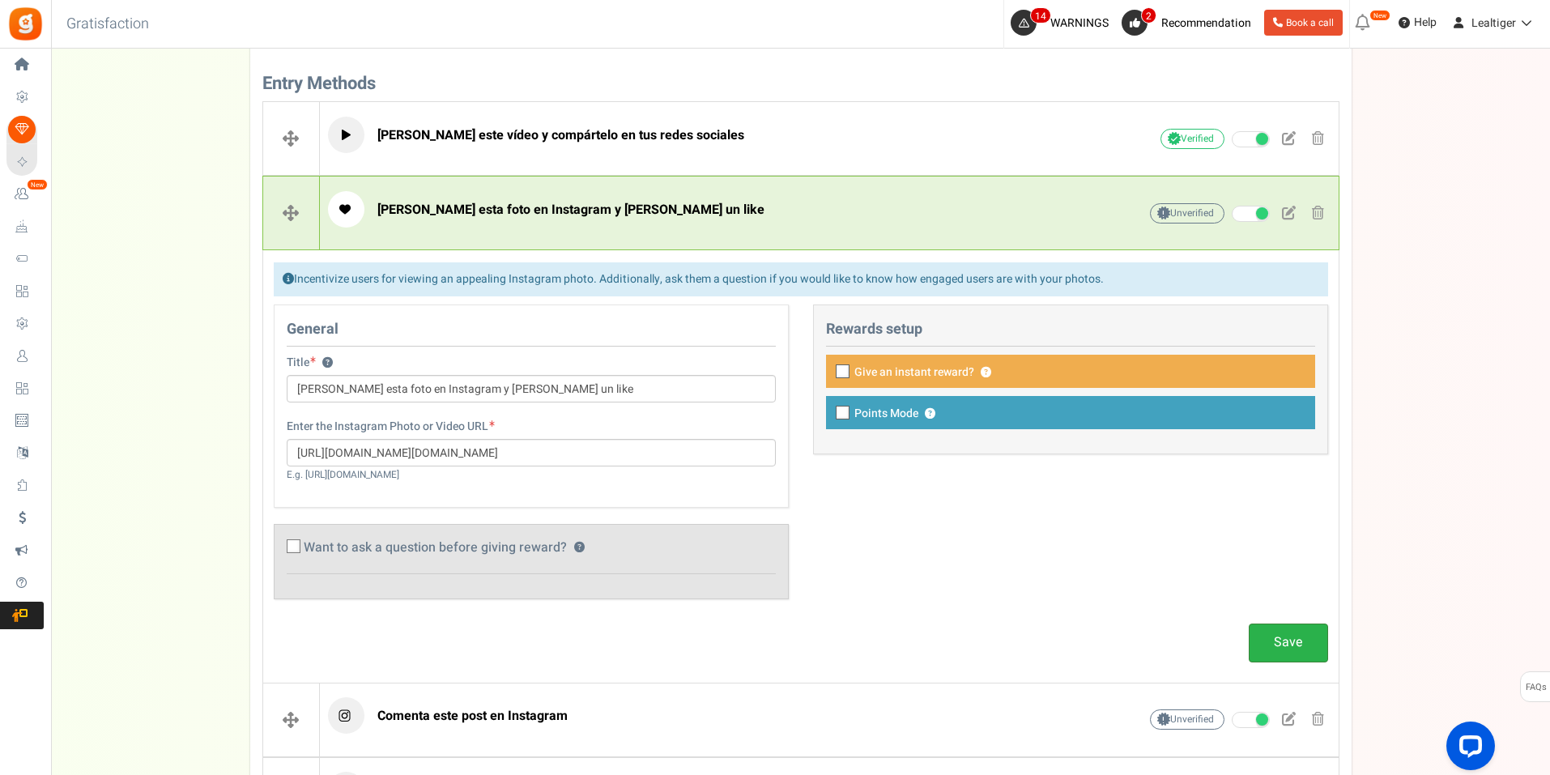
click at [1283, 637] on link "Save" at bounding box center [1288, 643] width 79 height 38
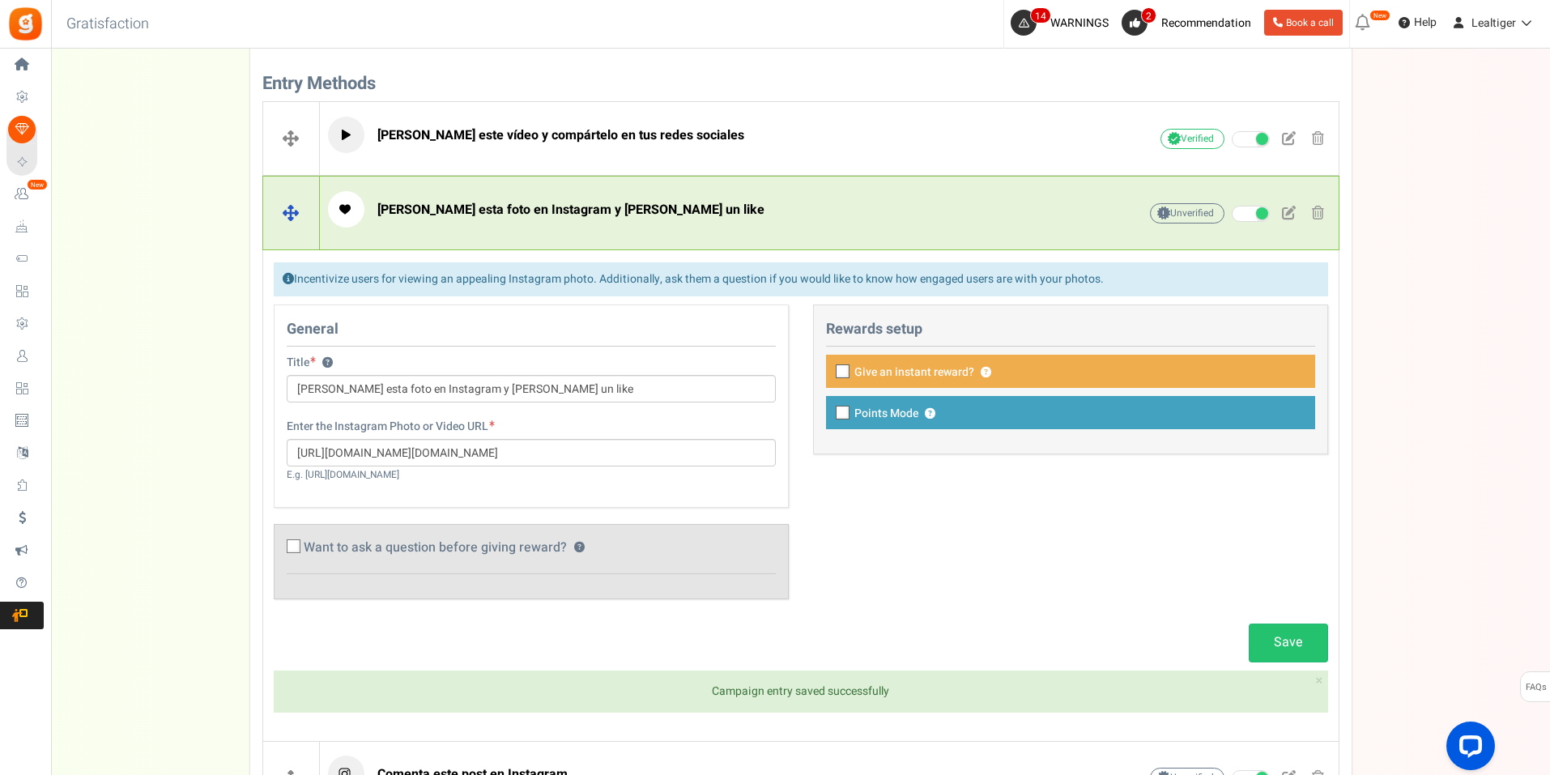
click at [825, 209] on p "[PERSON_NAME] esta foto en Instagram y [PERSON_NAME] un like" at bounding box center [708, 209] width 760 height 36
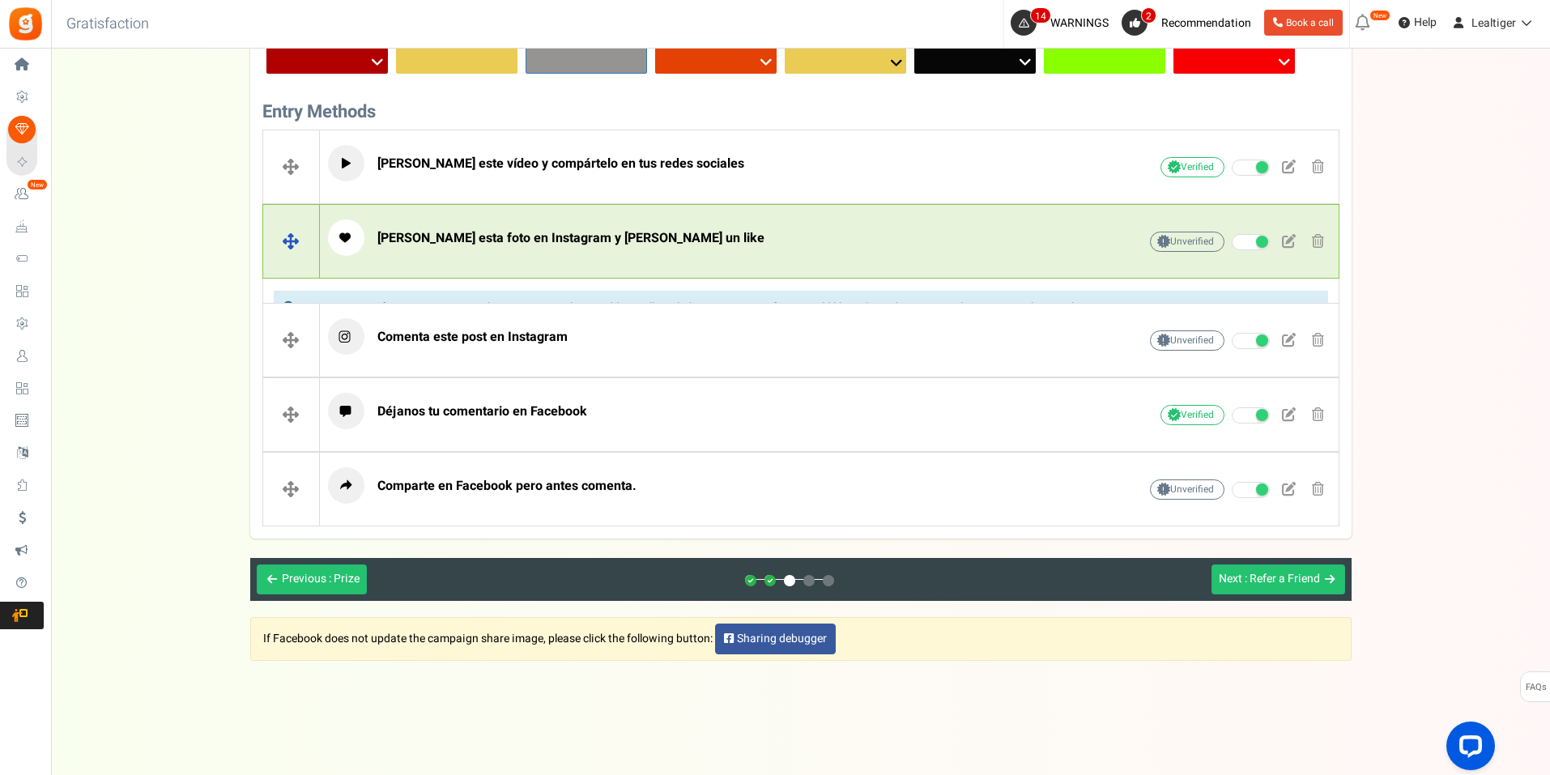
scroll to position [505, 0]
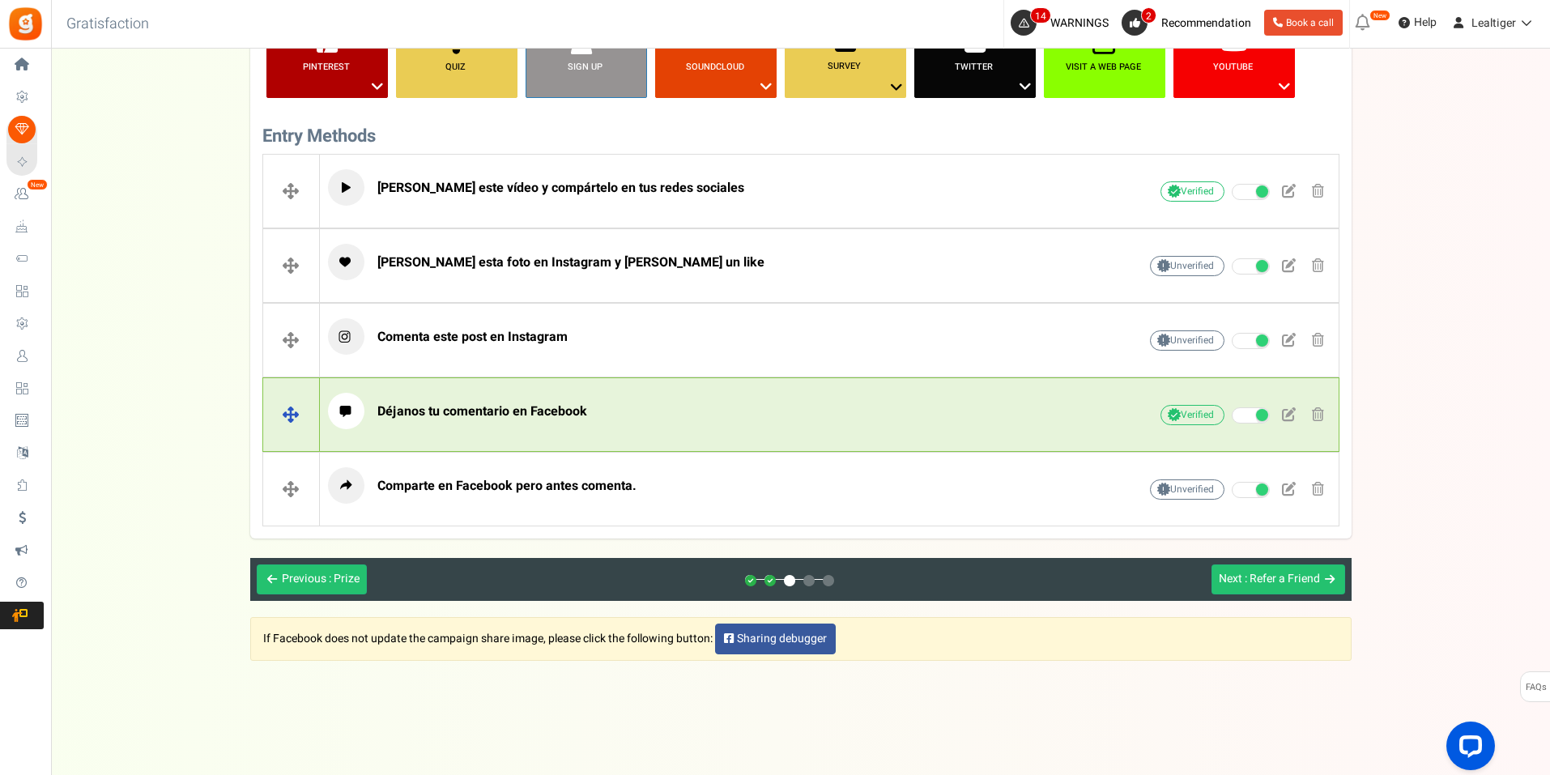
click at [647, 412] on p "Déjanos tu comentario en Facebook" at bounding box center [708, 411] width 760 height 36
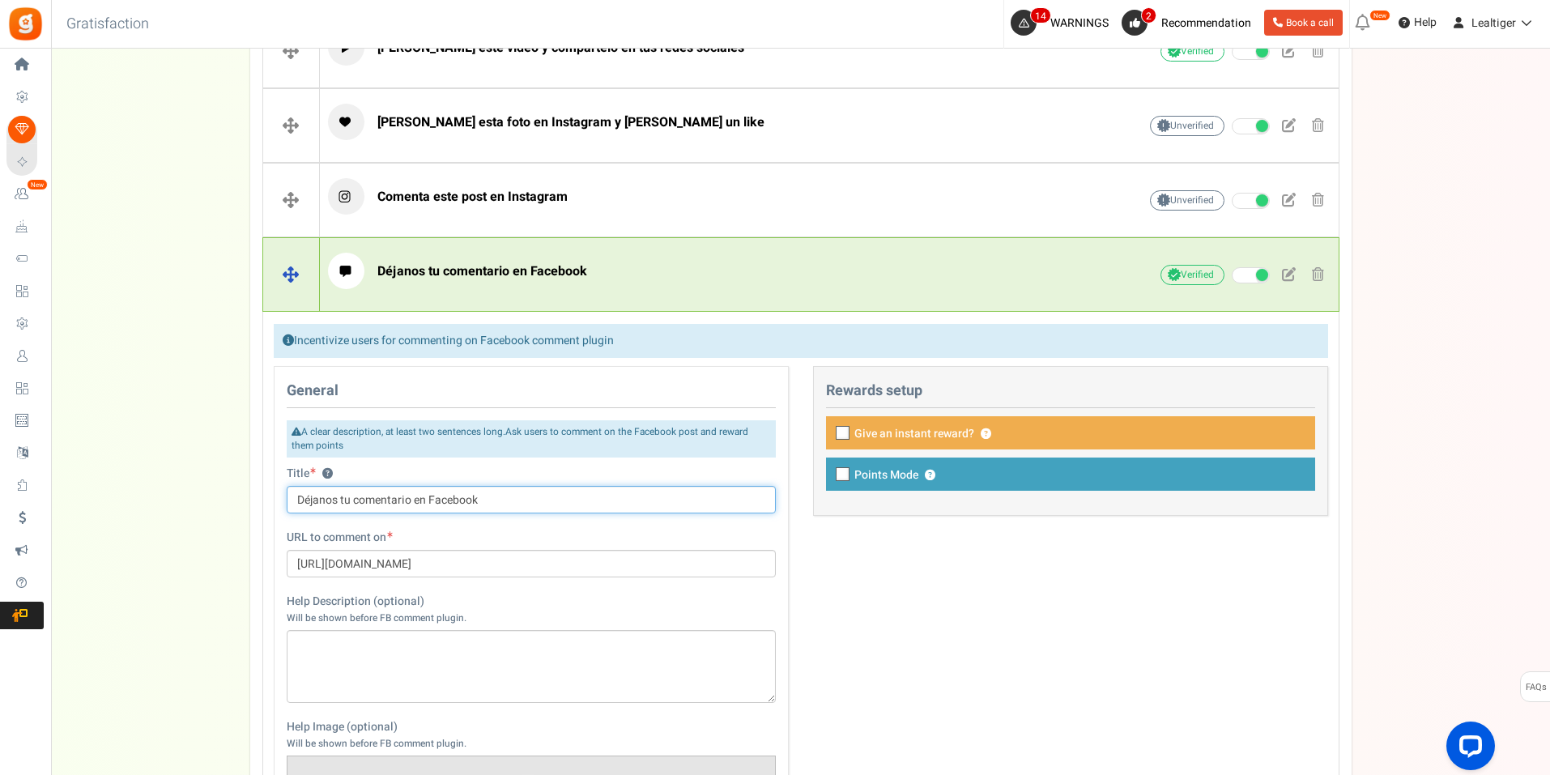
scroll to position [801, 0]
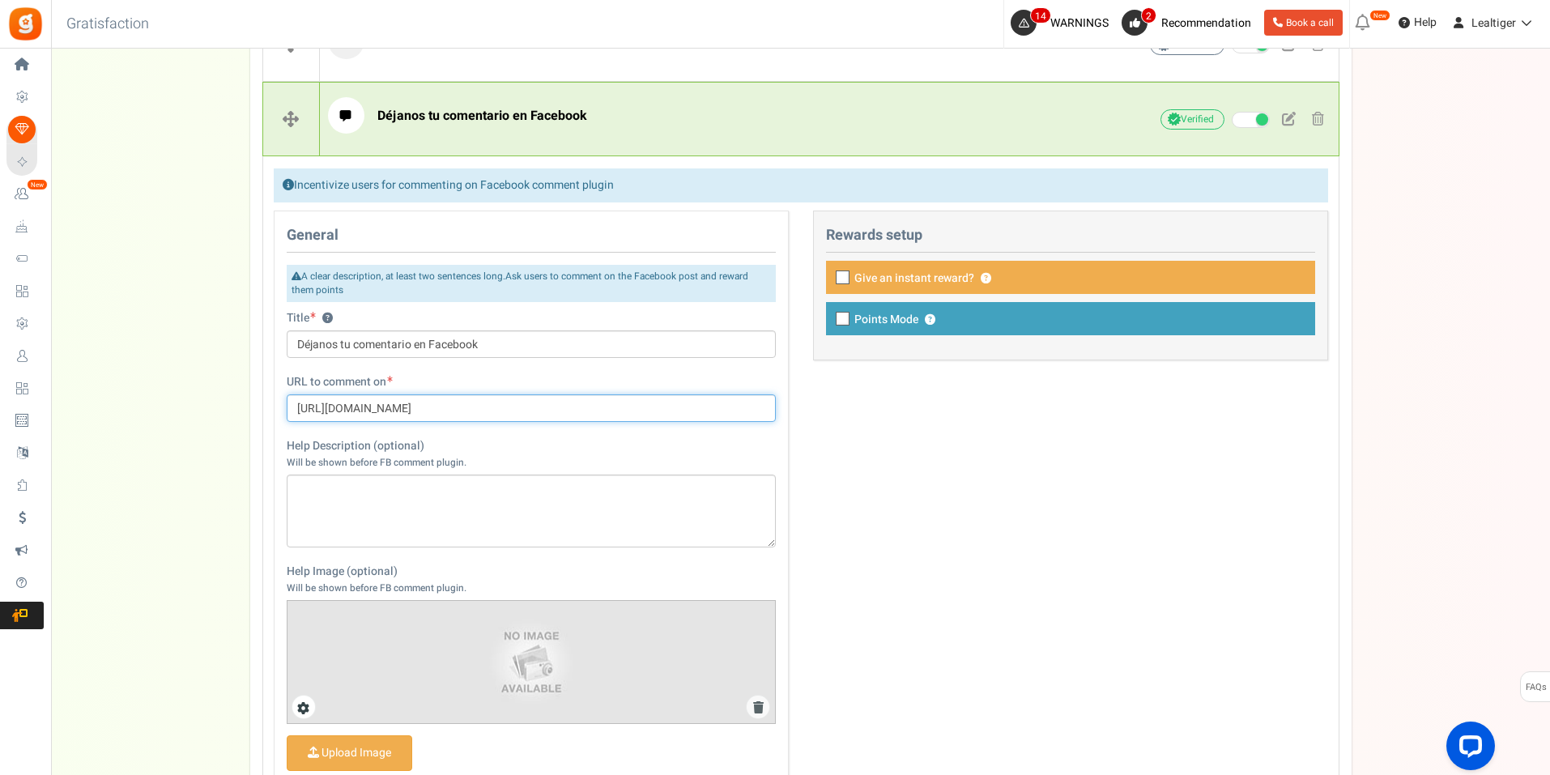
click at [532, 416] on input "[URL][DOMAIN_NAME]" at bounding box center [531, 408] width 489 height 28
paste input "UEAntares/posts/pfbid0HvktvX3UwqSBKJh79WReG7noTNNsEWxsRafM4MeVhJGGQ4ECYCbVtJYKu…"
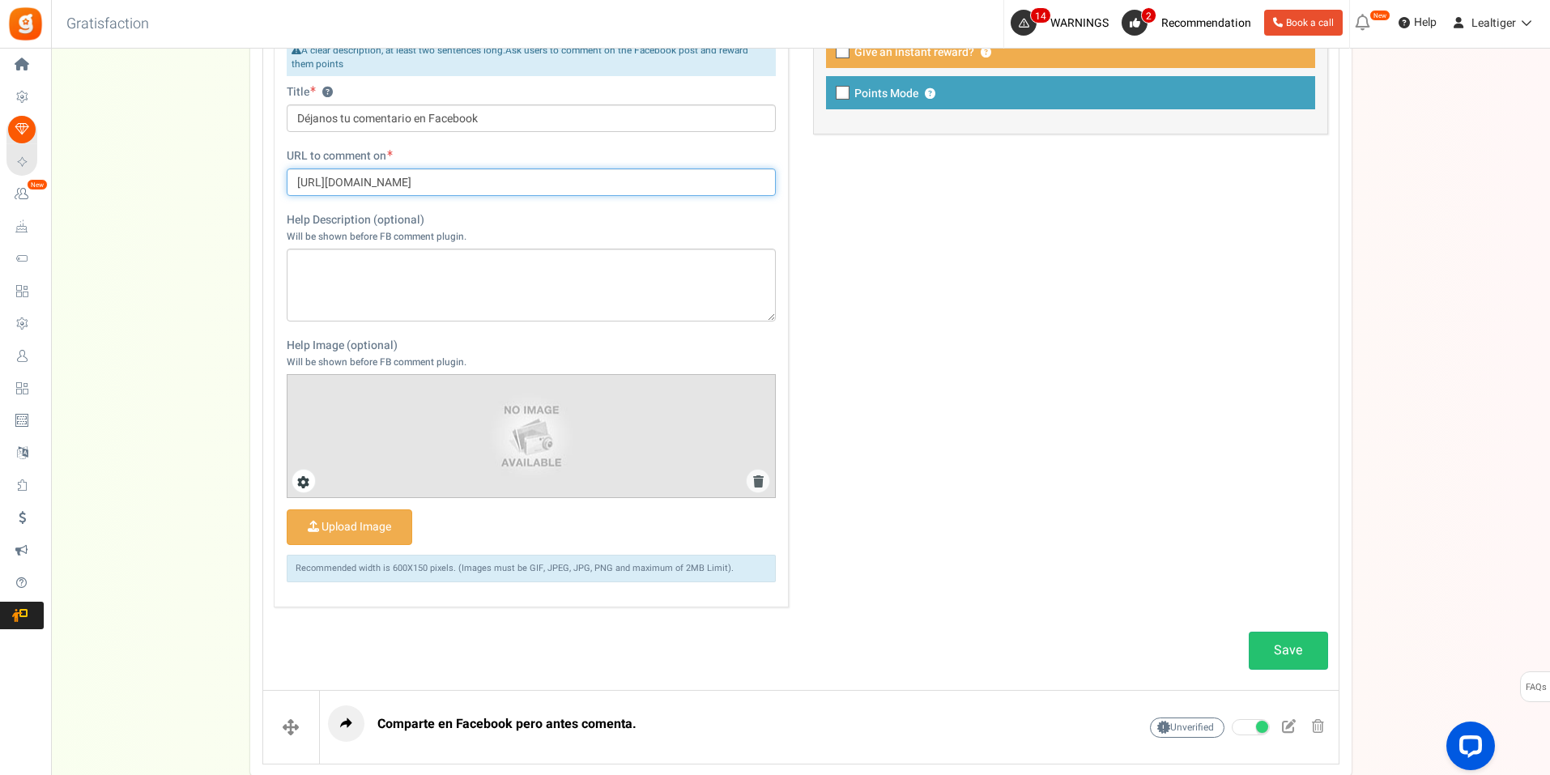
scroll to position [1206, 0]
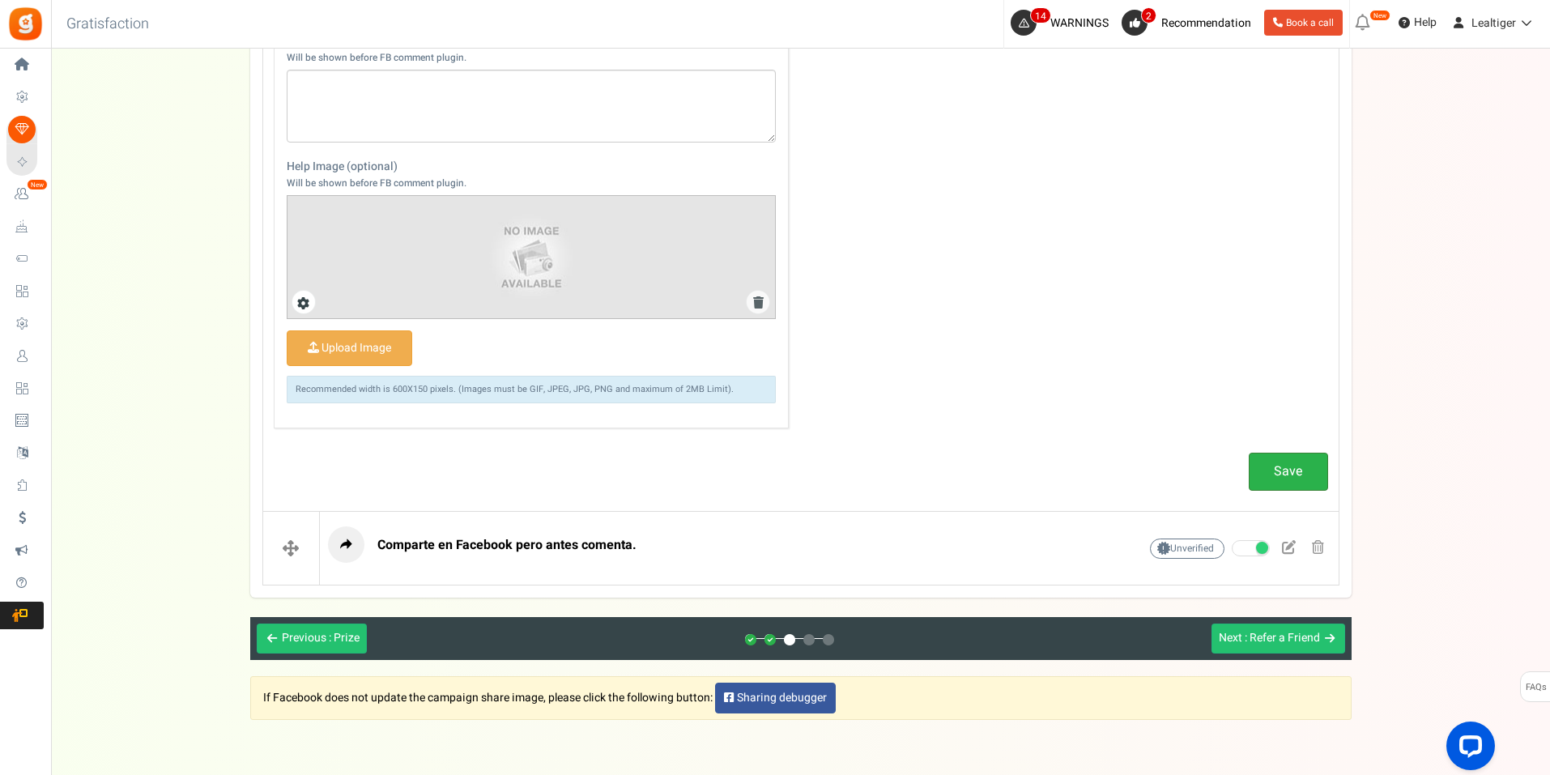
type input "[URL][DOMAIN_NAME]"
click at [1291, 466] on link "Save" at bounding box center [1288, 472] width 79 height 38
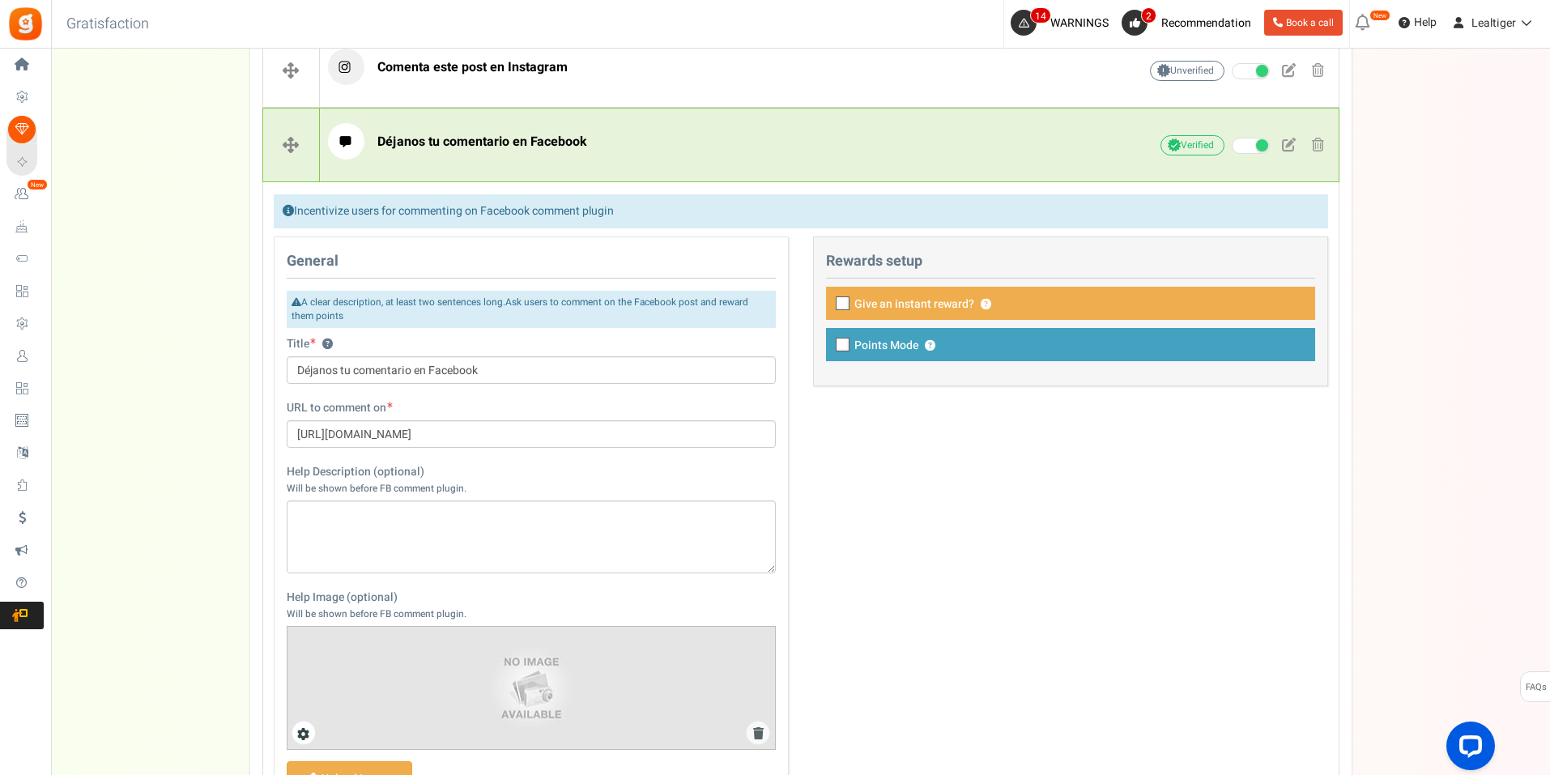
scroll to position [558, 0]
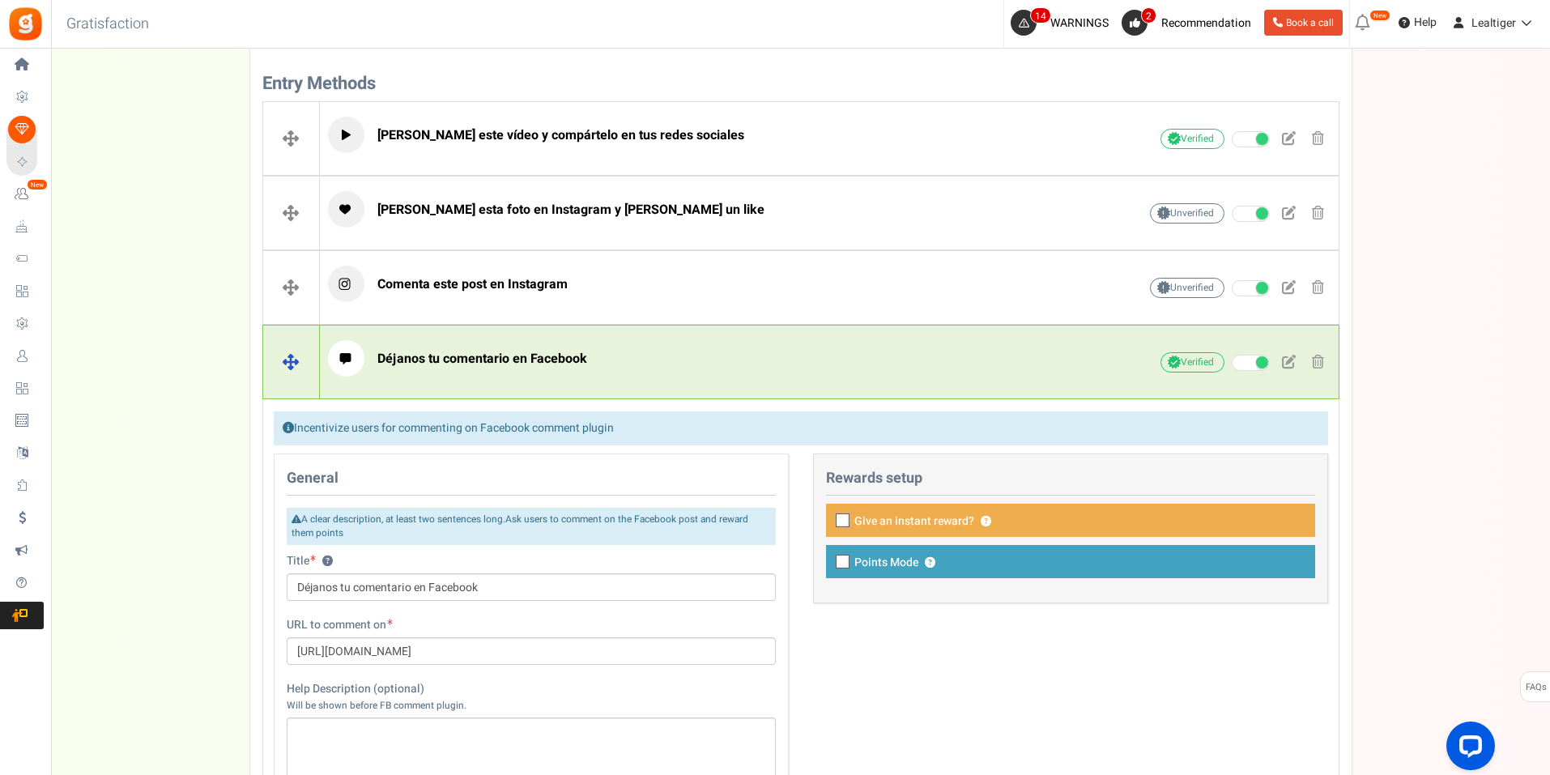
click at [862, 351] on p "Déjanos tu comentario en Facebook" at bounding box center [708, 358] width 760 height 36
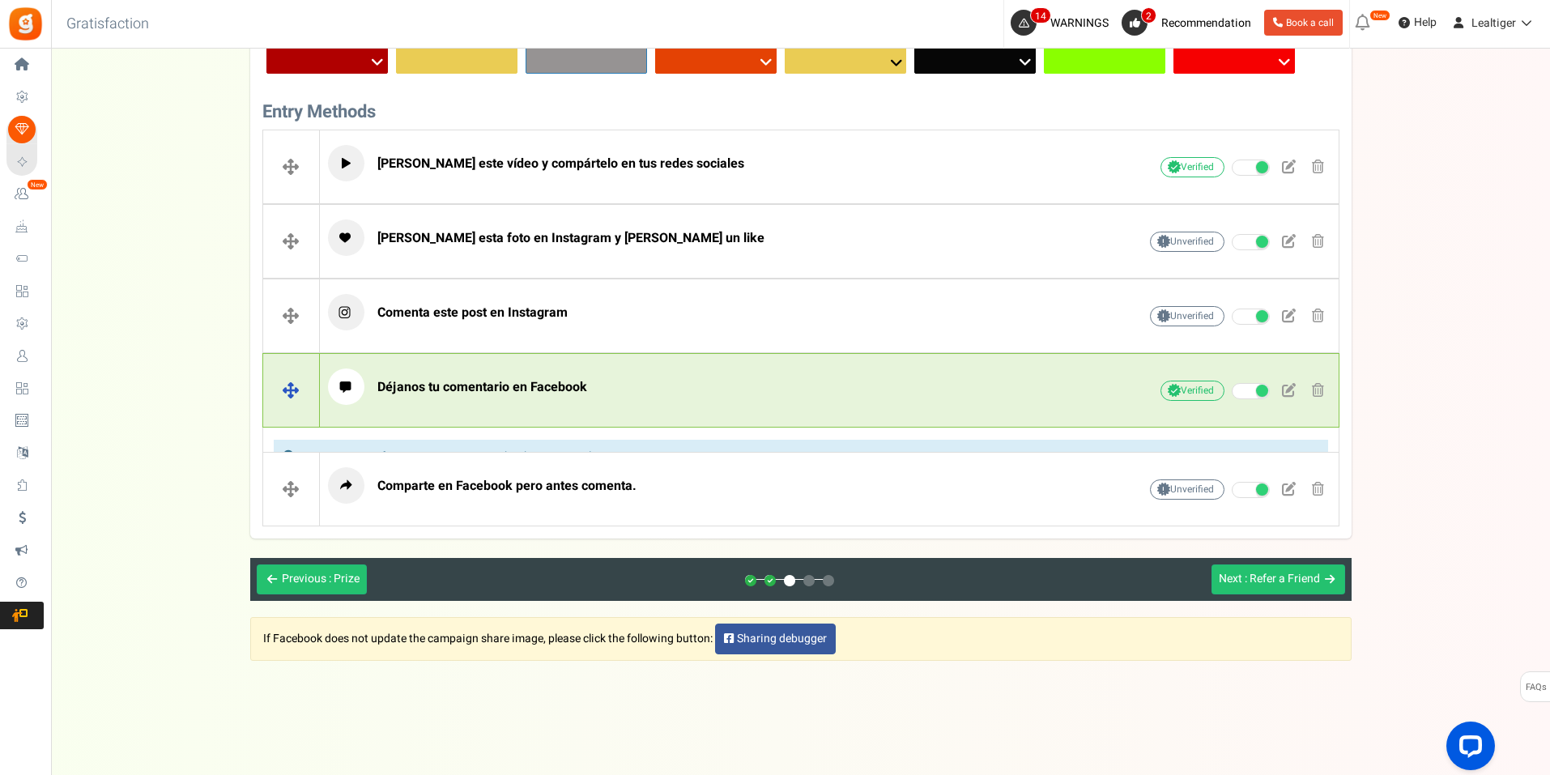
scroll to position [505, 0]
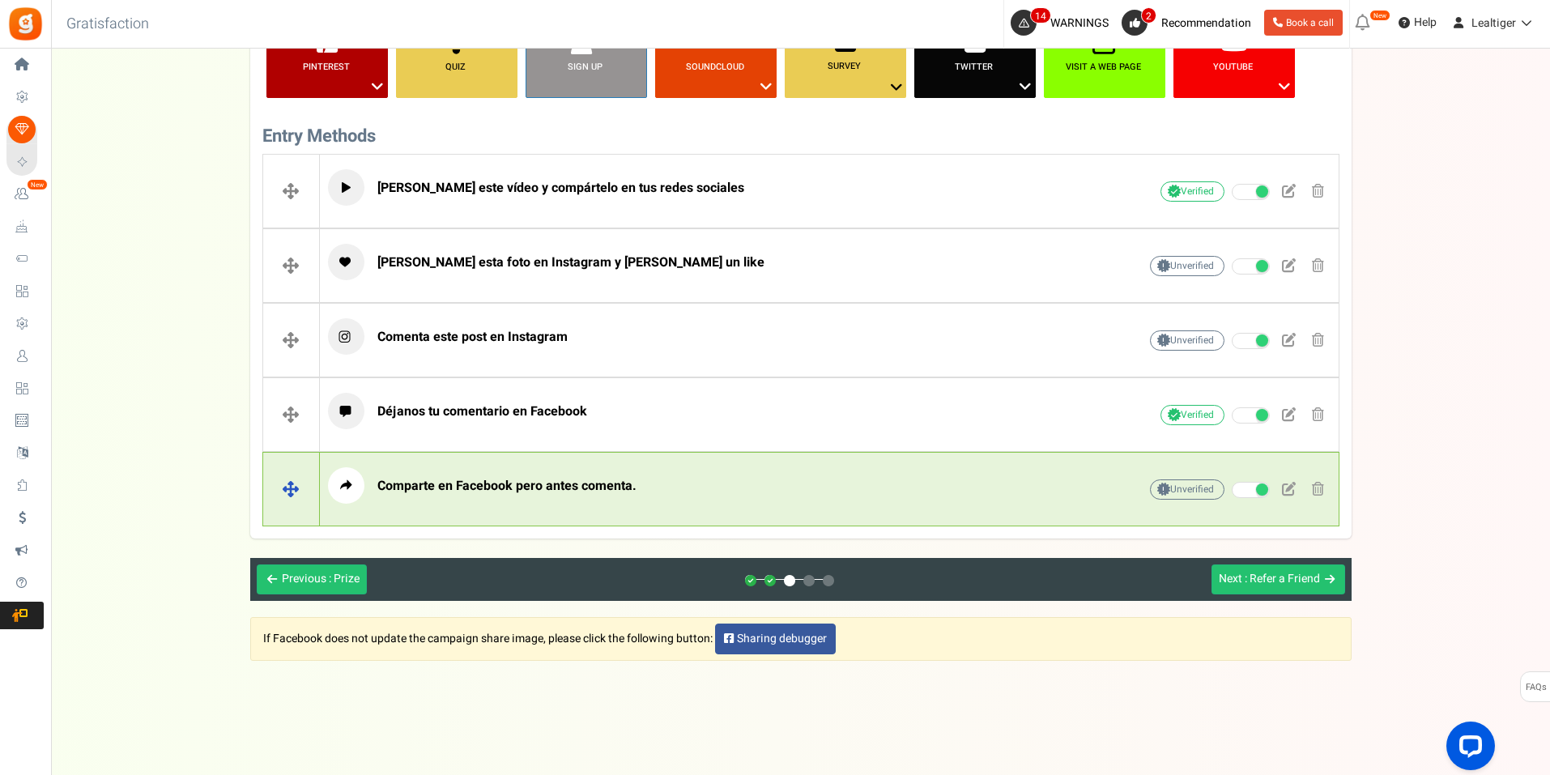
click at [736, 484] on p "Comparte en Facebook pero antes comenta." at bounding box center [708, 485] width 760 height 36
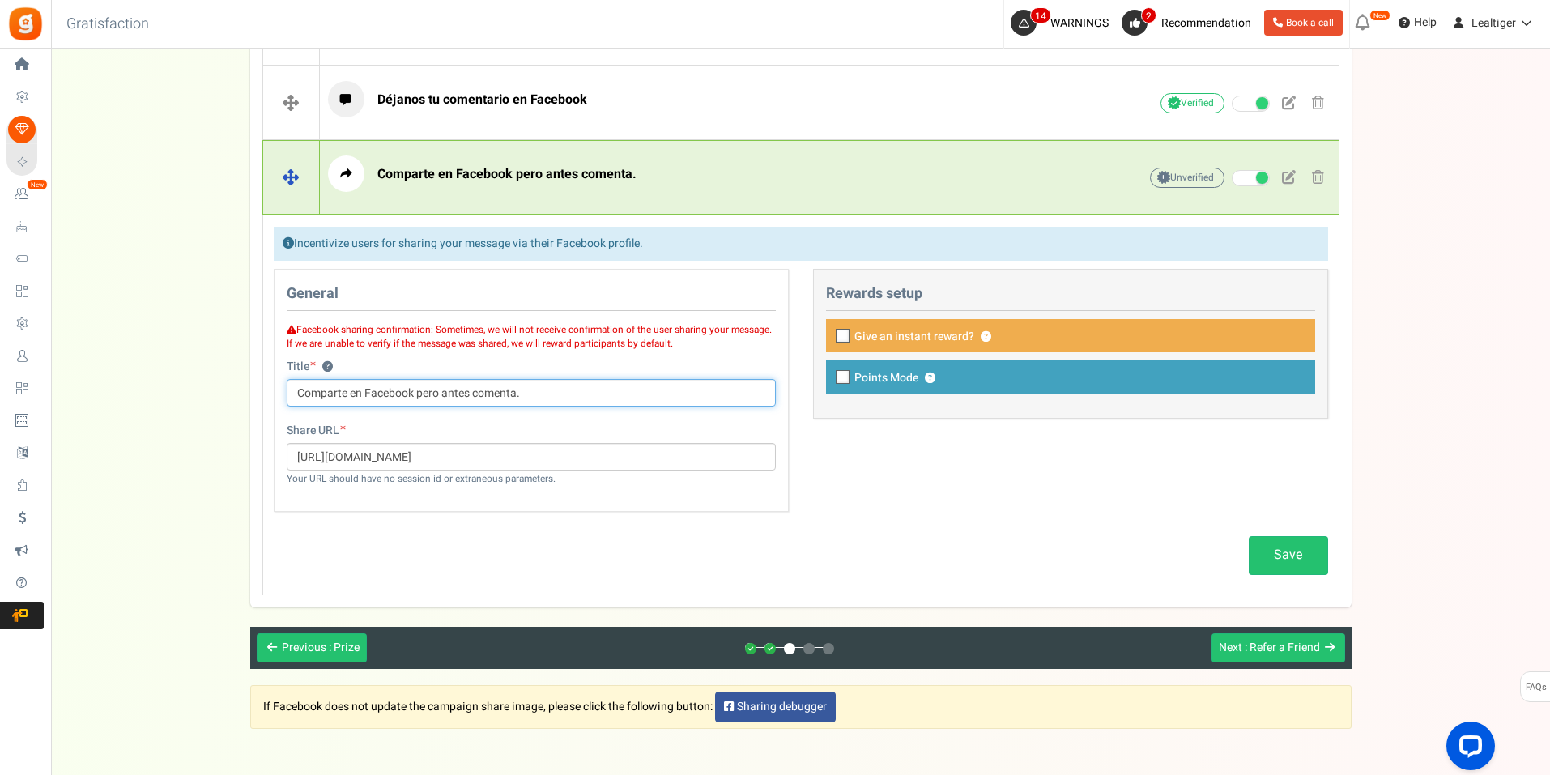
scroll to position [882, 0]
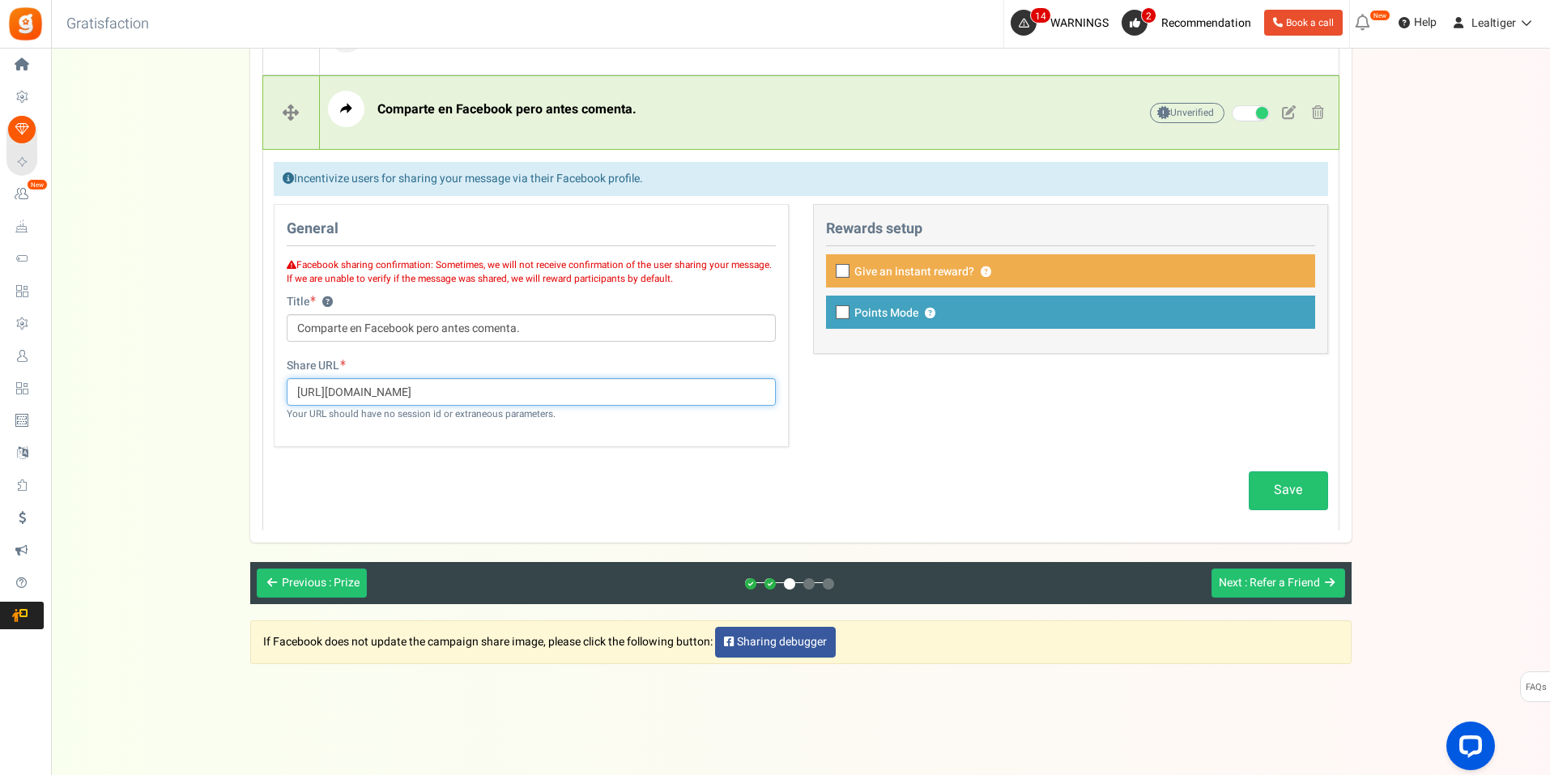
click at [434, 394] on input "[URL][DOMAIN_NAME]" at bounding box center [531, 392] width 489 height 28
paste input "UEAntares/posts/pfbid0i3xVR6i1Dg8SV79b9fwGa4Qypo17tHE9gFpjnRR4sVA9swd17j9dpJgXw…"
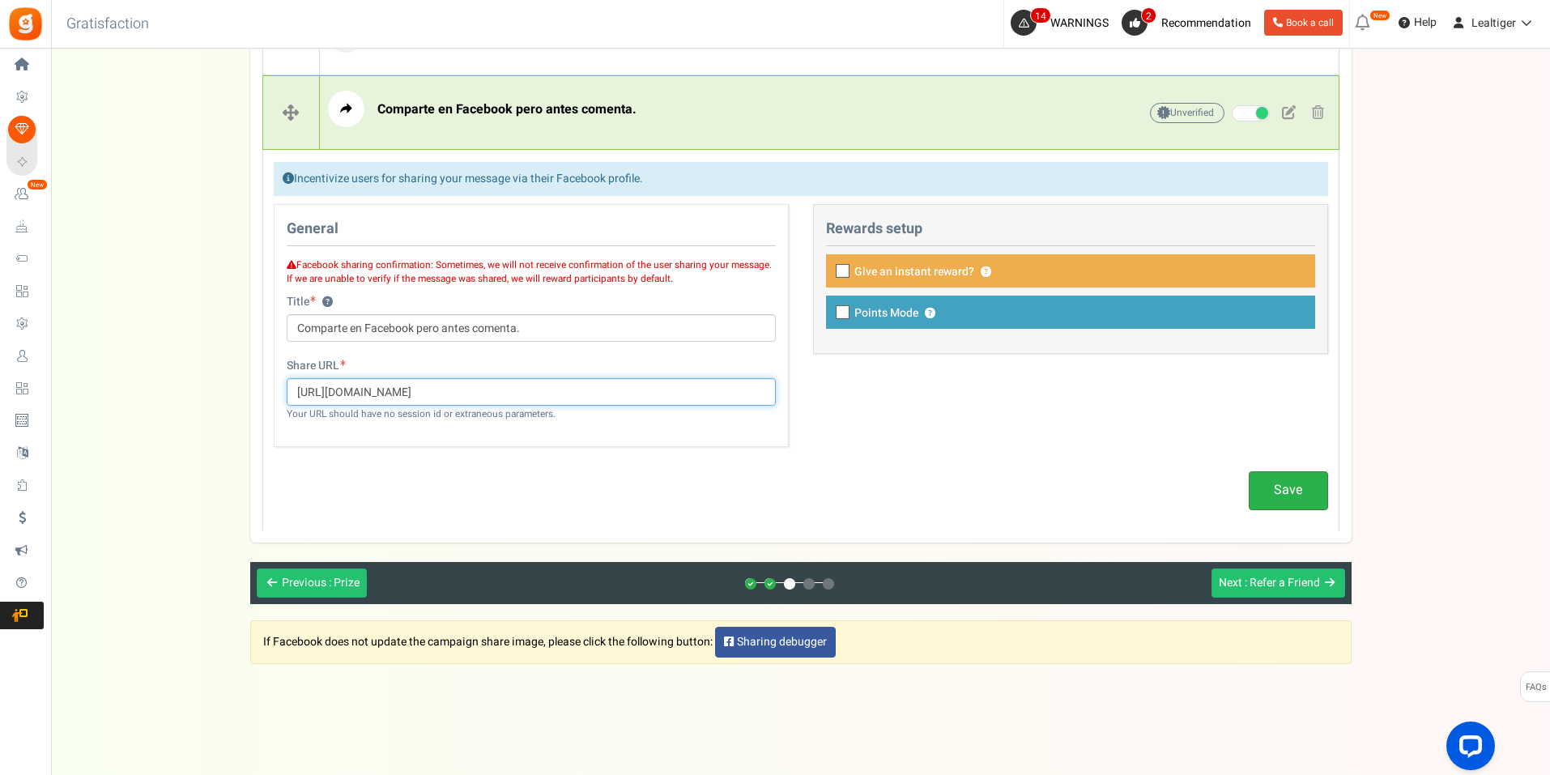
type input "[URL][DOMAIN_NAME]"
click at [1258, 493] on link "Save" at bounding box center [1288, 490] width 79 height 38
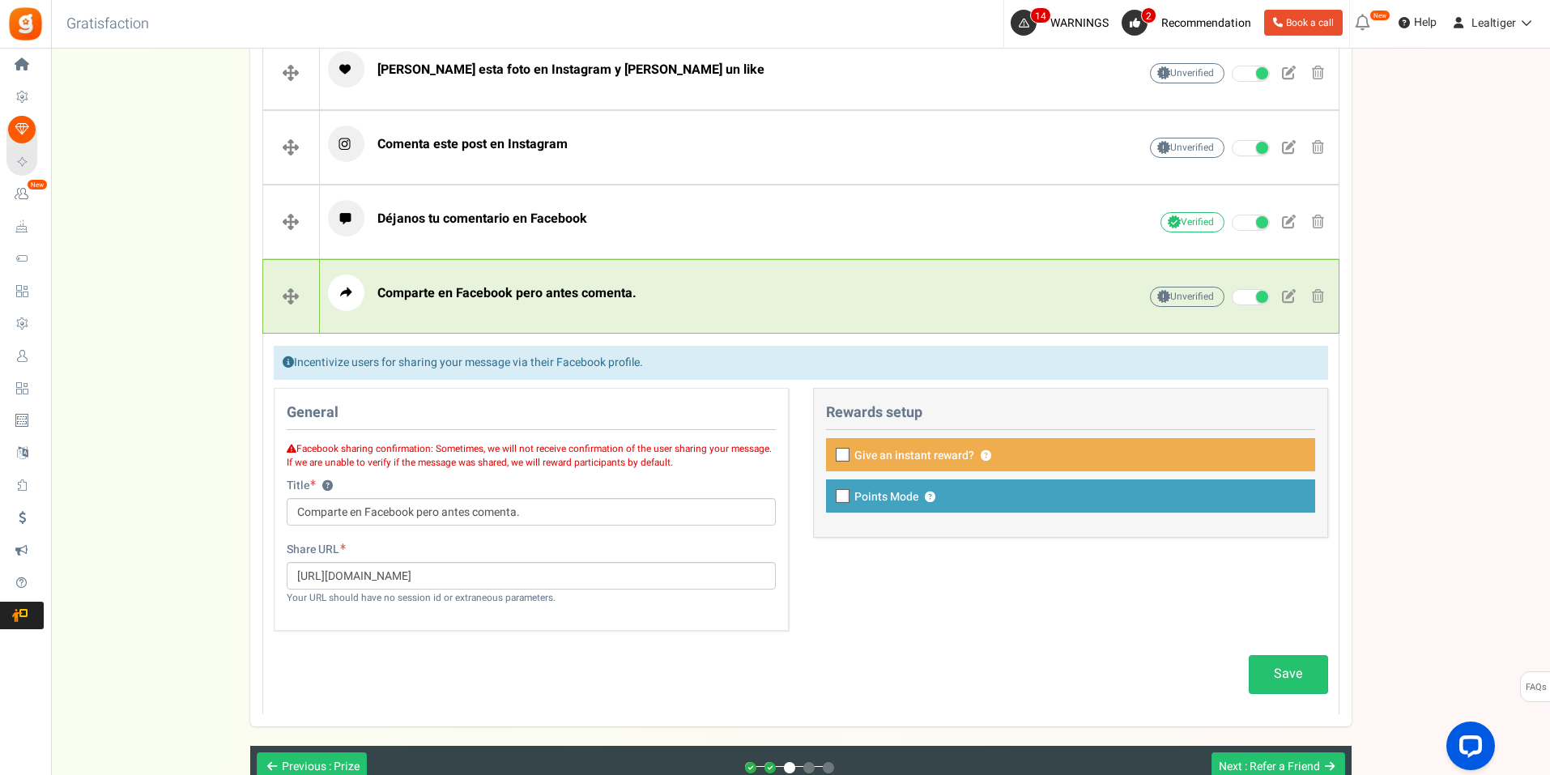
scroll to position [885, 0]
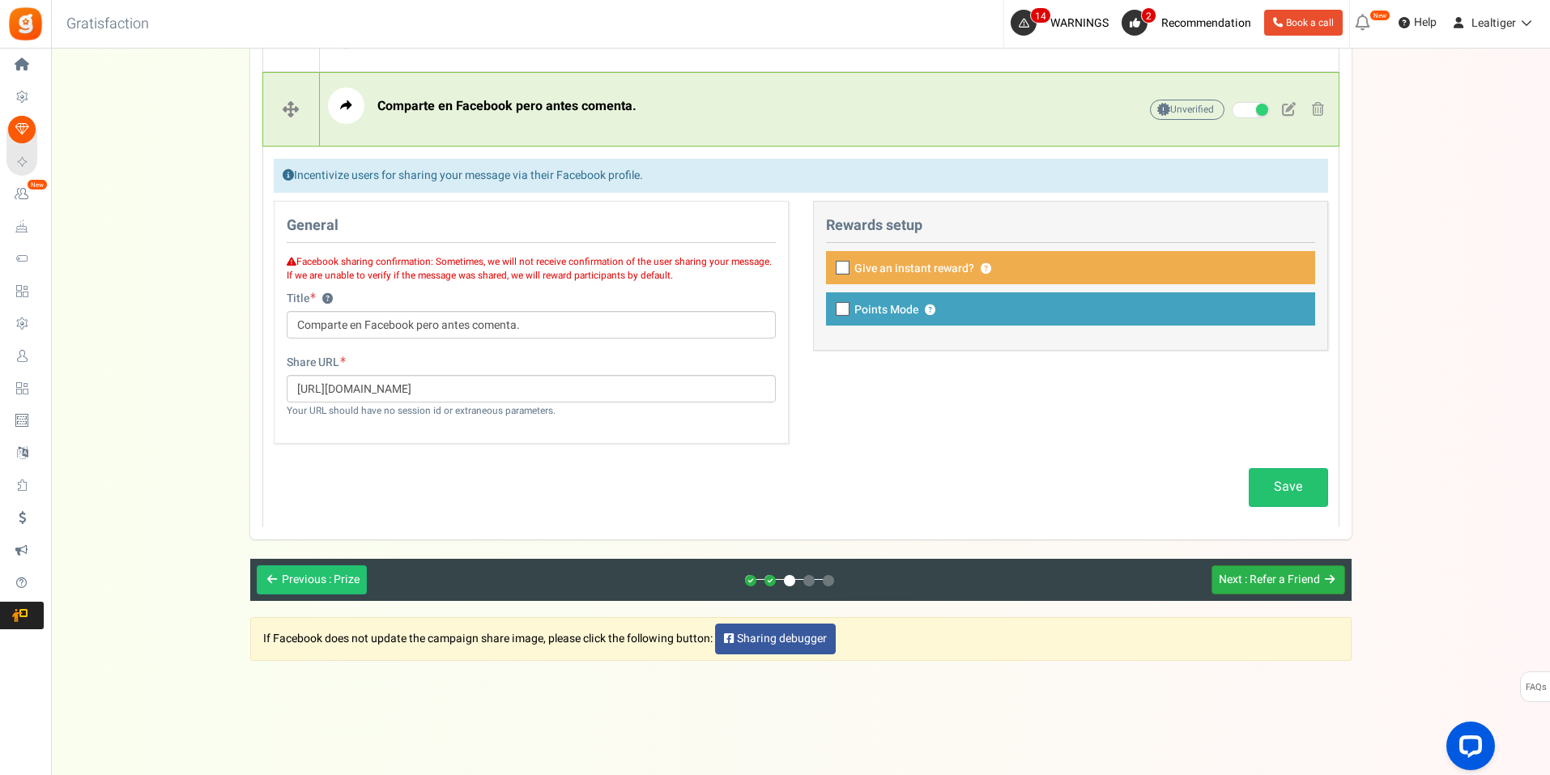
click at [1280, 577] on span ": Refer a Friend" at bounding box center [1282, 579] width 75 height 17
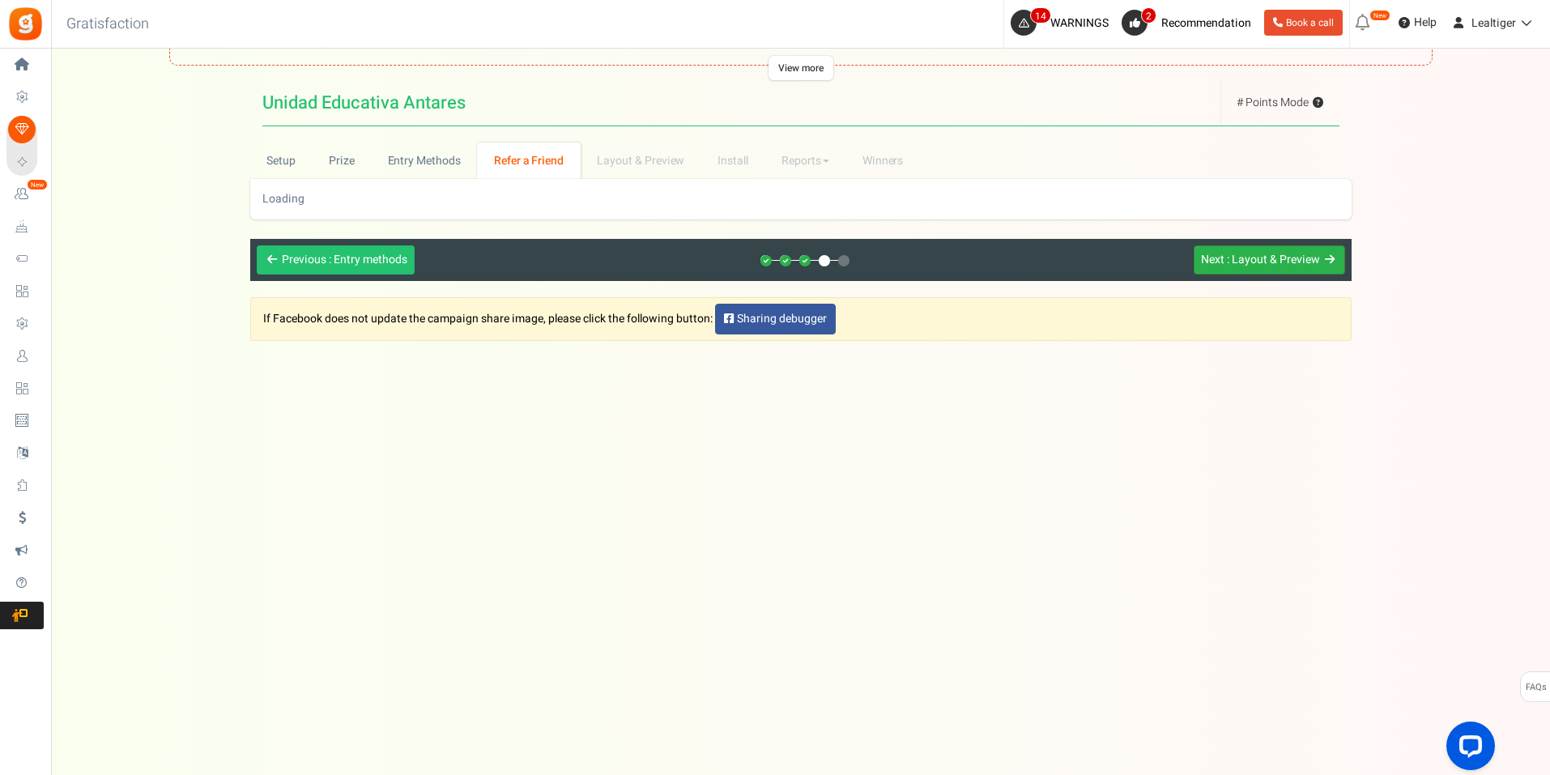
scroll to position [128, 0]
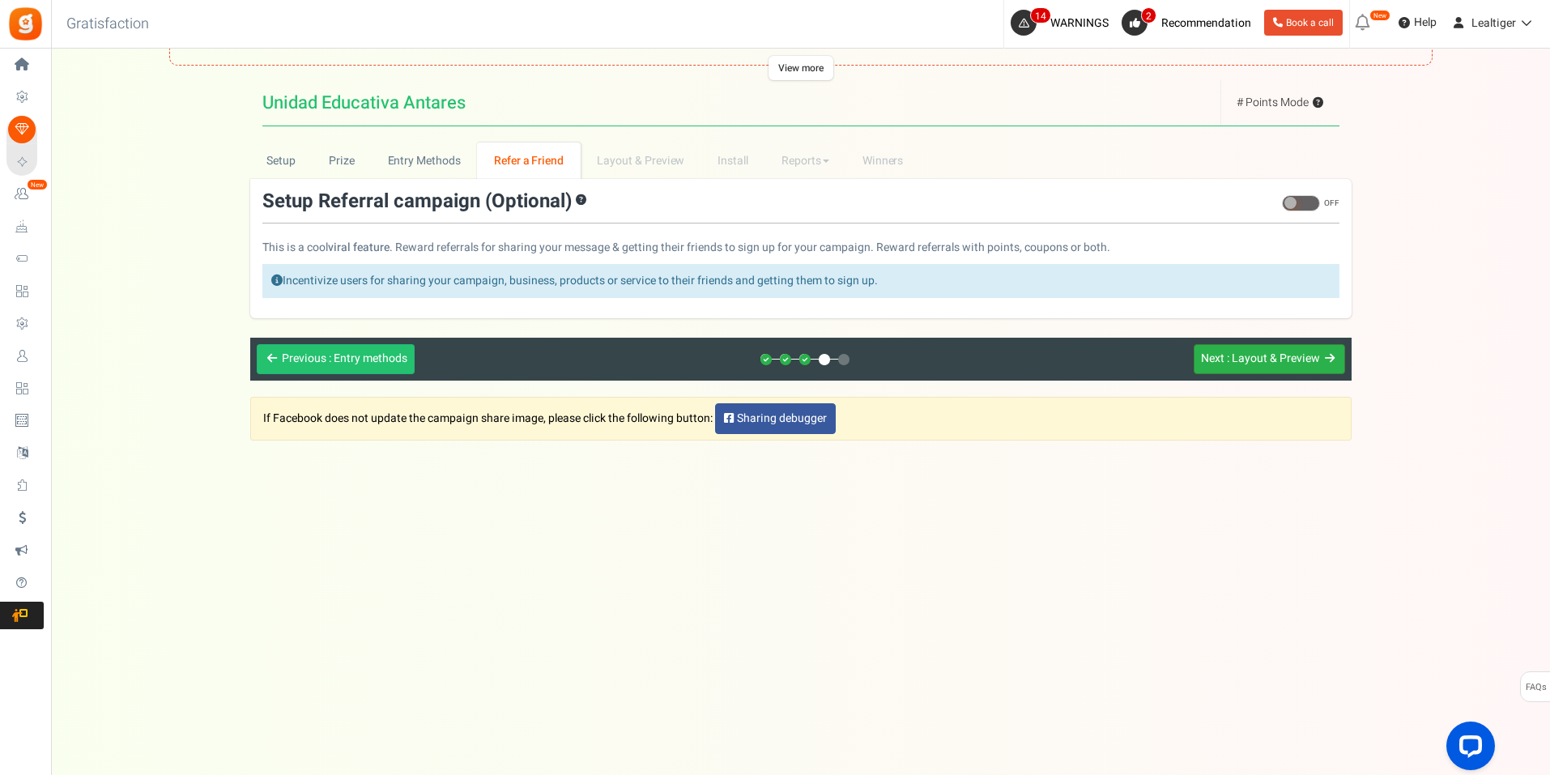
click at [1266, 356] on span ": Layout & Preview" at bounding box center [1273, 358] width 93 height 17
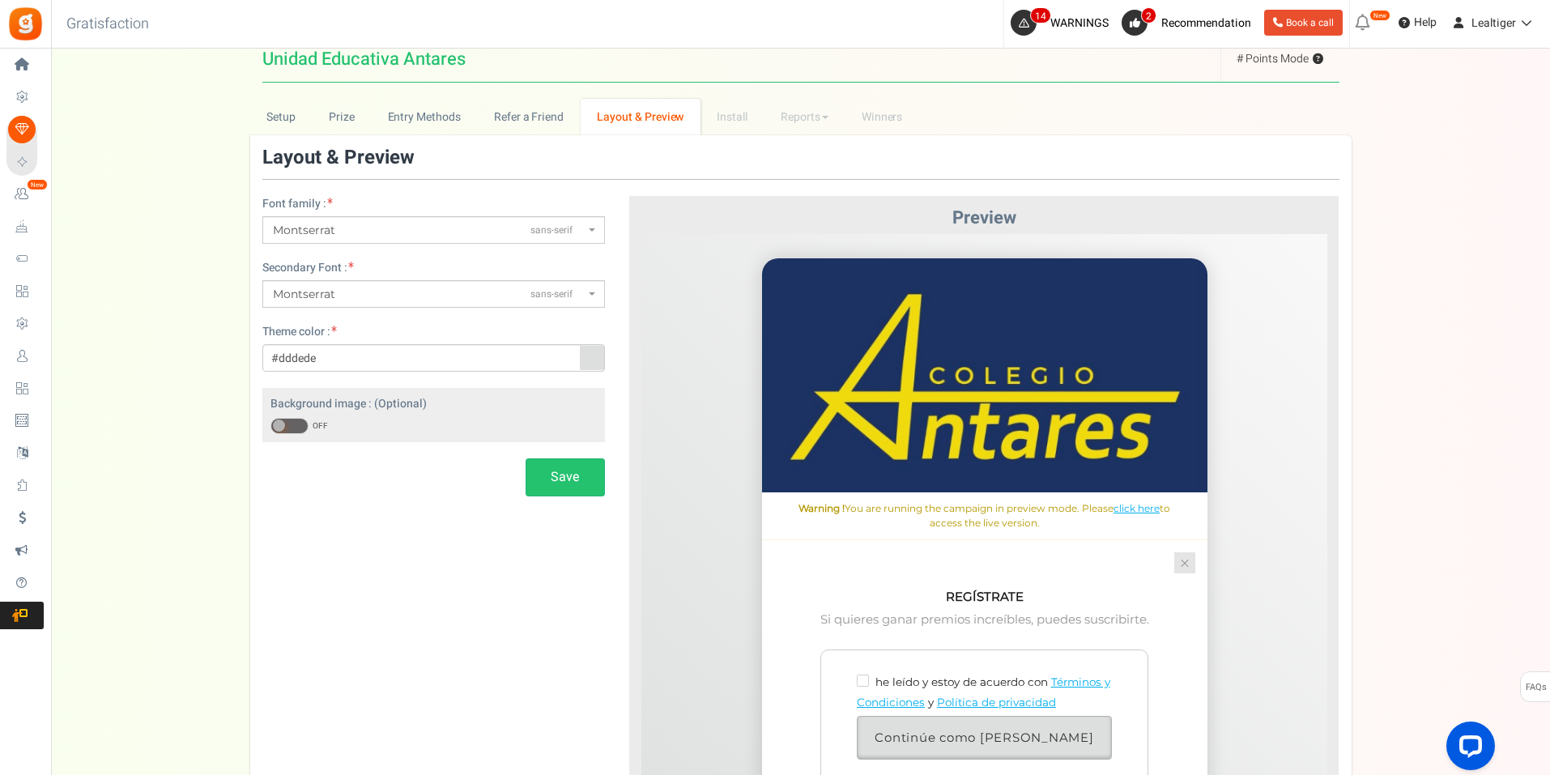
scroll to position [163, 0]
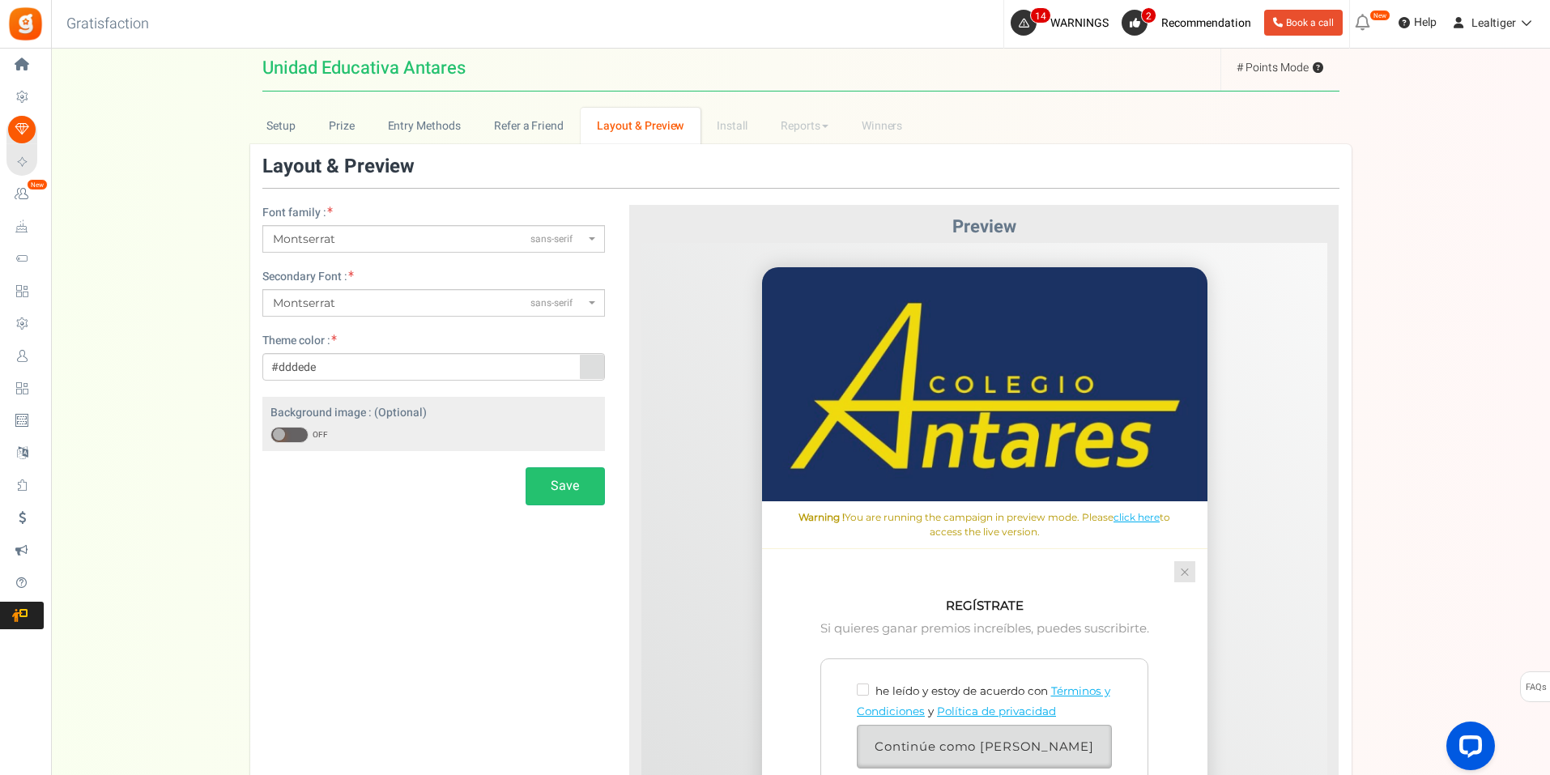
click at [1033, 309] on img at bounding box center [983, 384] width 445 height 234
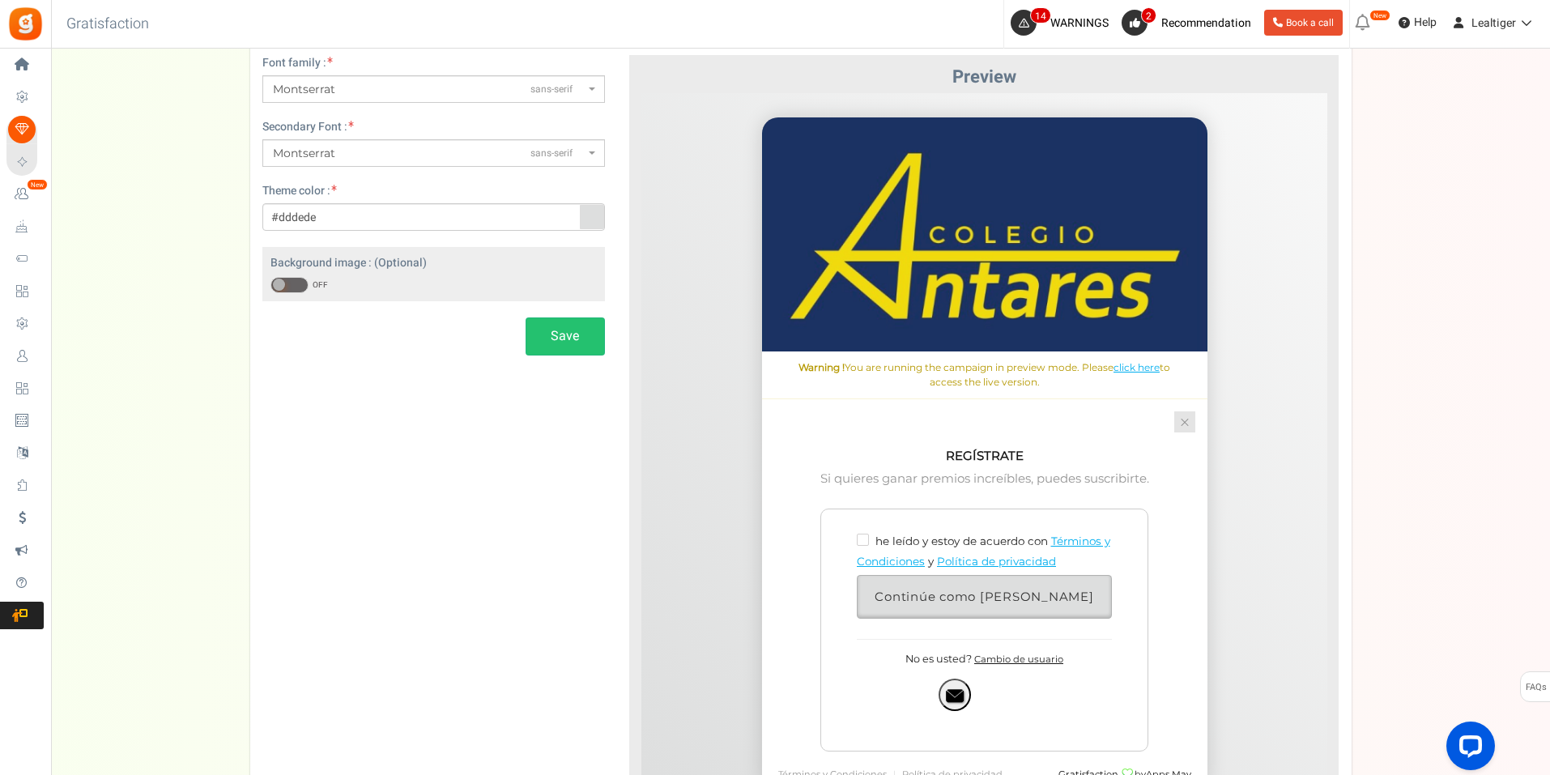
scroll to position [406, 0]
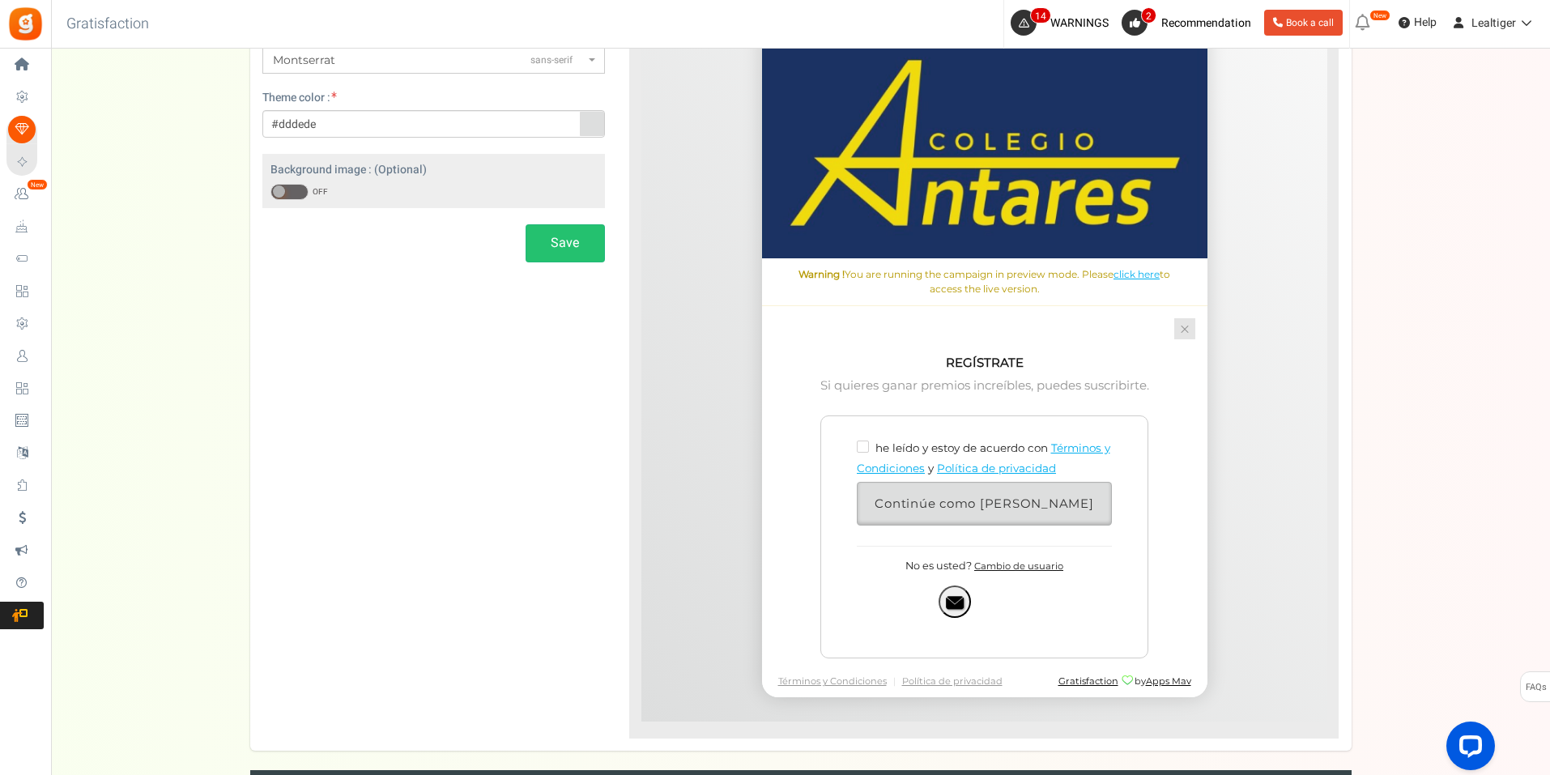
click at [1179, 329] on span at bounding box center [1184, 329] width 10 height 1
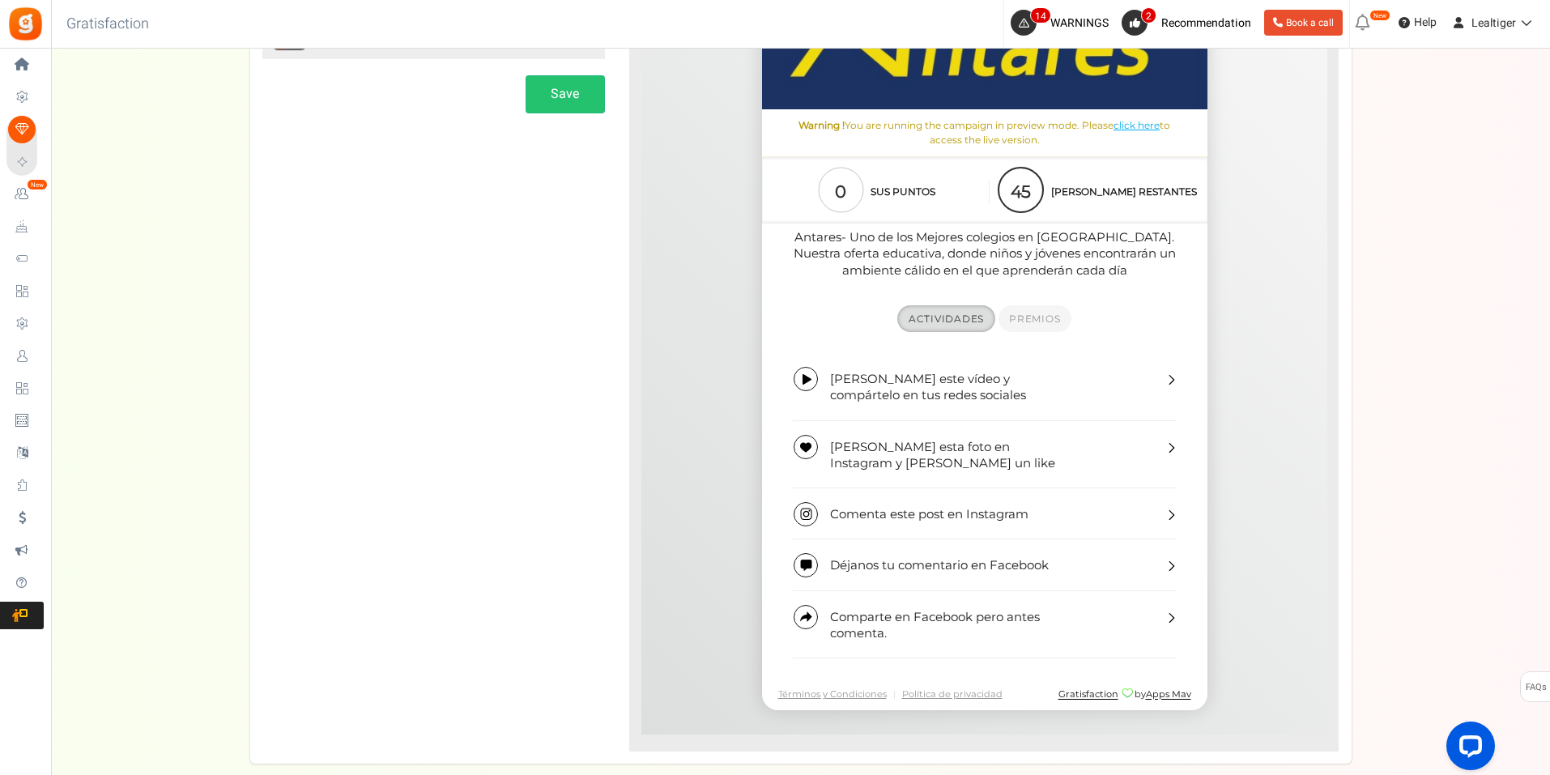
scroll to position [568, 0]
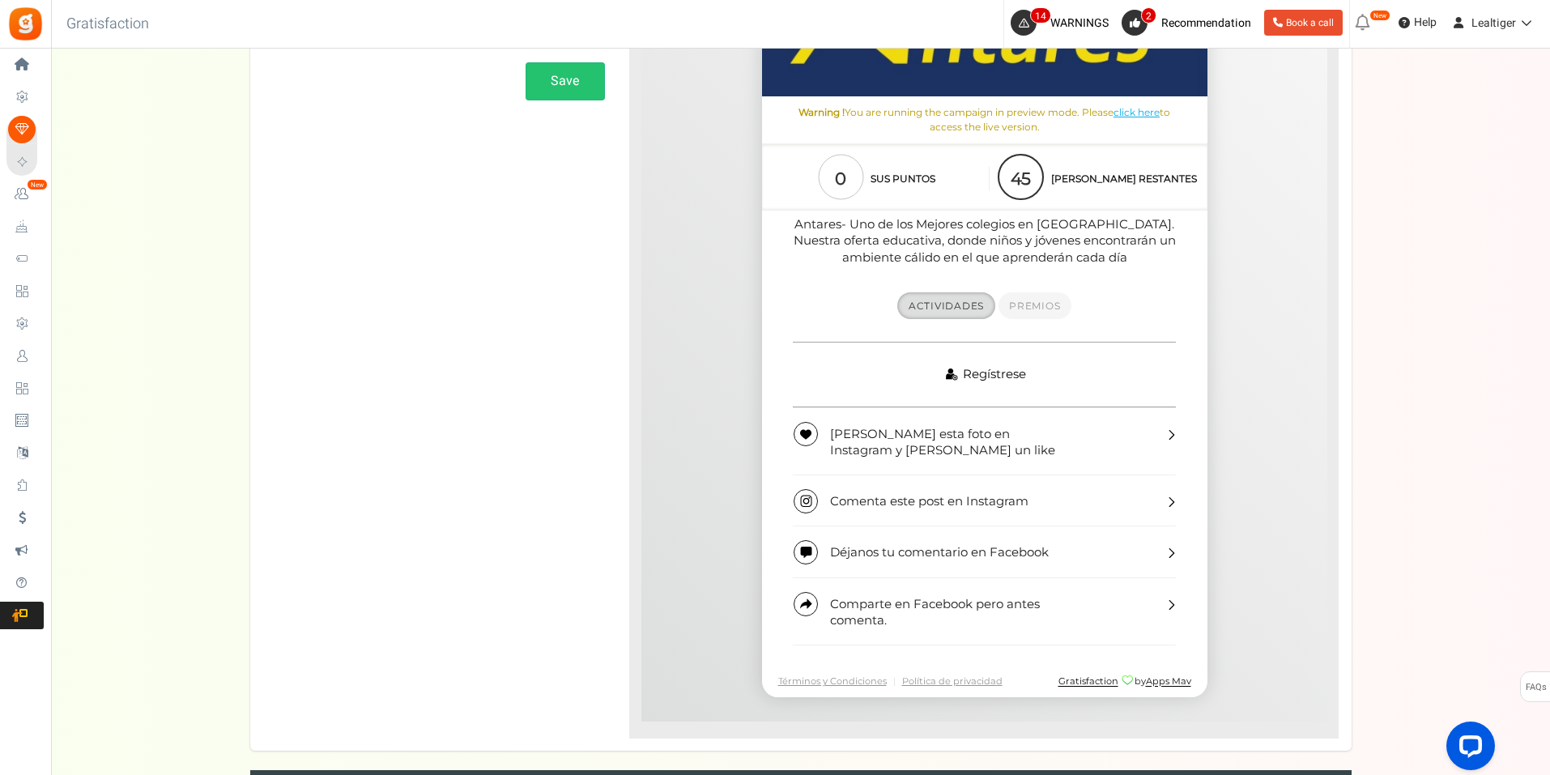
click at [1009, 357] on link "Regístrese" at bounding box center [983, 376] width 383 height 66
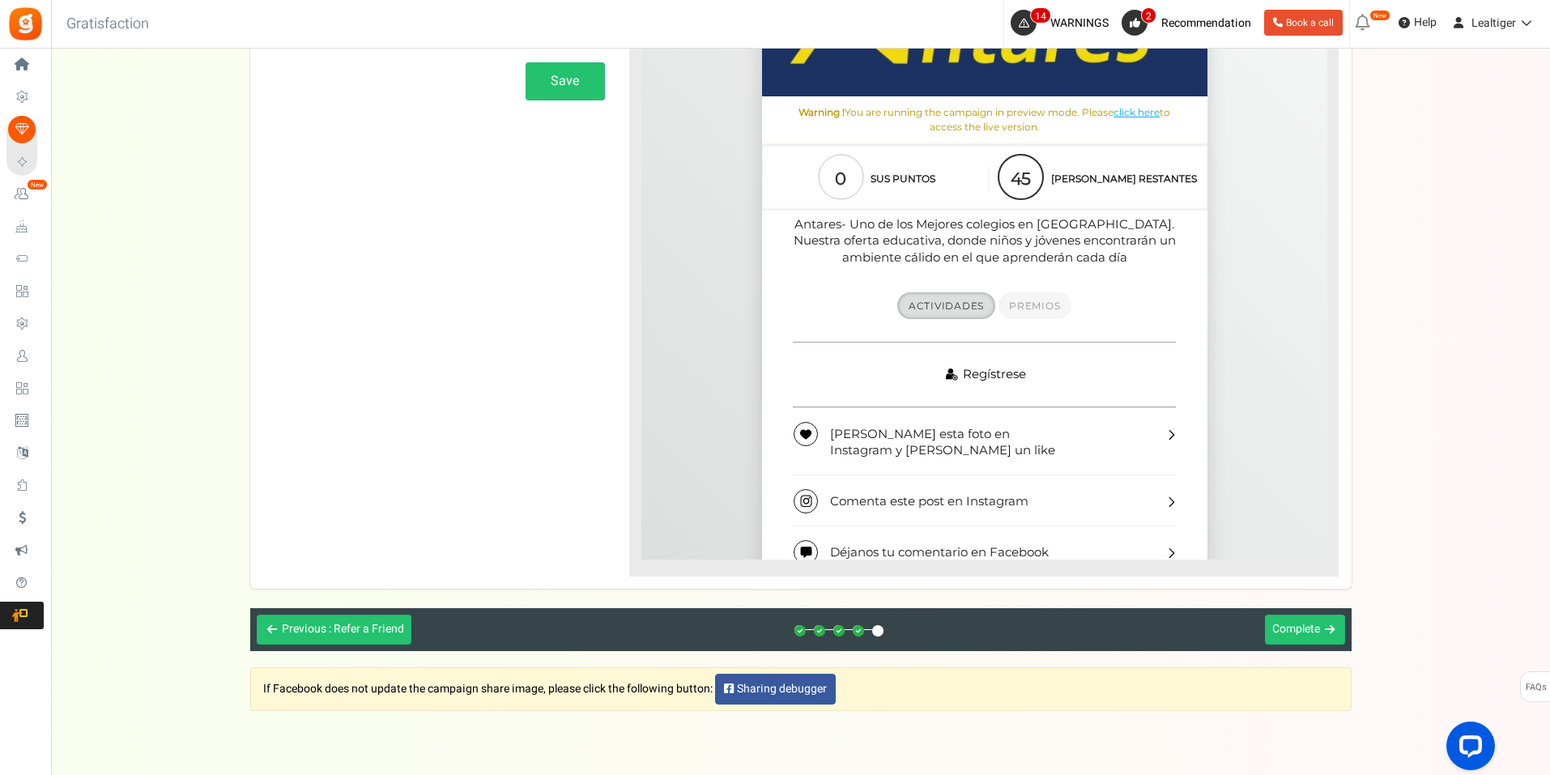
scroll to position [430, 0]
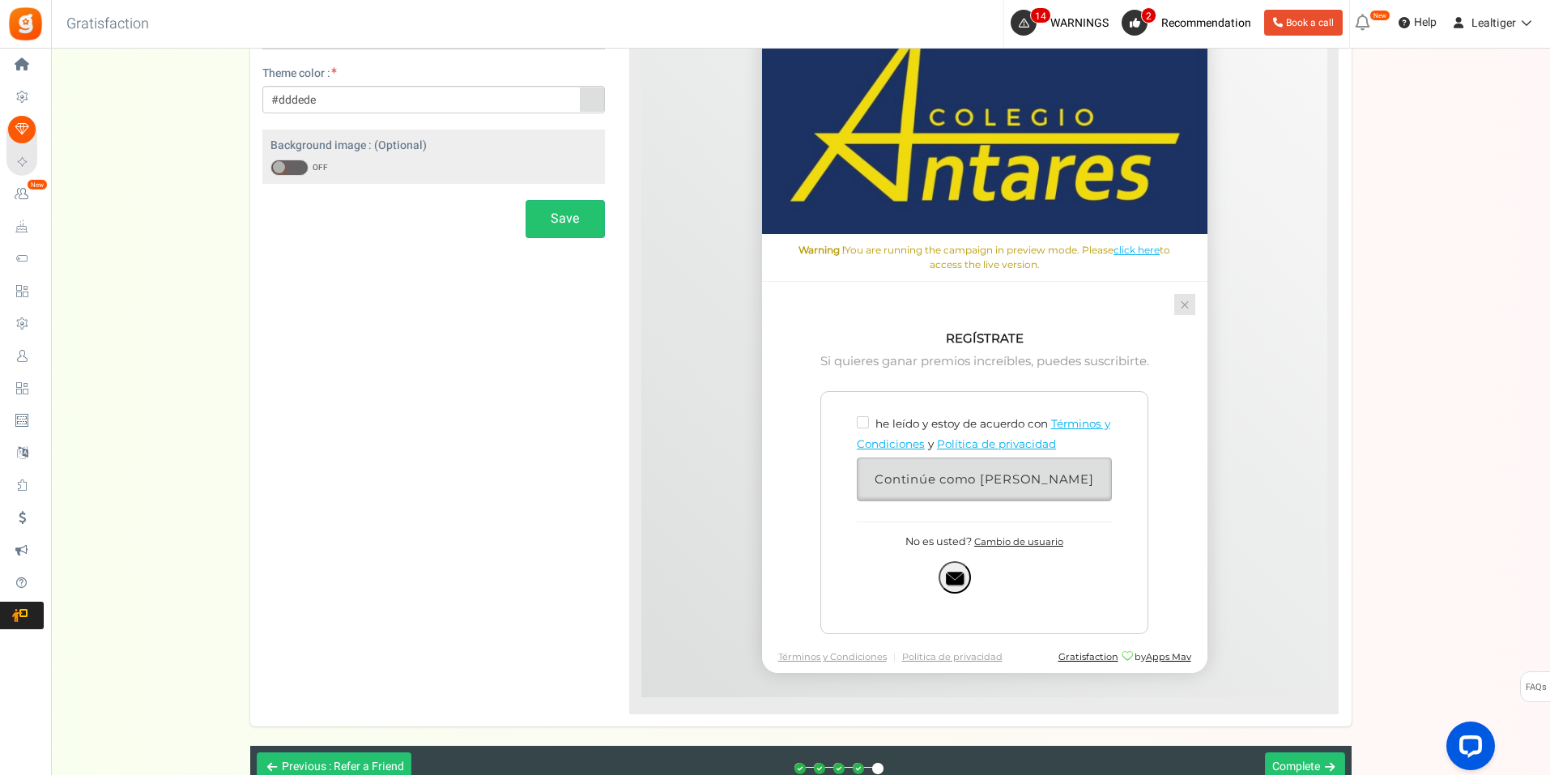
click at [1186, 306] on span at bounding box center [1184, 305] width 10 height 1
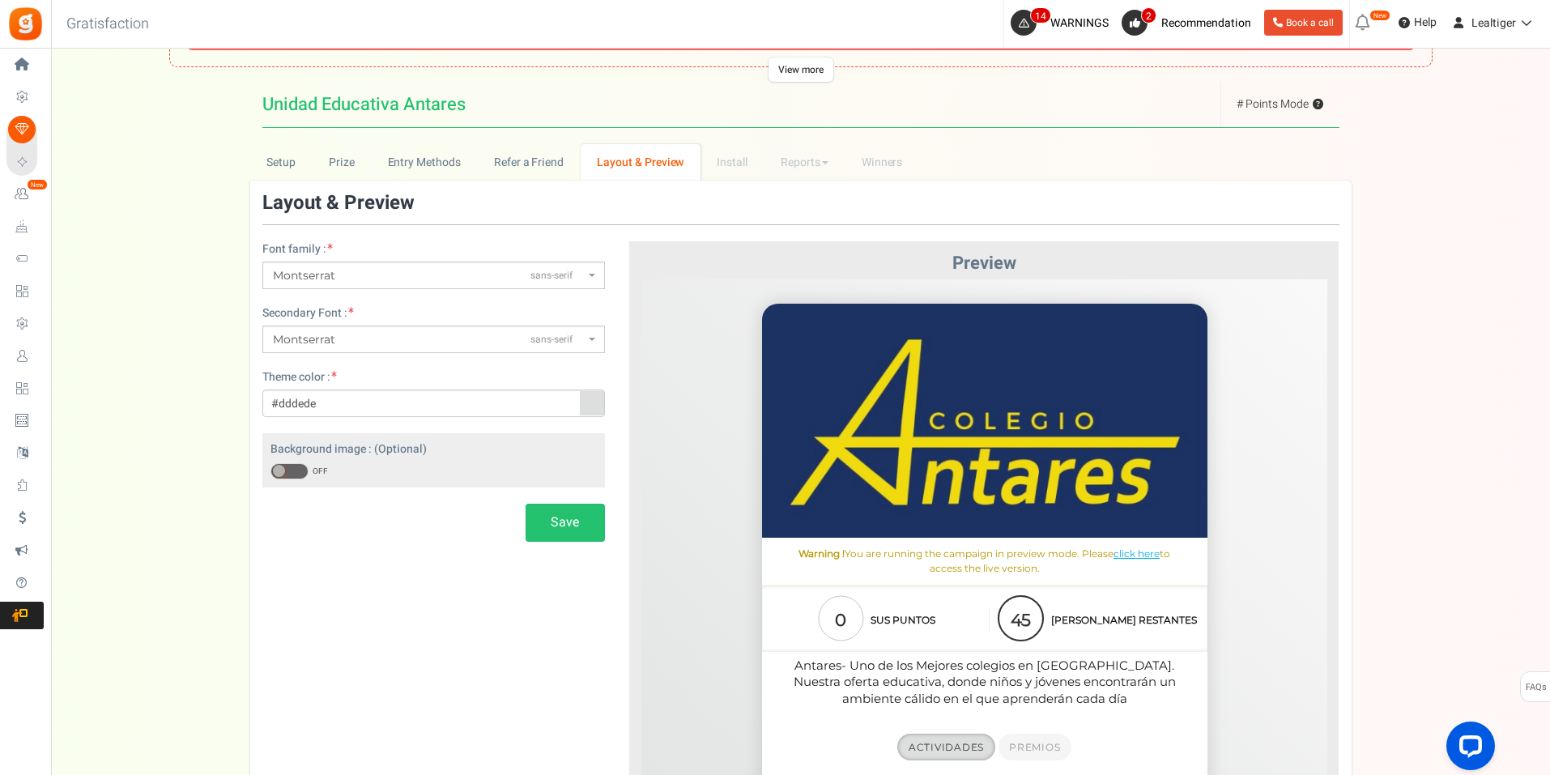
scroll to position [0, 0]
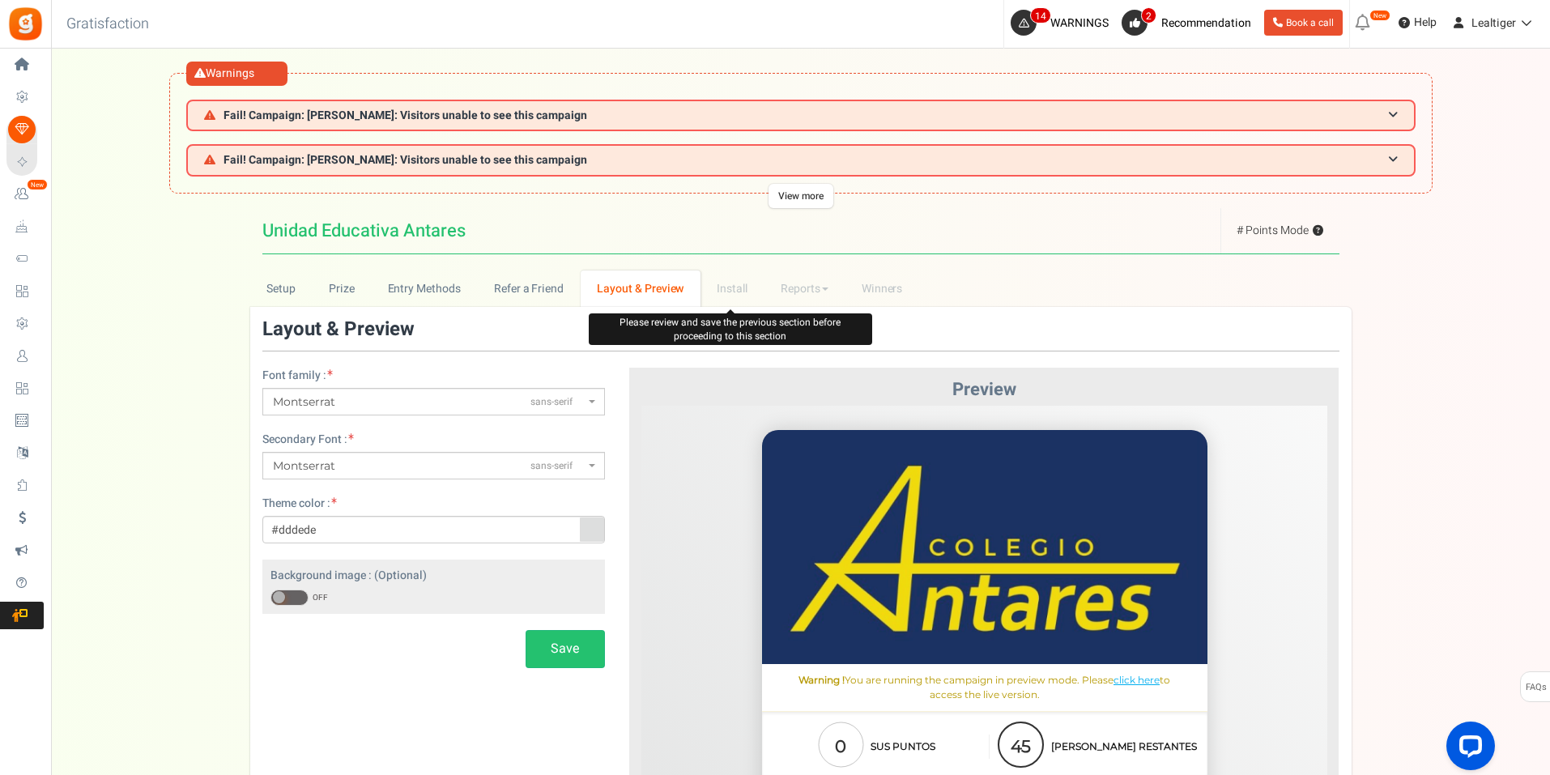
click at [721, 296] on li "Install" at bounding box center [733, 288] width 64 height 36
click at [798, 294] on li "Reports Analytics Users Points Referral Stats" at bounding box center [804, 288] width 81 height 36
click at [874, 293] on li "Winners Winner Draw" at bounding box center [882, 288] width 75 height 36
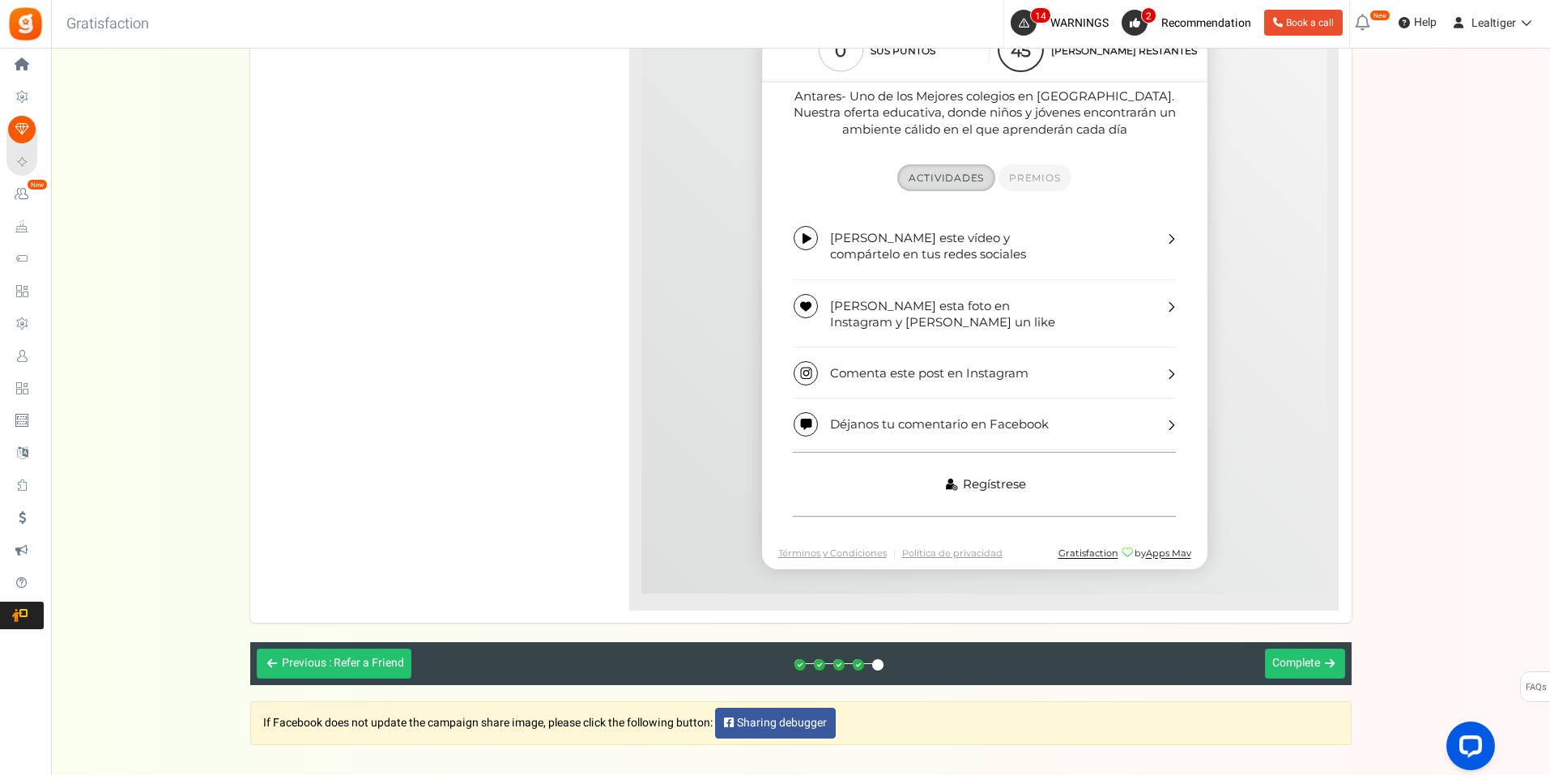
scroll to position [780, 0]
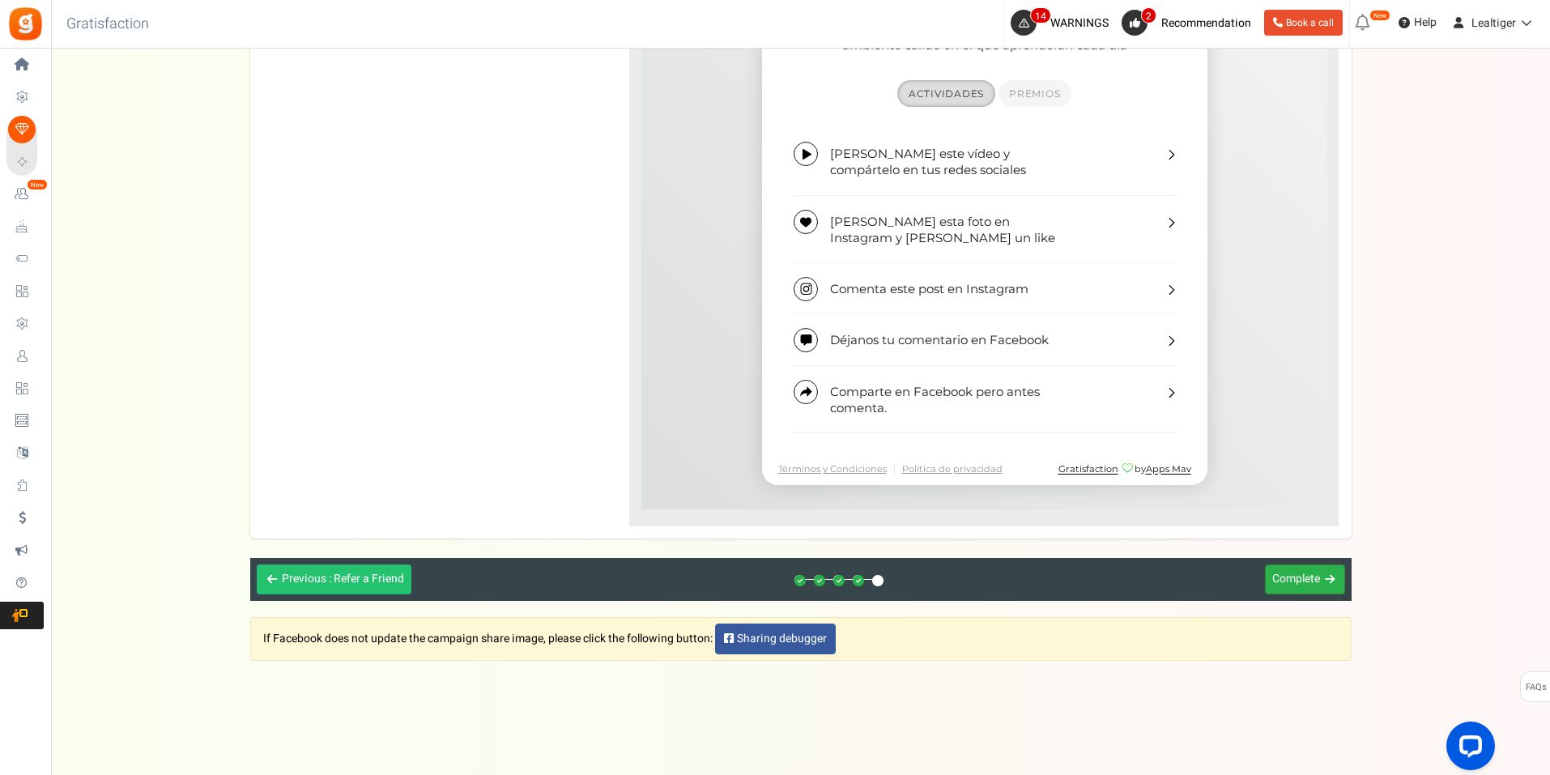
click at [1297, 581] on span "Complete" at bounding box center [1296, 578] width 48 height 17
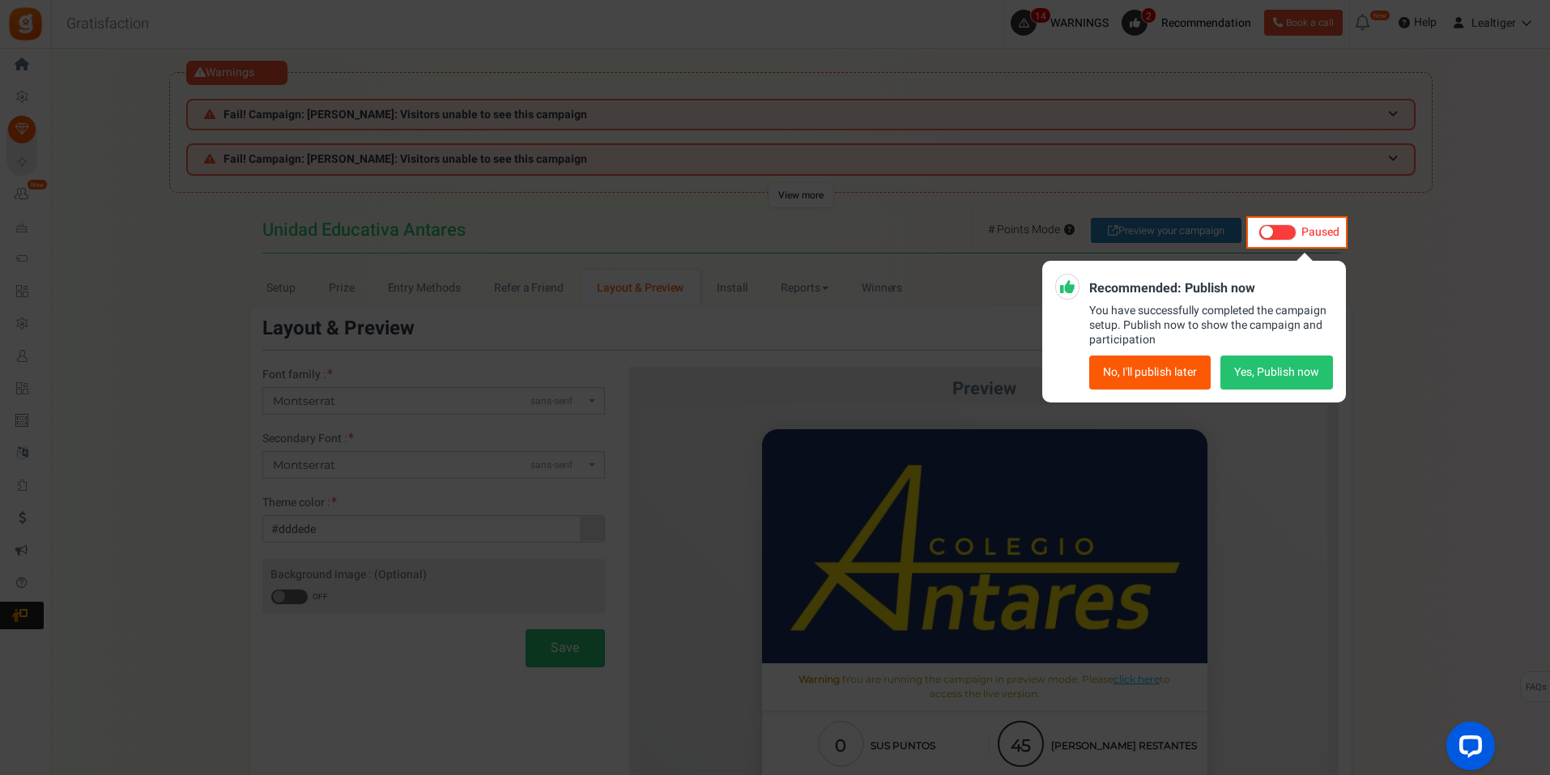
scroll to position [0, 0]
click at [1273, 371] on button "Yes, Publish now" at bounding box center [1276, 373] width 113 height 34
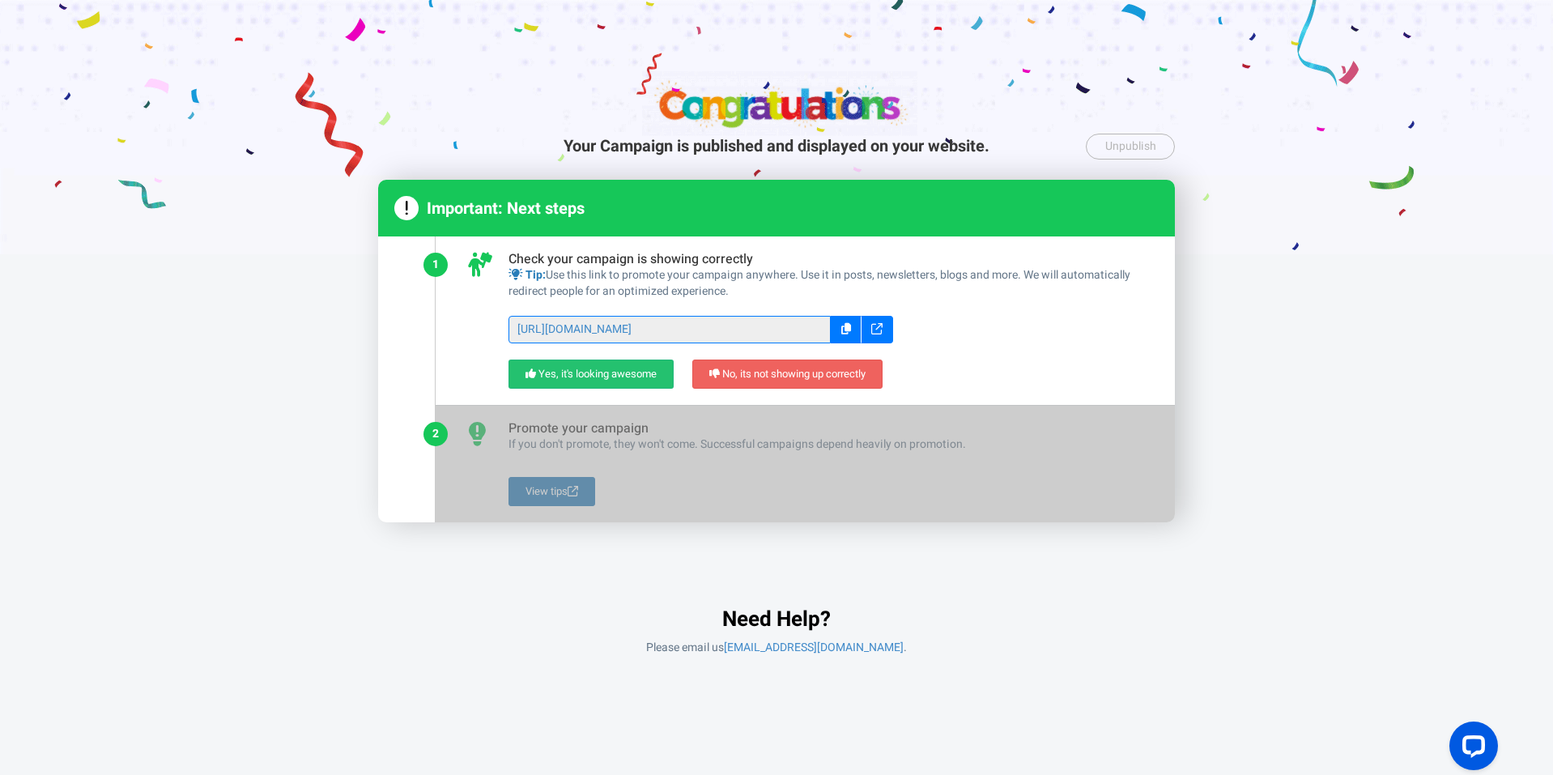
click at [841, 328] on icon at bounding box center [846, 328] width 10 height 11
click at [570, 369] on link "Yes, it's looking awesome" at bounding box center [591, 375] width 165 height 30
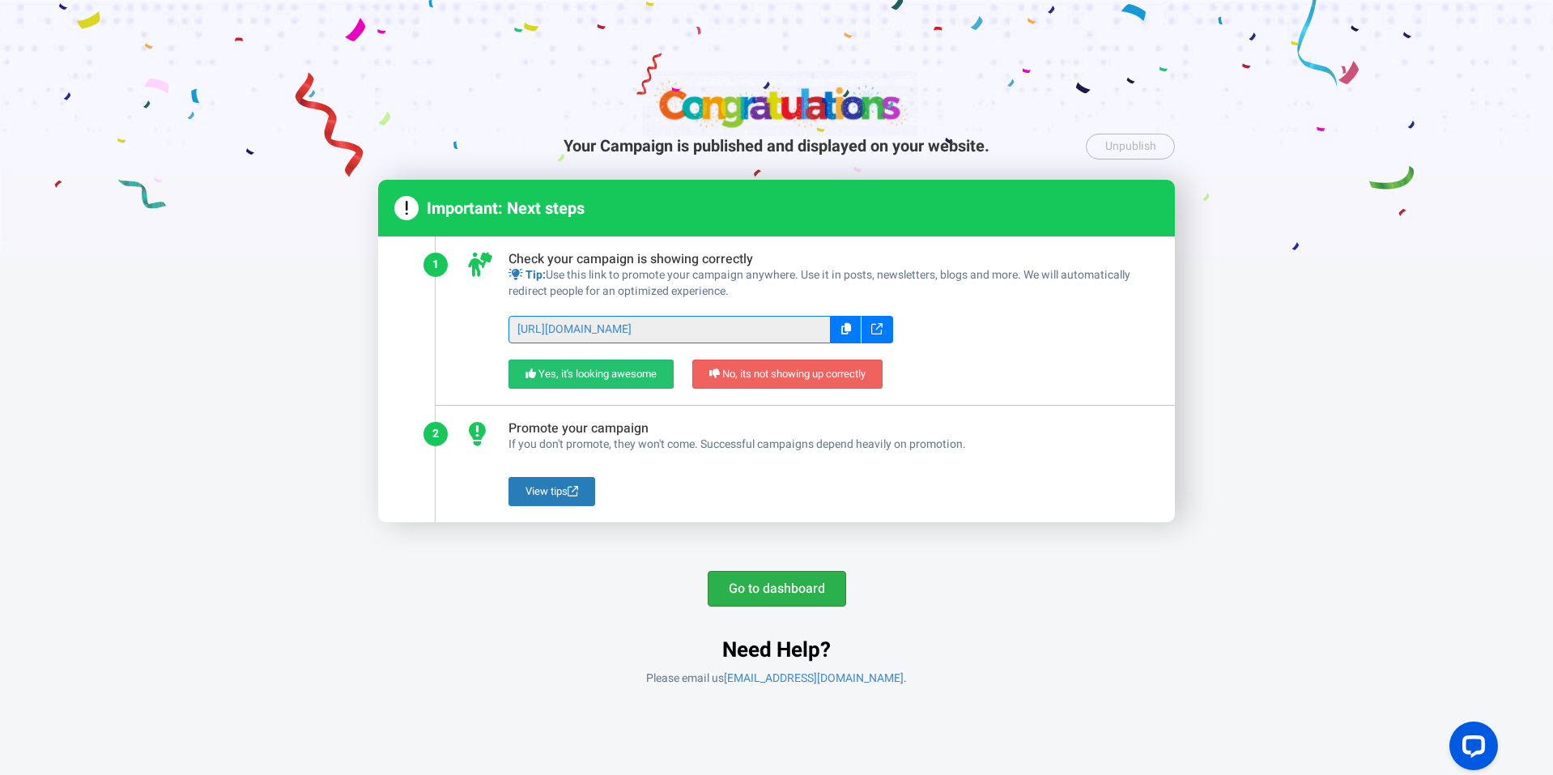
click at [797, 587] on link "Go to dashboard" at bounding box center [777, 589] width 138 height 36
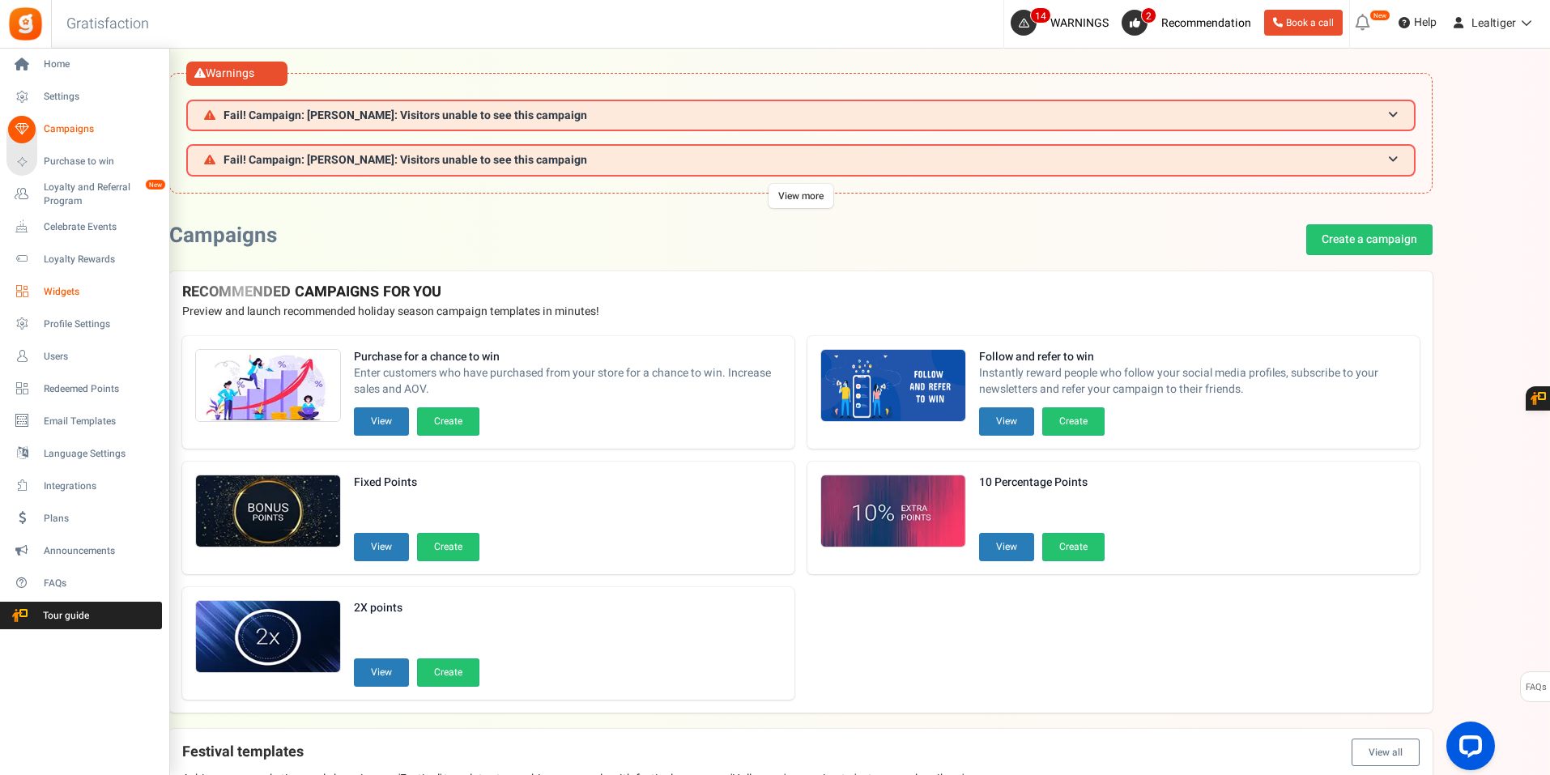
click at [70, 289] on span "Widgets" at bounding box center [100, 292] width 113 height 14
click at [0, 0] on div at bounding box center [0, 0] width 0 height 0
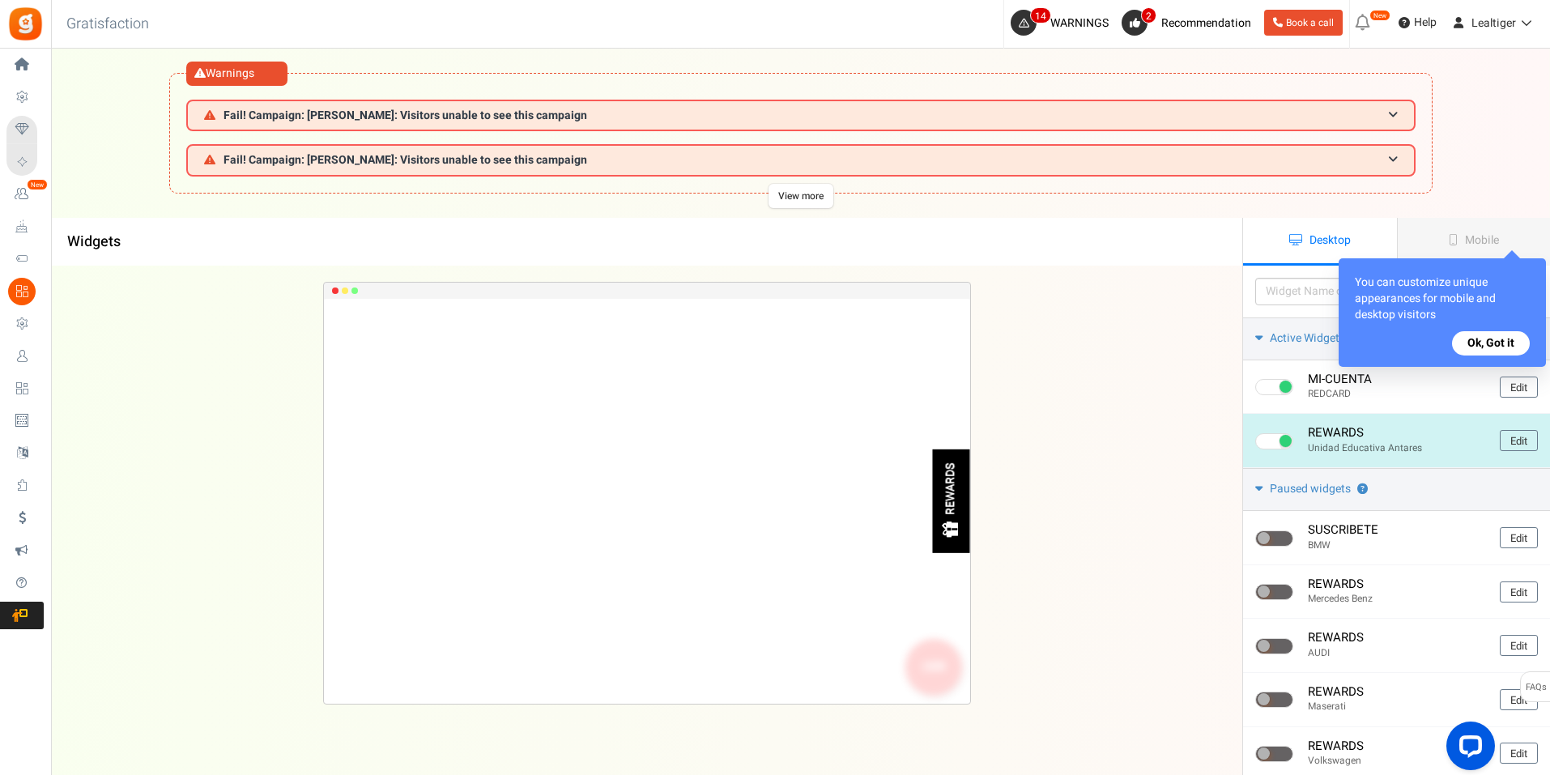
click at [1267, 445] on span at bounding box center [1274, 441] width 38 height 16
click at [1266, 445] on input "checkbox" at bounding box center [1260, 442] width 11 height 11
checkbox input "false"
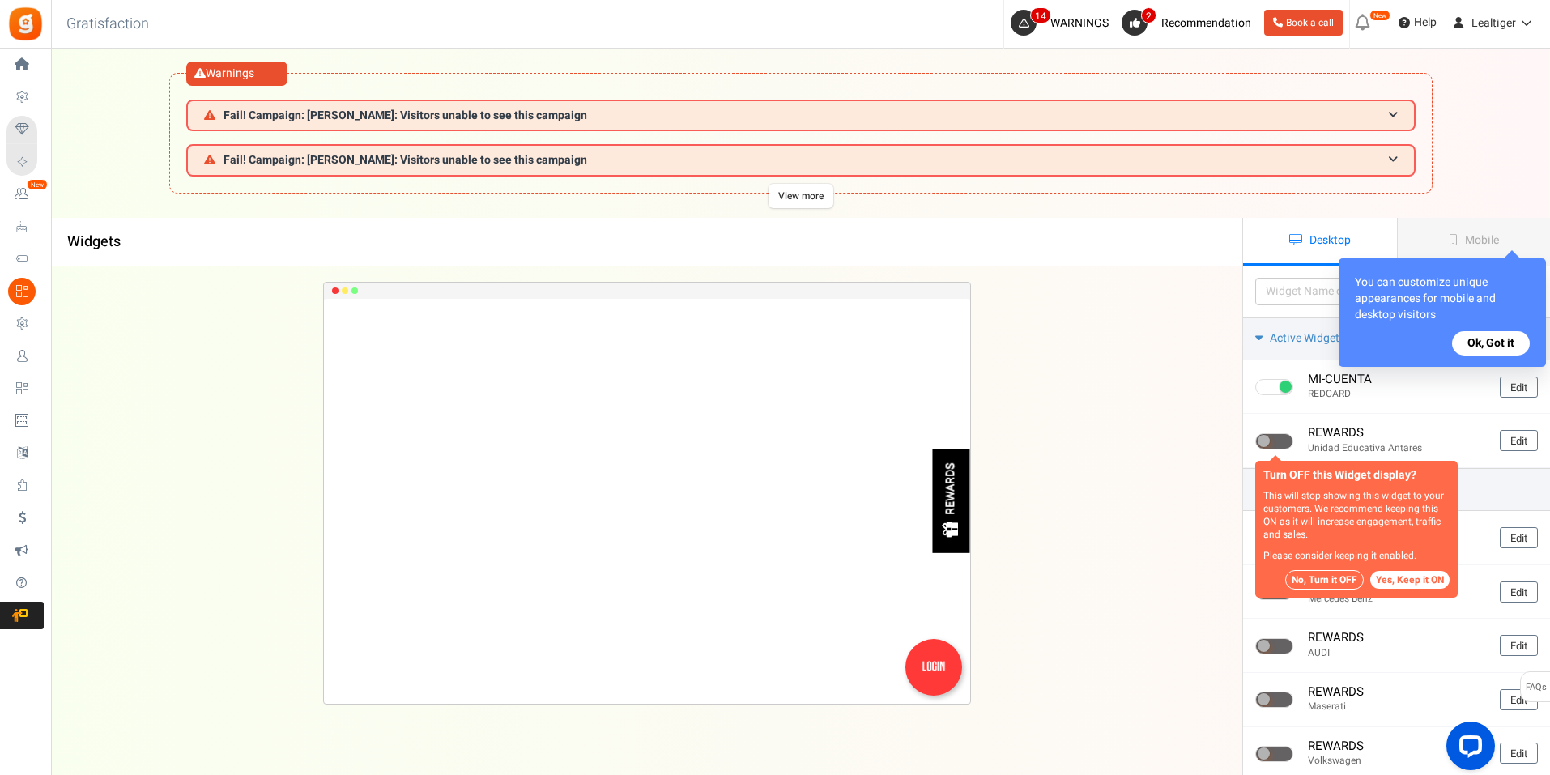
click at [1321, 579] on button "No, Turn it OFF" at bounding box center [1324, 579] width 79 height 19
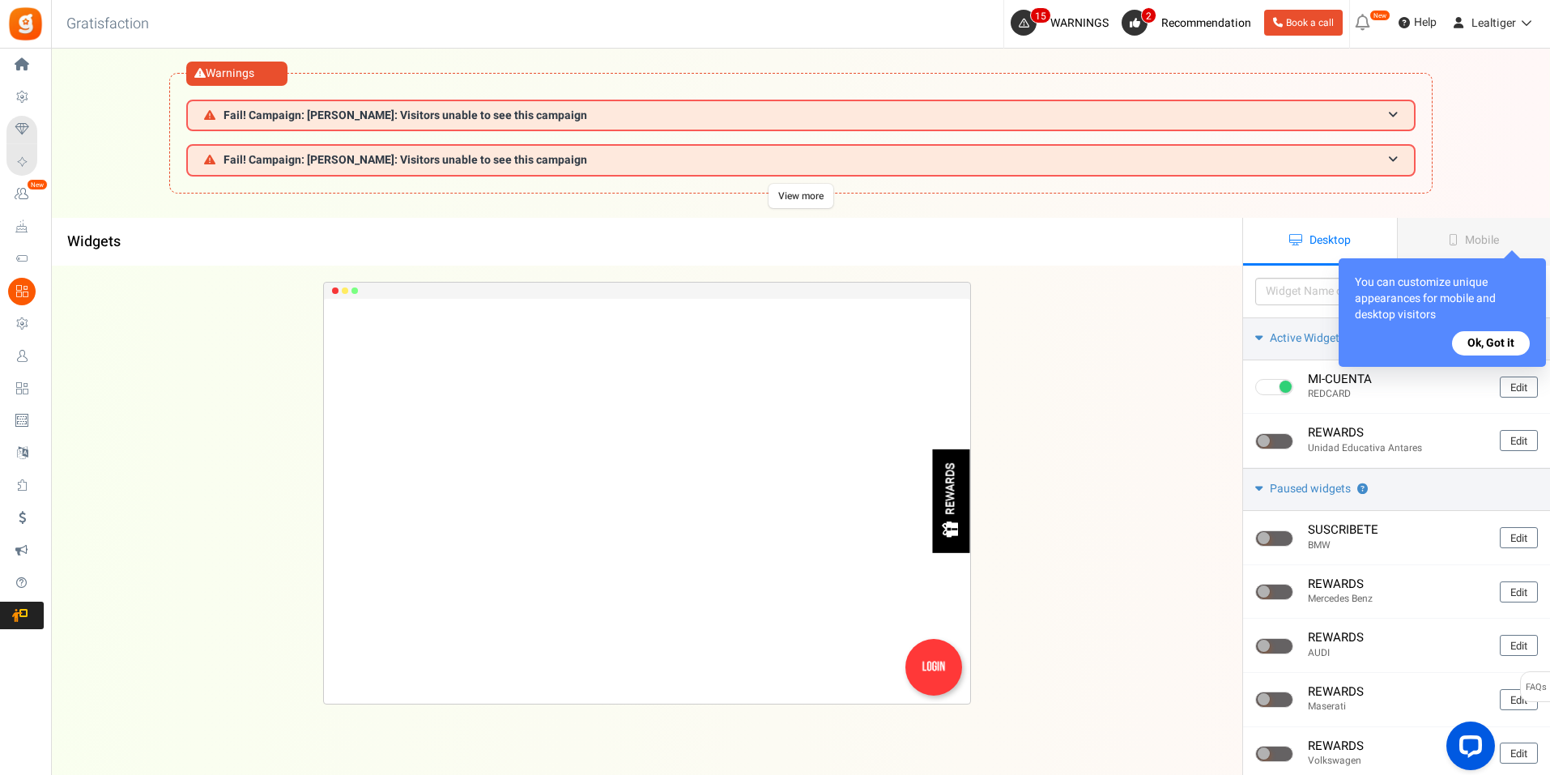
drag, startPoint x: 64, startPoint y: 146, endPoint x: 155, endPoint y: 90, distance: 107.2
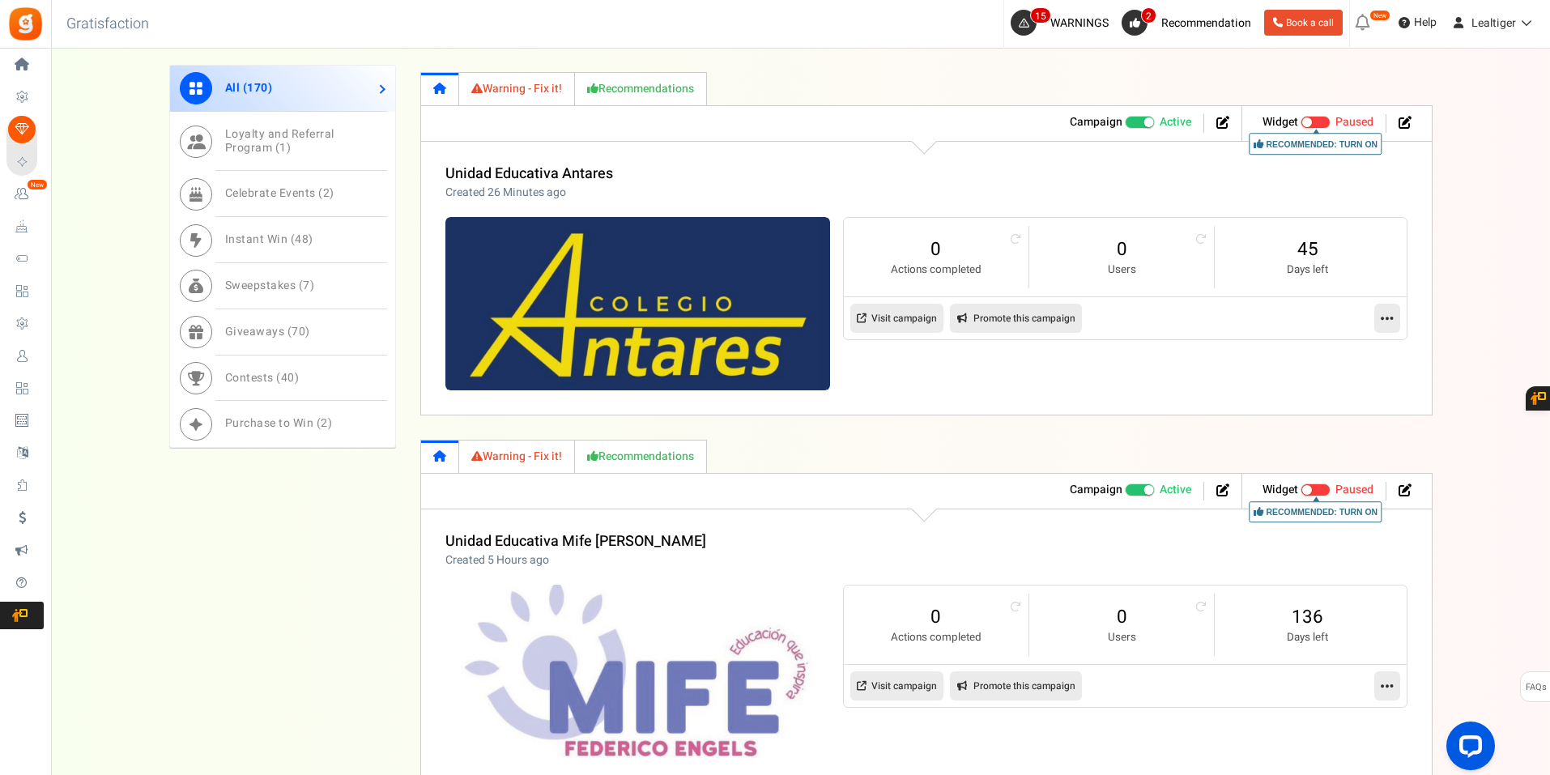
scroll to position [972, 0]
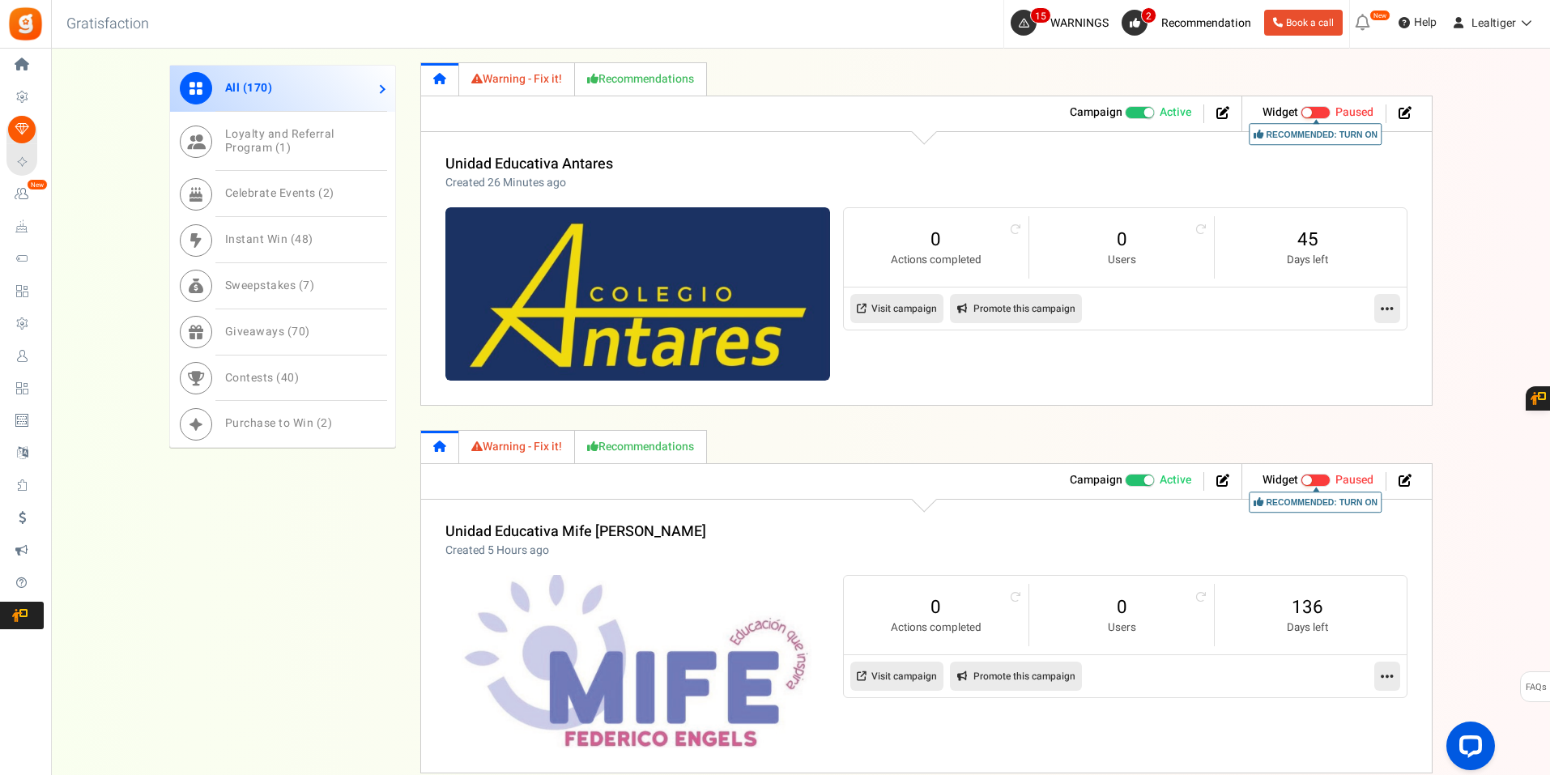
click at [908, 302] on link "Visit campaign" at bounding box center [896, 308] width 93 height 29
click at [1009, 313] on link "Promote this campaign" at bounding box center [1016, 308] width 132 height 29
type input "[URL][DOMAIN_NAME]"
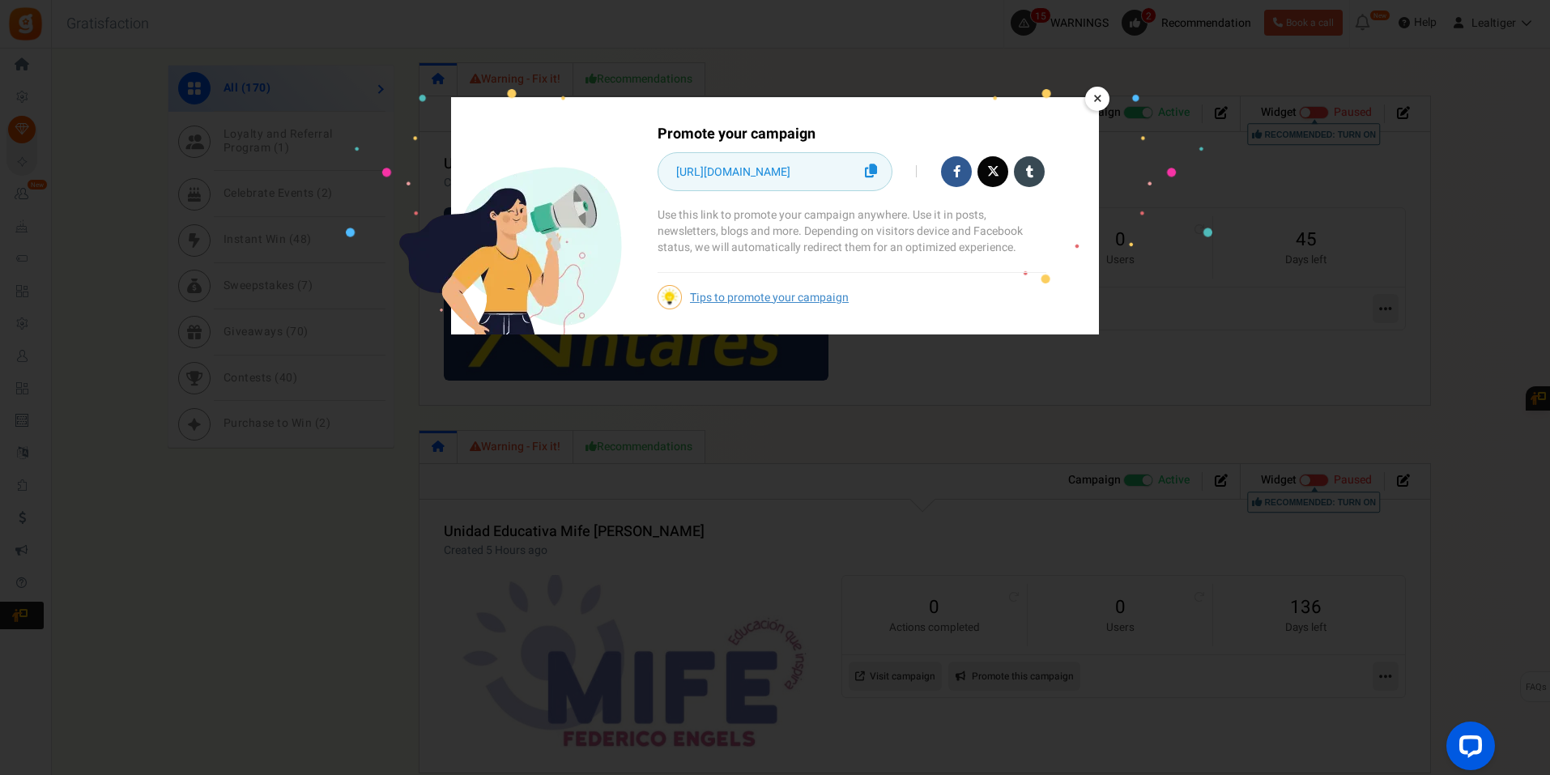
click at [874, 172] on icon at bounding box center [871, 171] width 12 height 14
click at [1098, 96] on link "×" at bounding box center [1097, 99] width 24 height 24
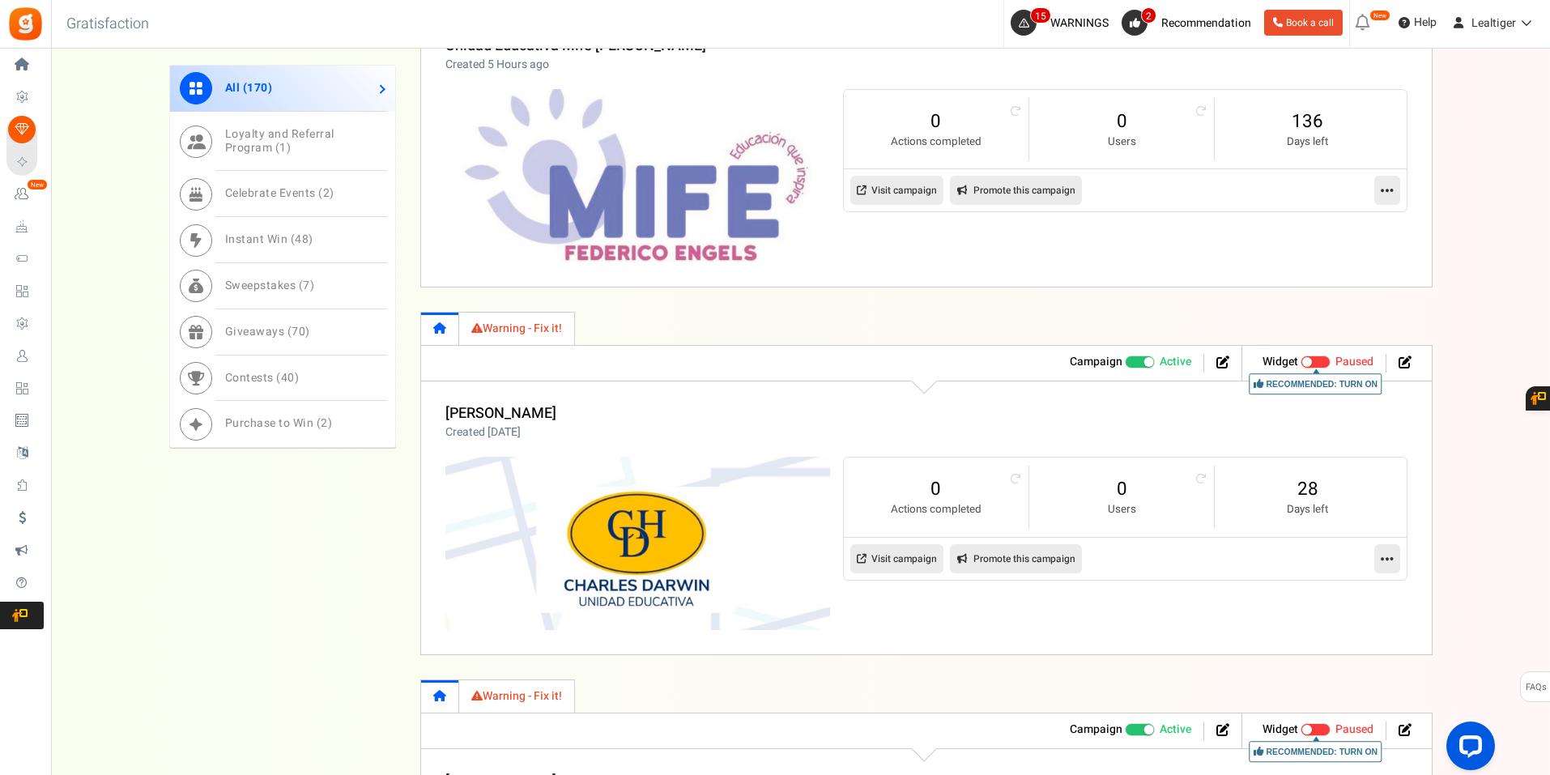
scroll to position [1053, 0]
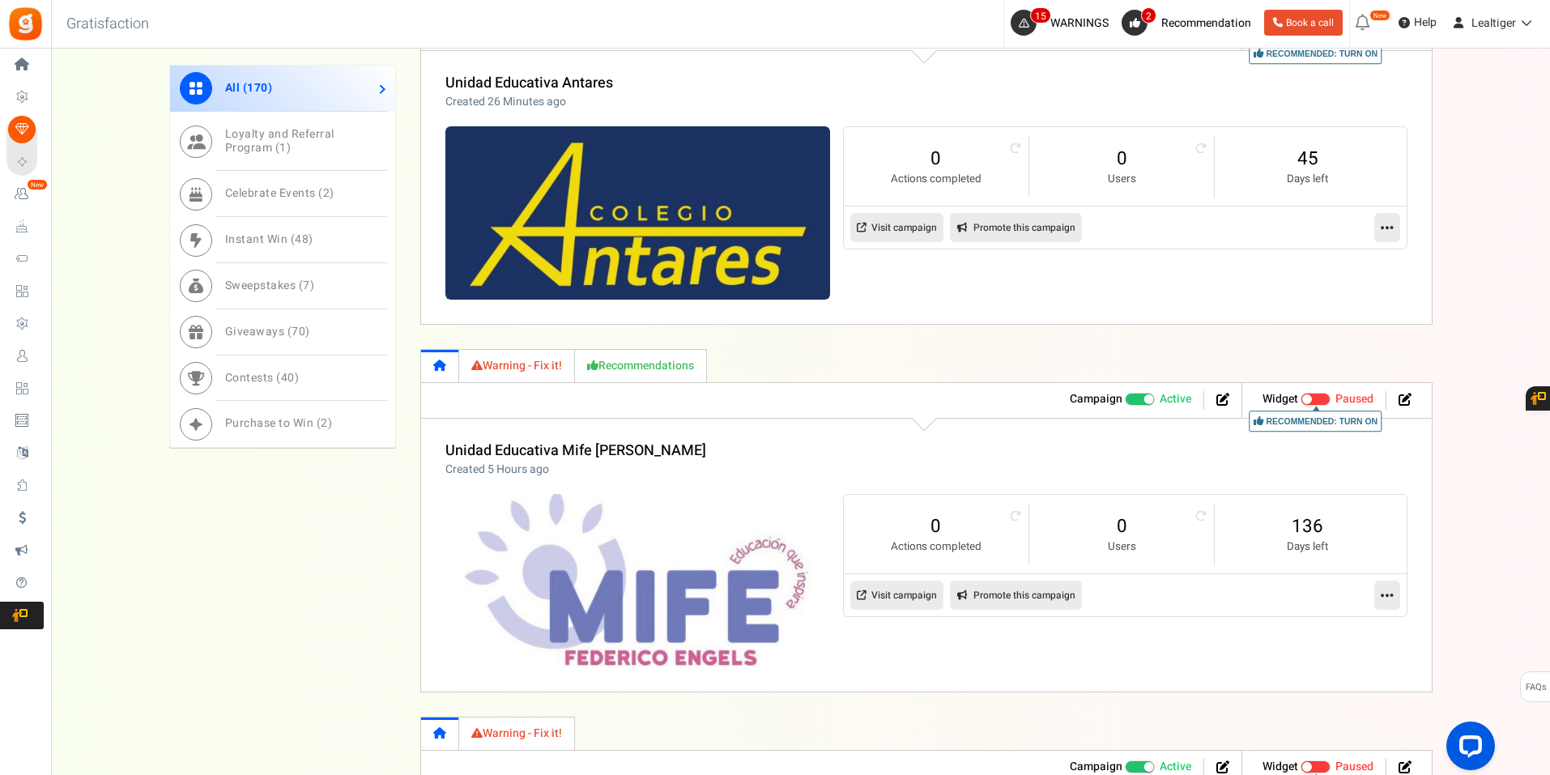
click at [1012, 220] on link "Promote this campaign" at bounding box center [1016, 227] width 132 height 29
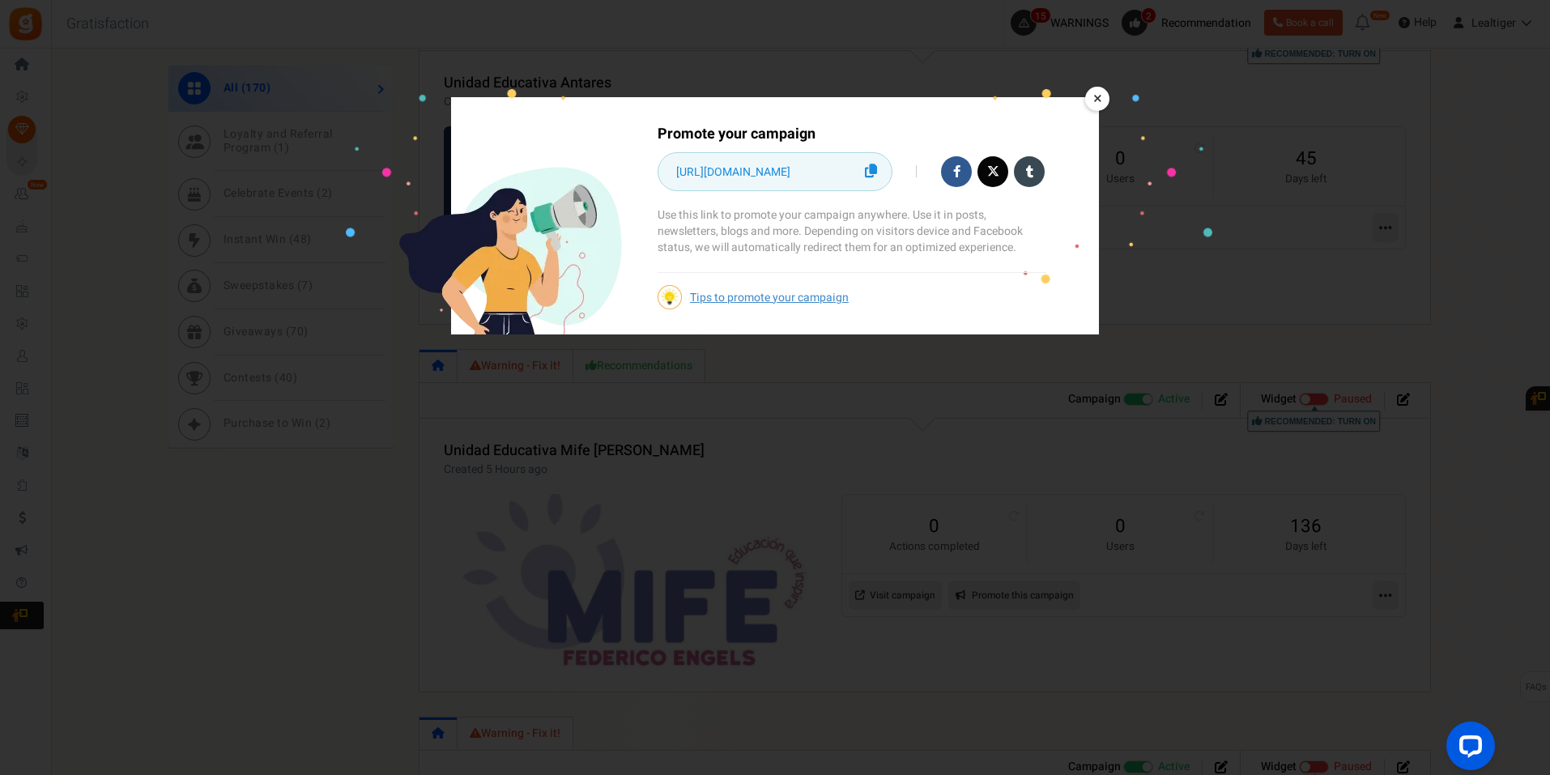
click at [873, 170] on icon at bounding box center [871, 171] width 12 height 14
click at [875, 166] on icon at bounding box center [871, 171] width 12 height 14
click at [1101, 99] on link "×" at bounding box center [1097, 99] width 24 height 24
